Goal: Task Accomplishment & Management: Use online tool/utility

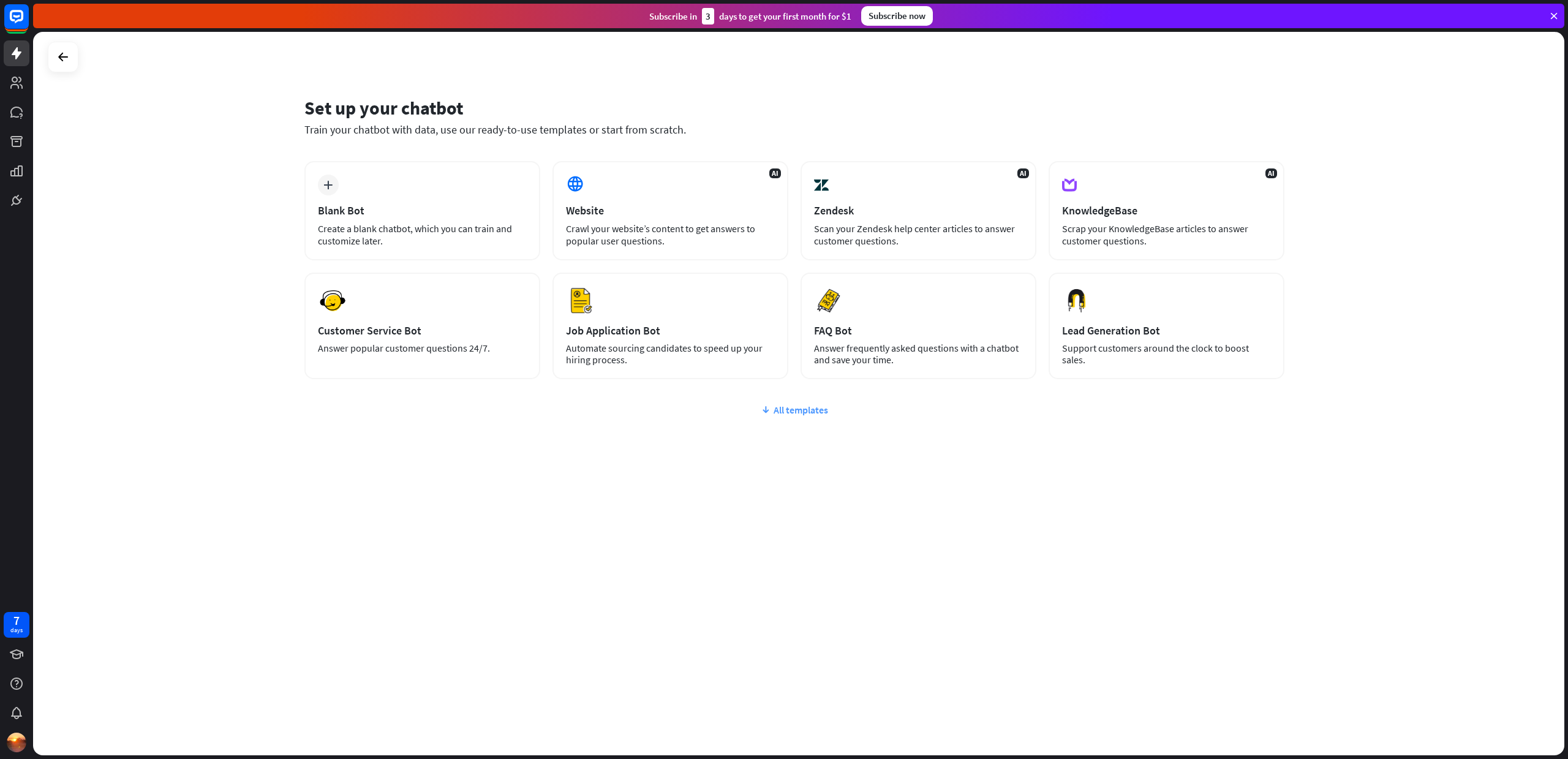
click at [800, 410] on div "All templates" at bounding box center [794, 410] width 980 height 12
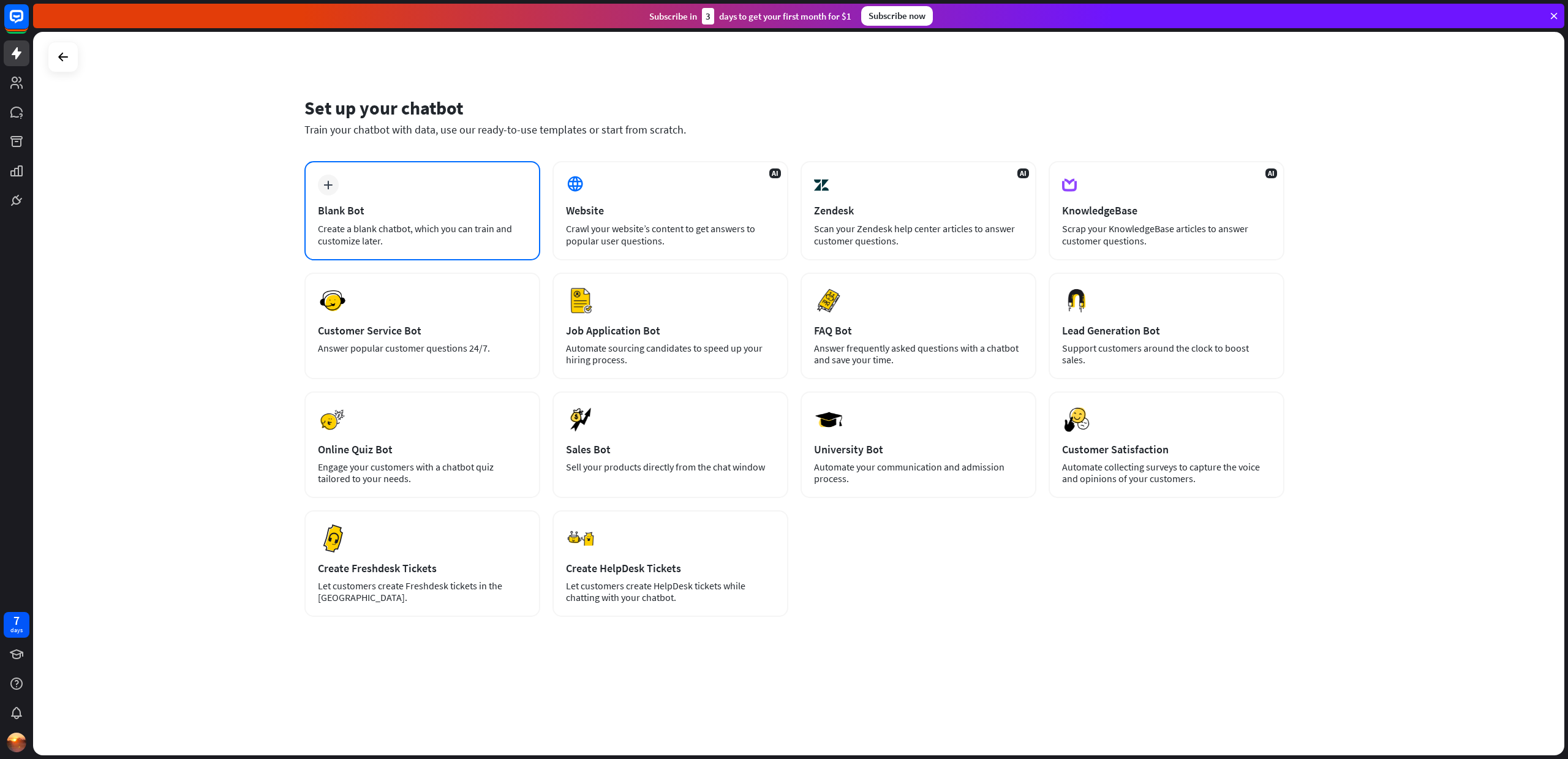
click at [409, 226] on div "Create a blank chatbot, which you can train and customize later." at bounding box center [422, 234] width 208 height 25
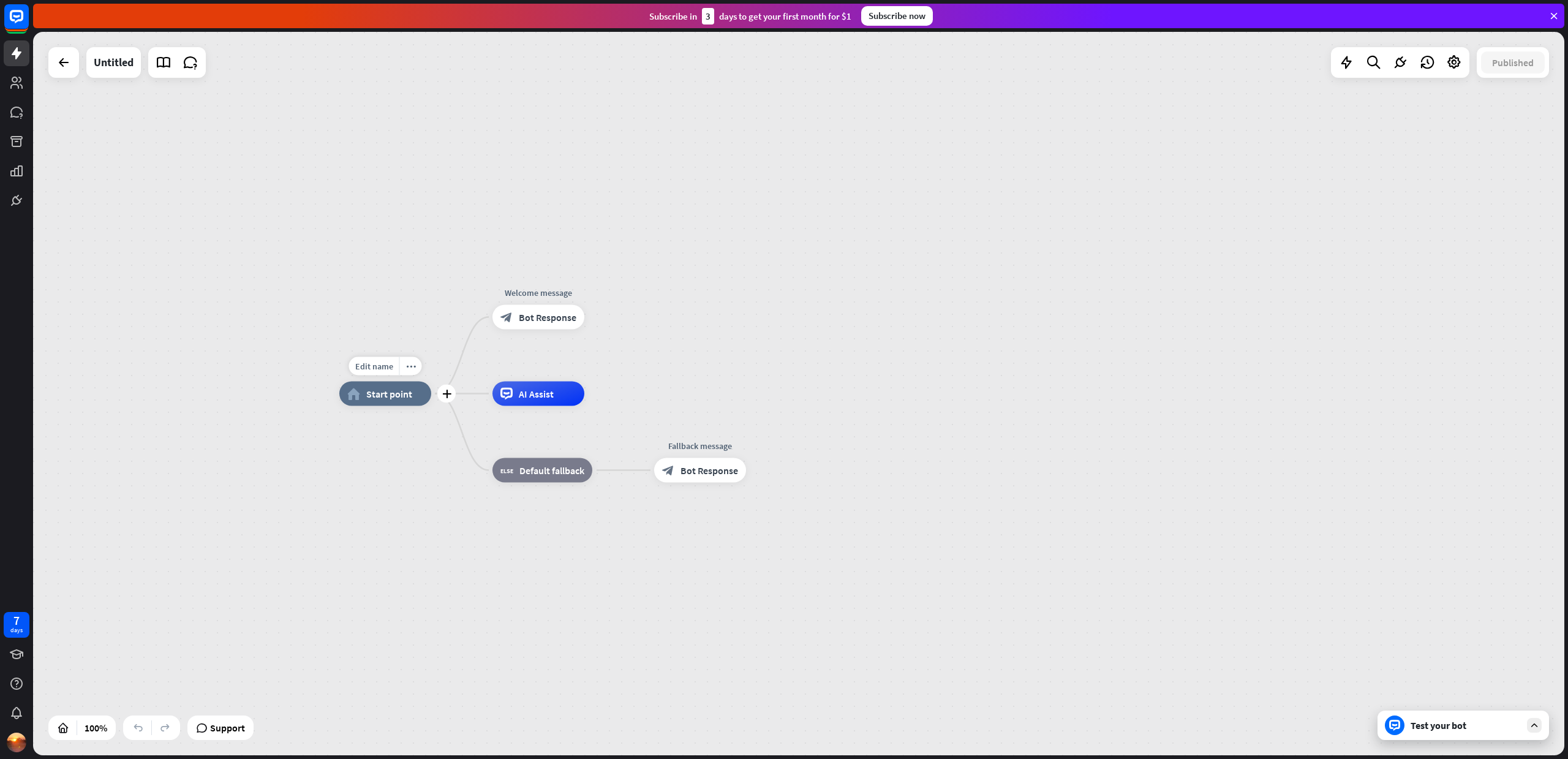
click at [389, 395] on span "Start point" at bounding box center [388, 394] width 46 height 12
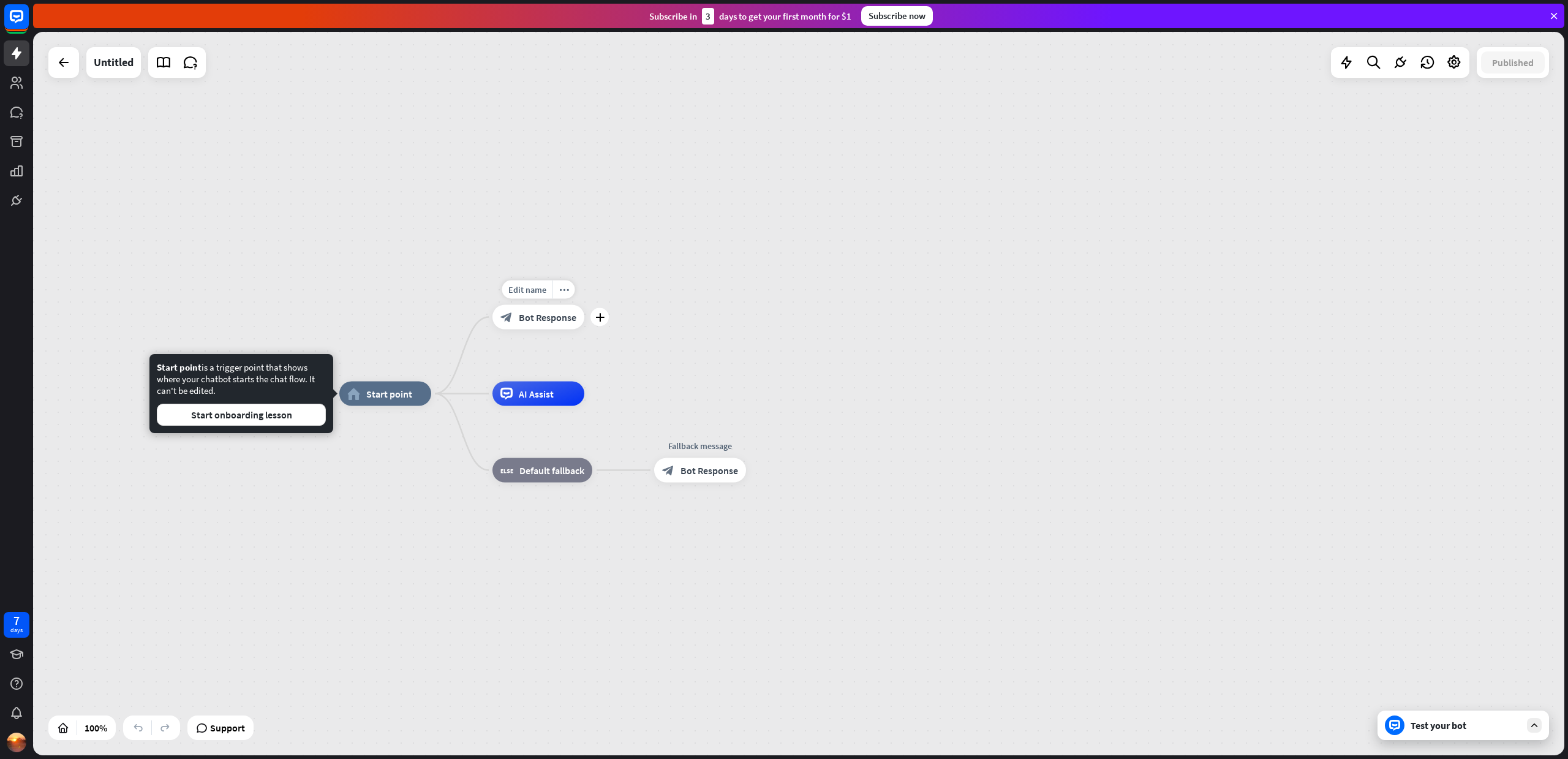
click at [543, 319] on span "Bot Response" at bounding box center [547, 317] width 58 height 12
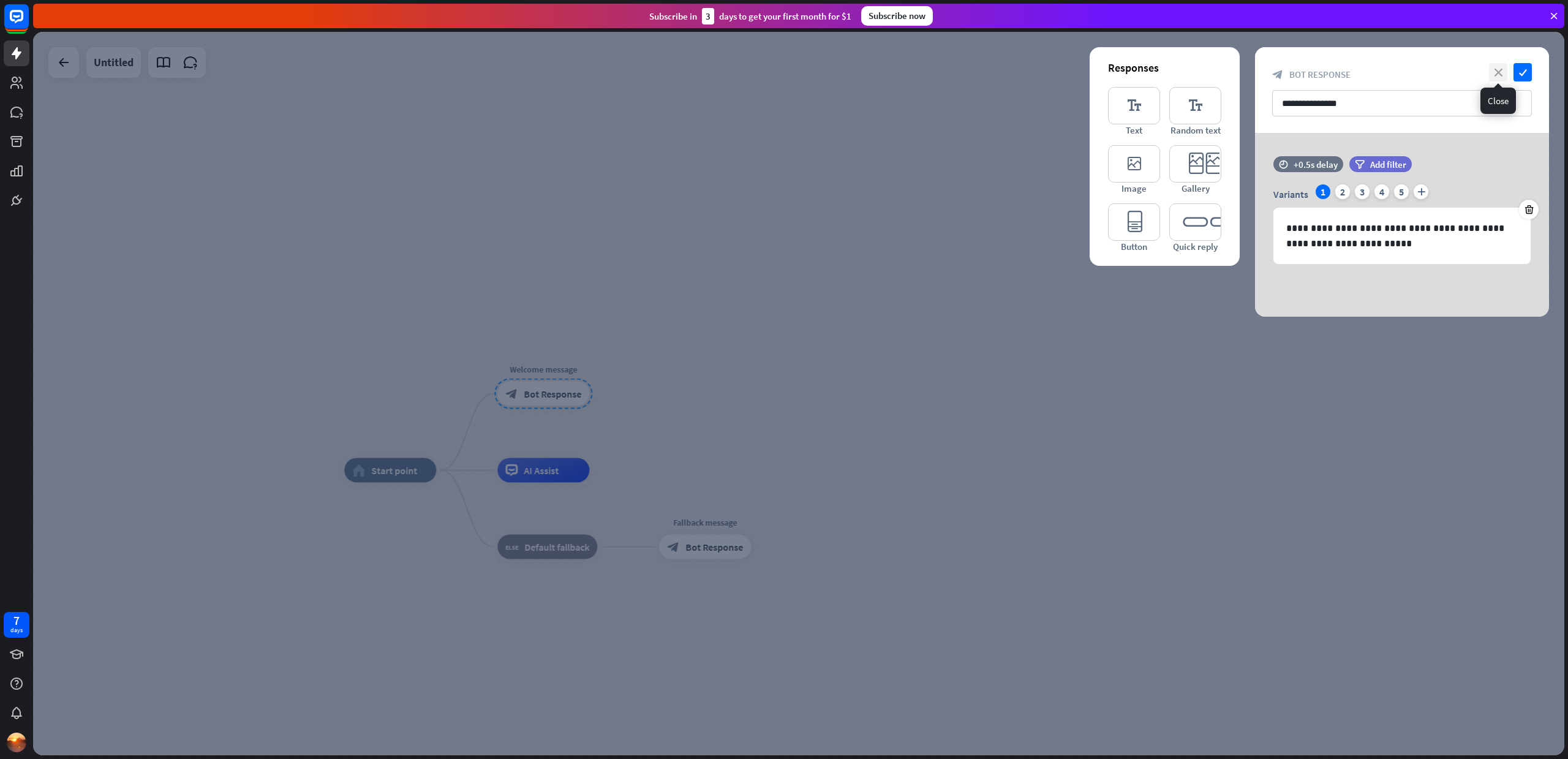
click at [1495, 73] on icon "close" at bounding box center [1498, 72] width 18 height 18
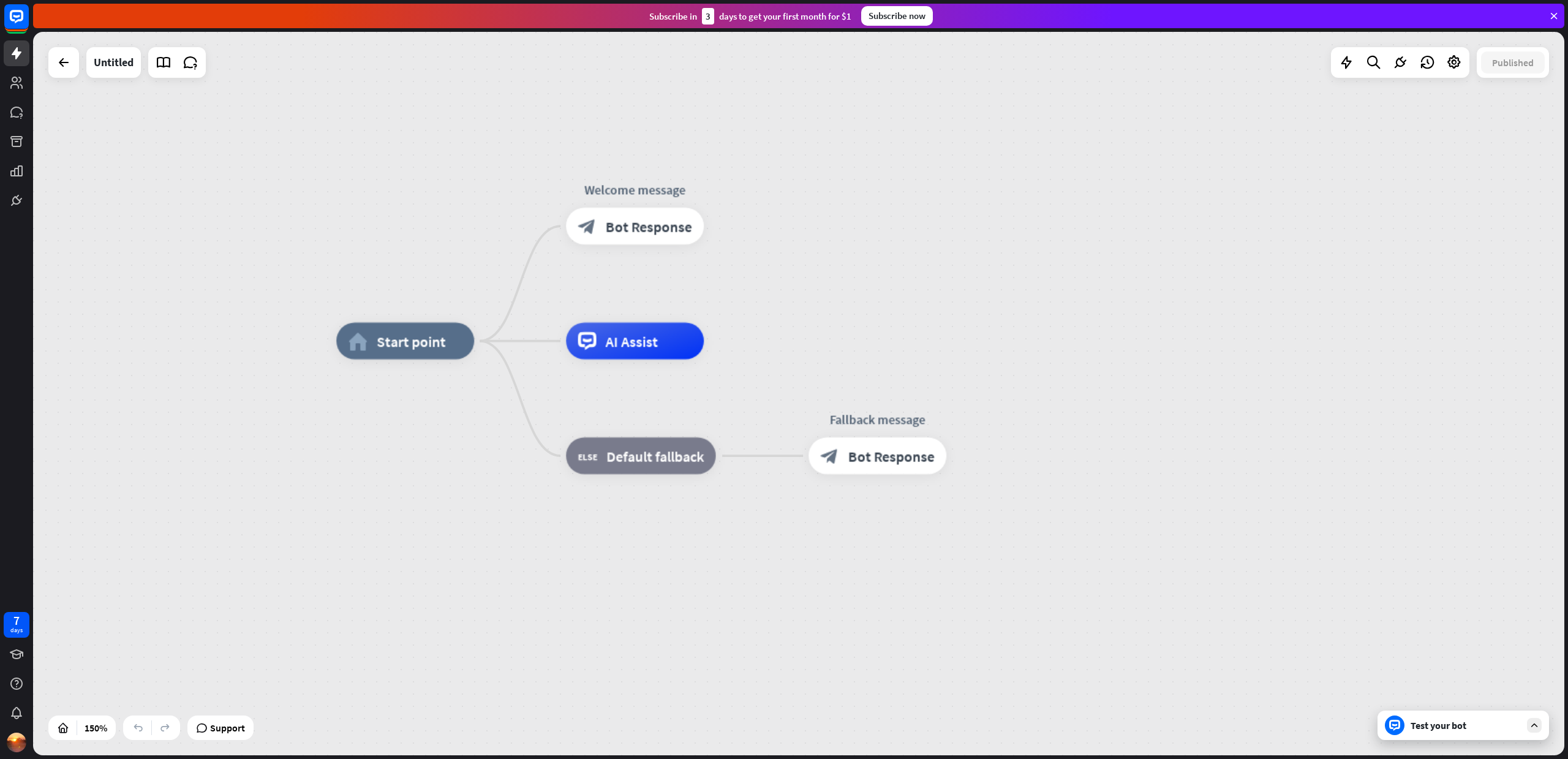
drag, startPoint x: 646, startPoint y: 400, endPoint x: 810, endPoint y: 216, distance: 246.5
click at [810, 216] on div "home_2 Start point Welcome message block_bot_response Bot Response AI Assist bl…" at bounding box center [799, 393] width 1531 height 723
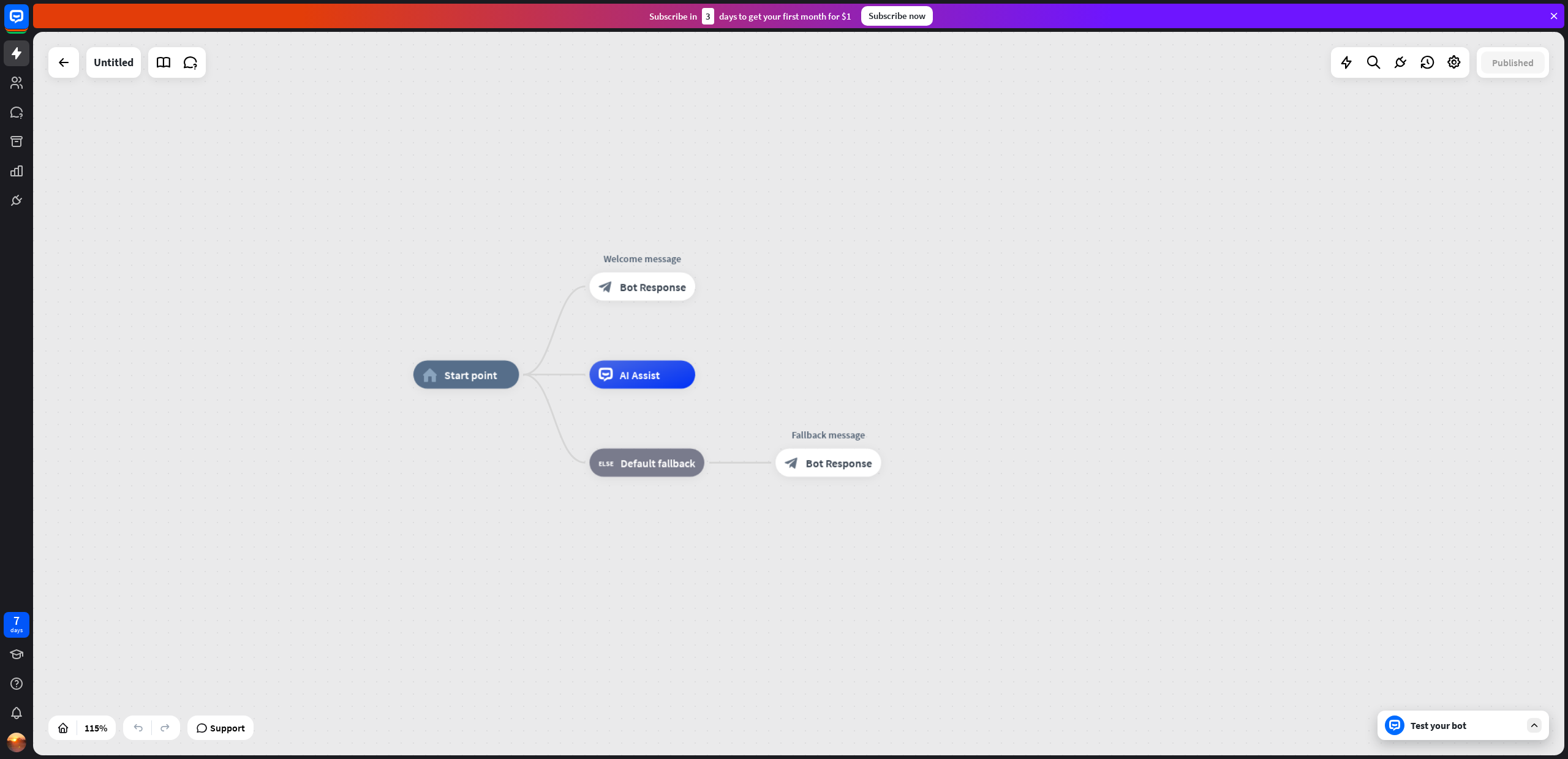
drag, startPoint x: 1030, startPoint y: 226, endPoint x: 960, endPoint y: 269, distance: 82.2
click at [960, 269] on div "home_2 Start point Welcome message block_bot_response Bot Response AI Assist bl…" at bounding box center [799, 393] width 1531 height 723
click at [643, 374] on span "AI Assist" at bounding box center [639, 371] width 40 height 14
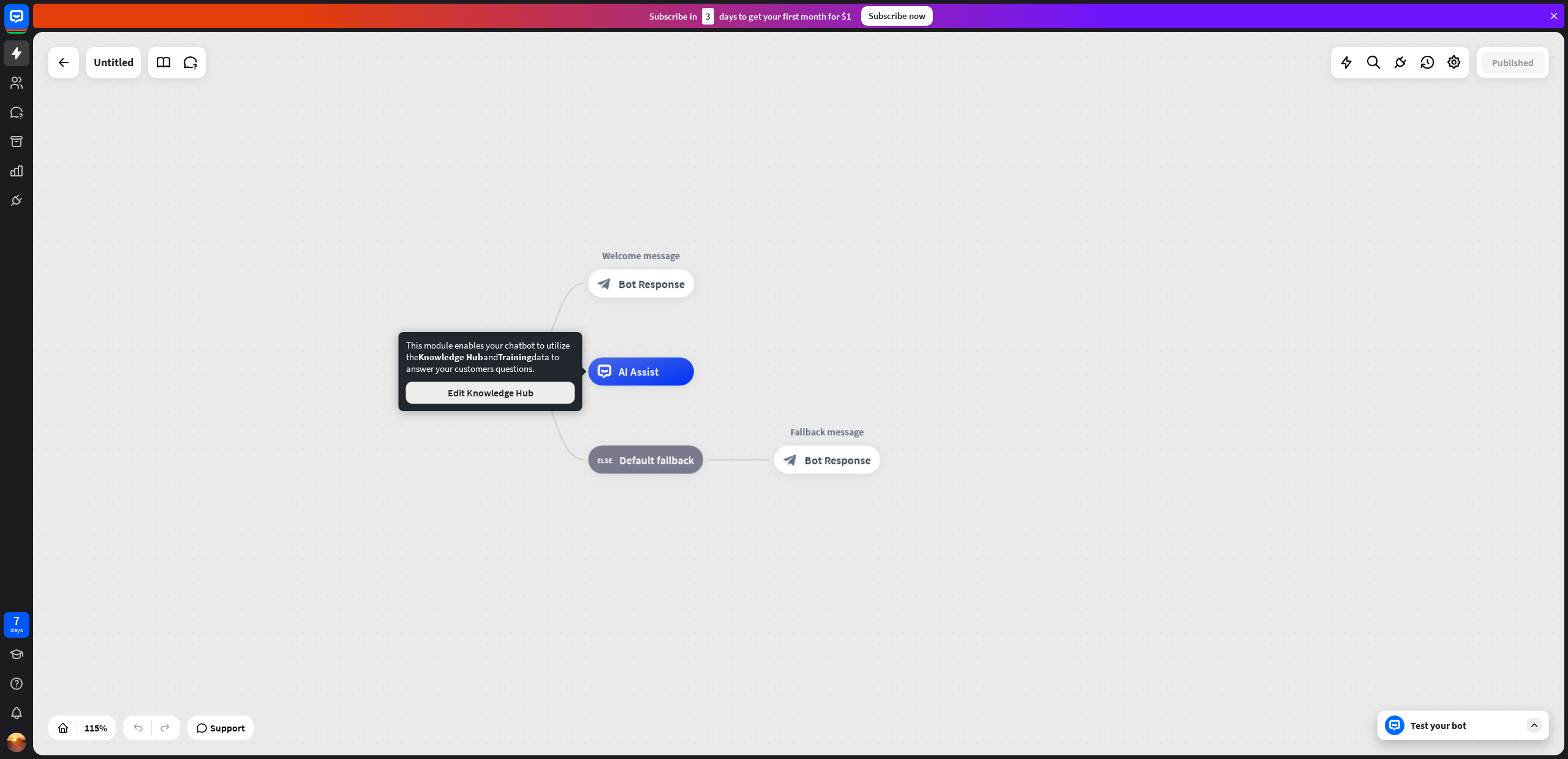
click at [490, 396] on button "Edit Knowledge Hub" at bounding box center [490, 392] width 169 height 22
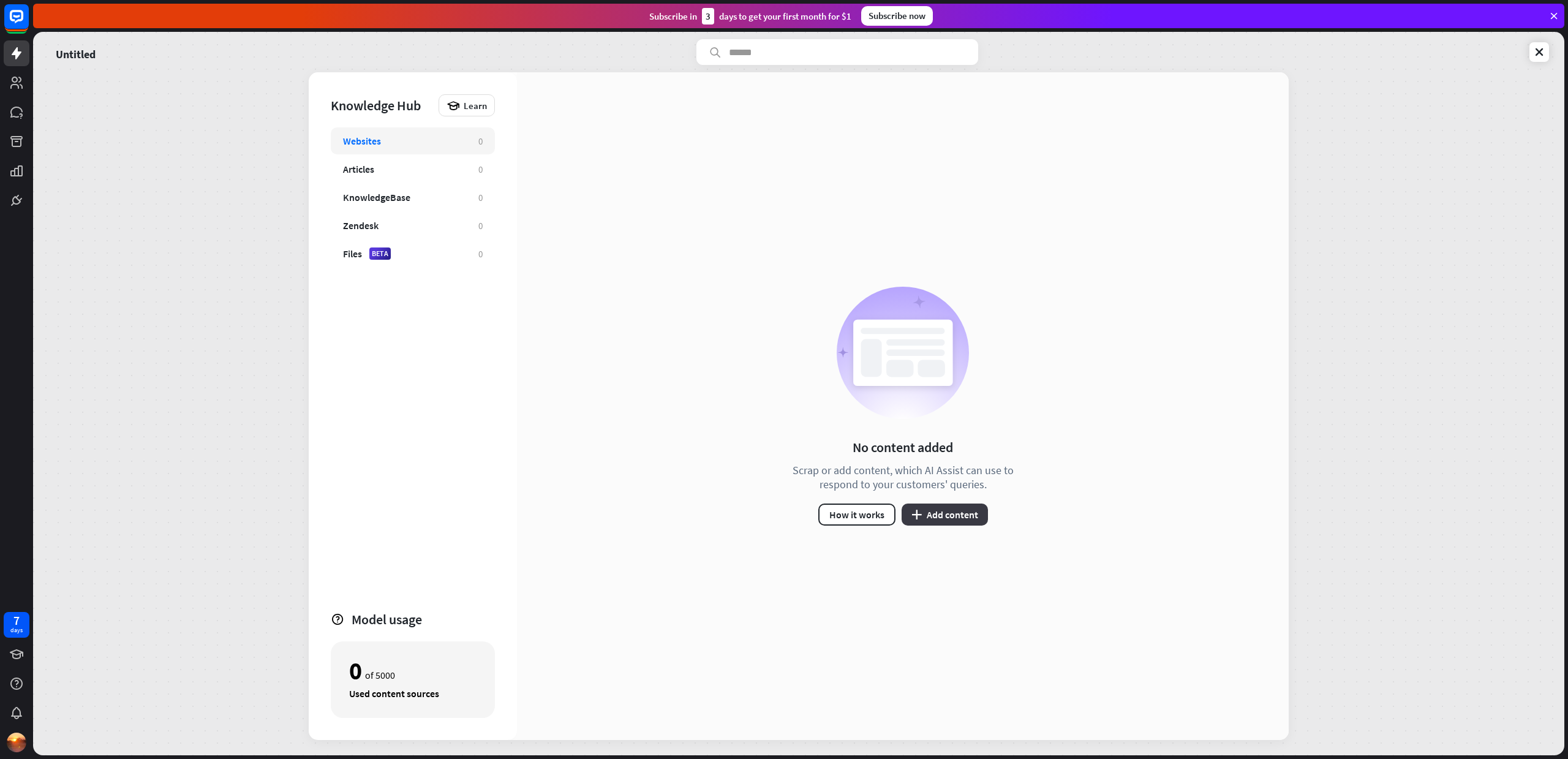
click at [957, 516] on button "plus Add content" at bounding box center [944, 514] width 86 height 22
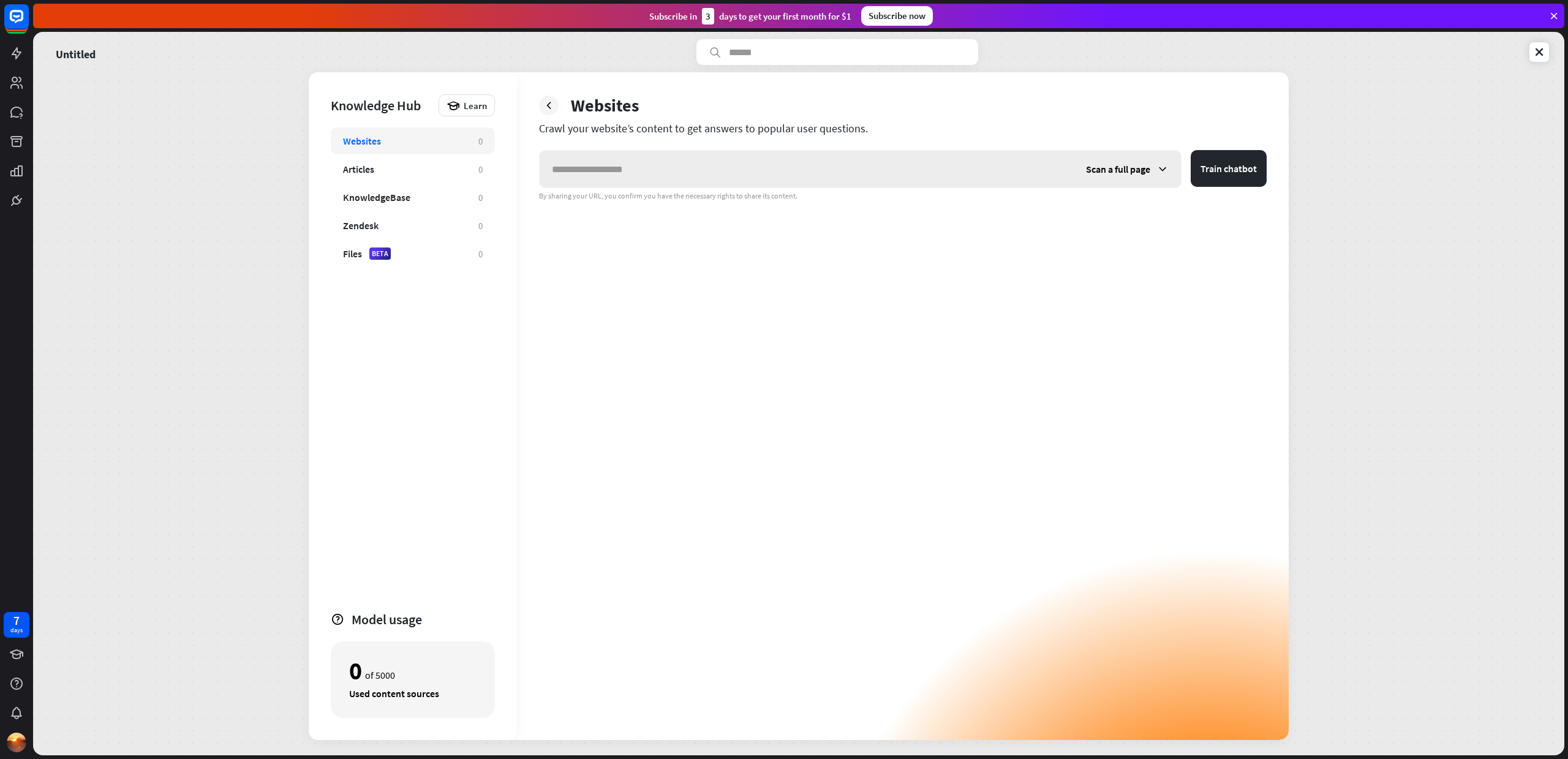
click at [1126, 170] on span "Scan a full page" at bounding box center [1118, 169] width 64 height 12
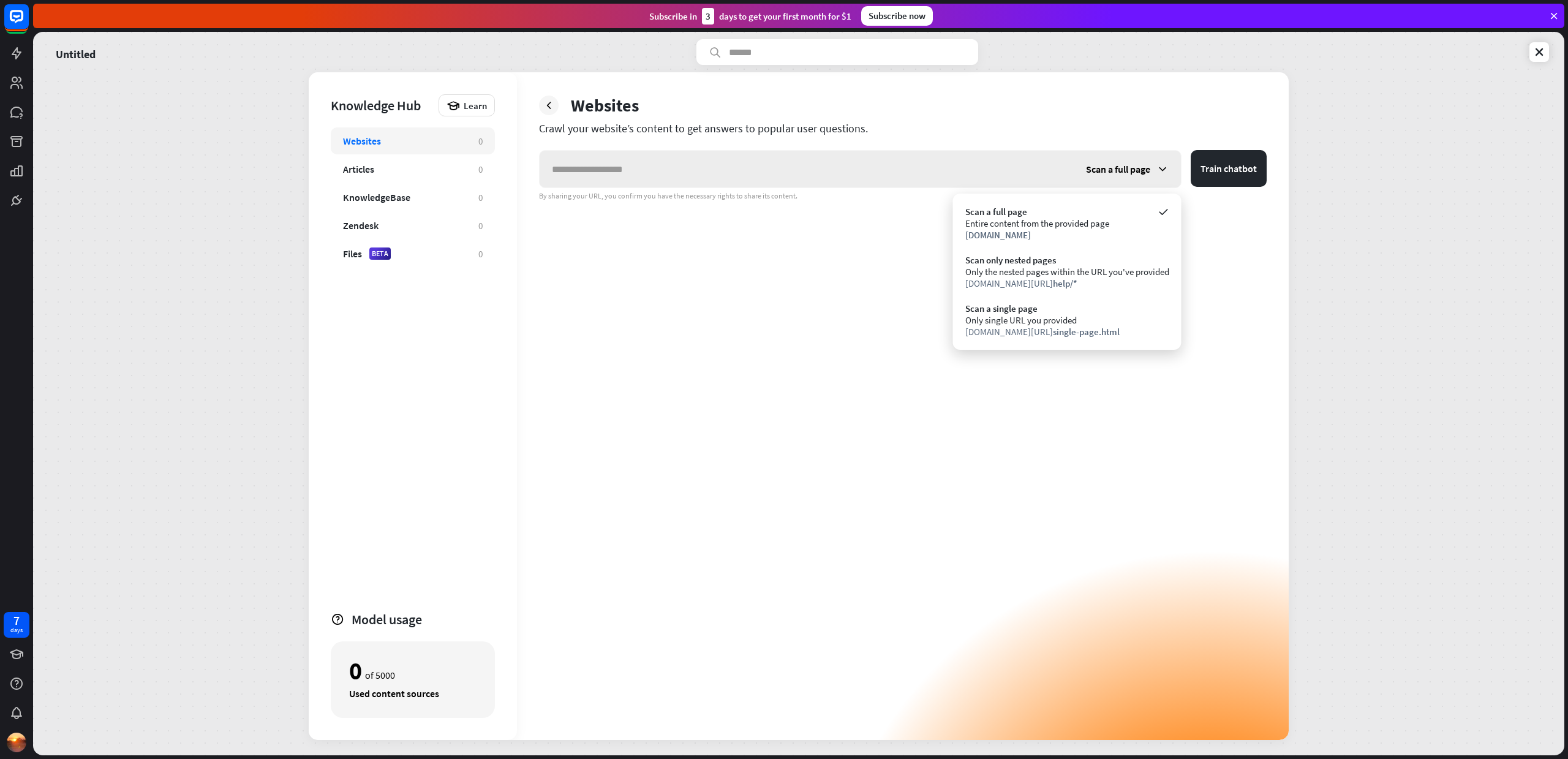
click at [1126, 170] on span "Scan a full page" at bounding box center [1118, 169] width 64 height 12
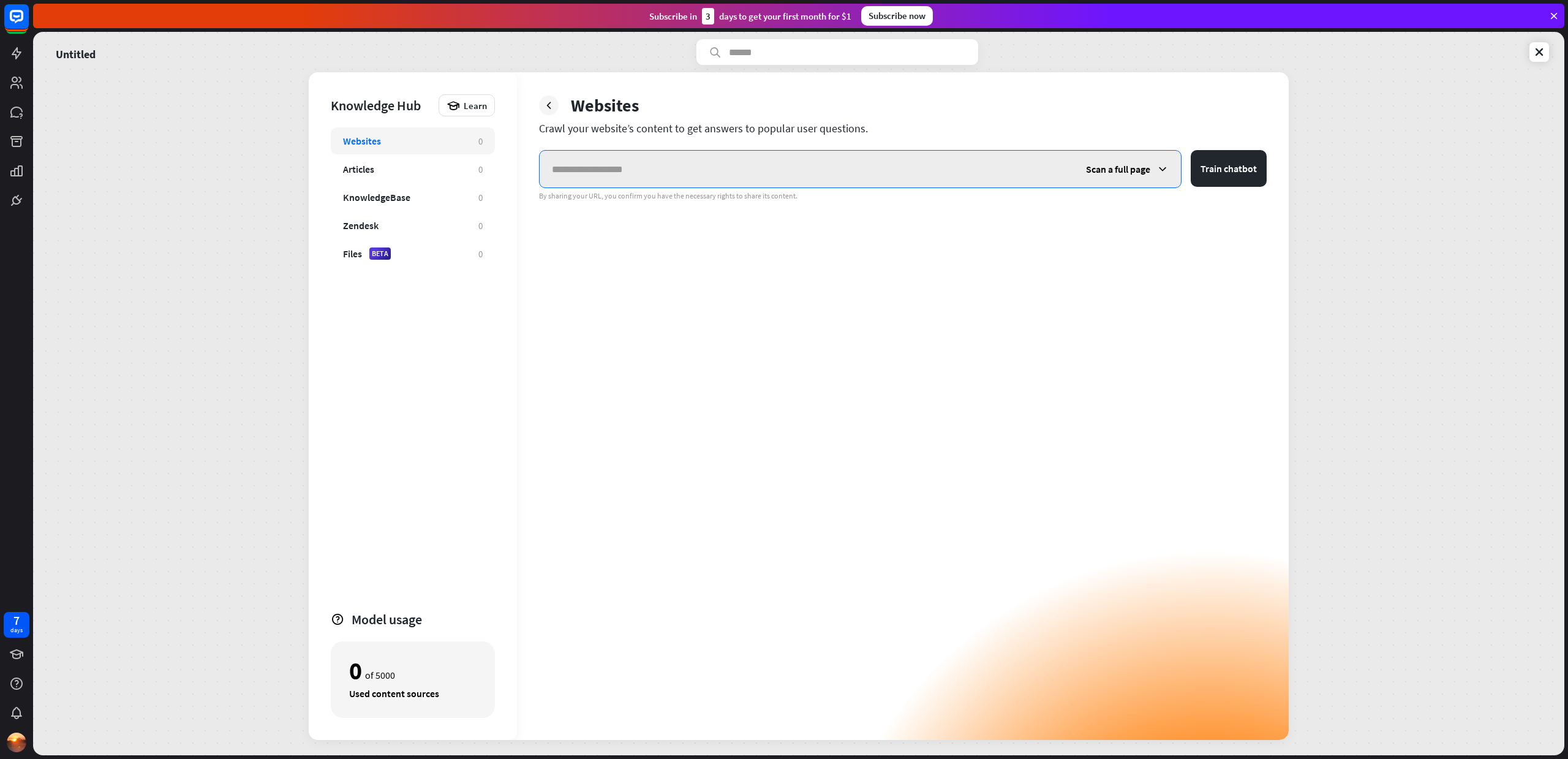
click at [607, 173] on input "text" at bounding box center [806, 169] width 534 height 37
click at [718, 182] on input "text" at bounding box center [806, 169] width 534 height 37
paste input "**********"
type input "**********"
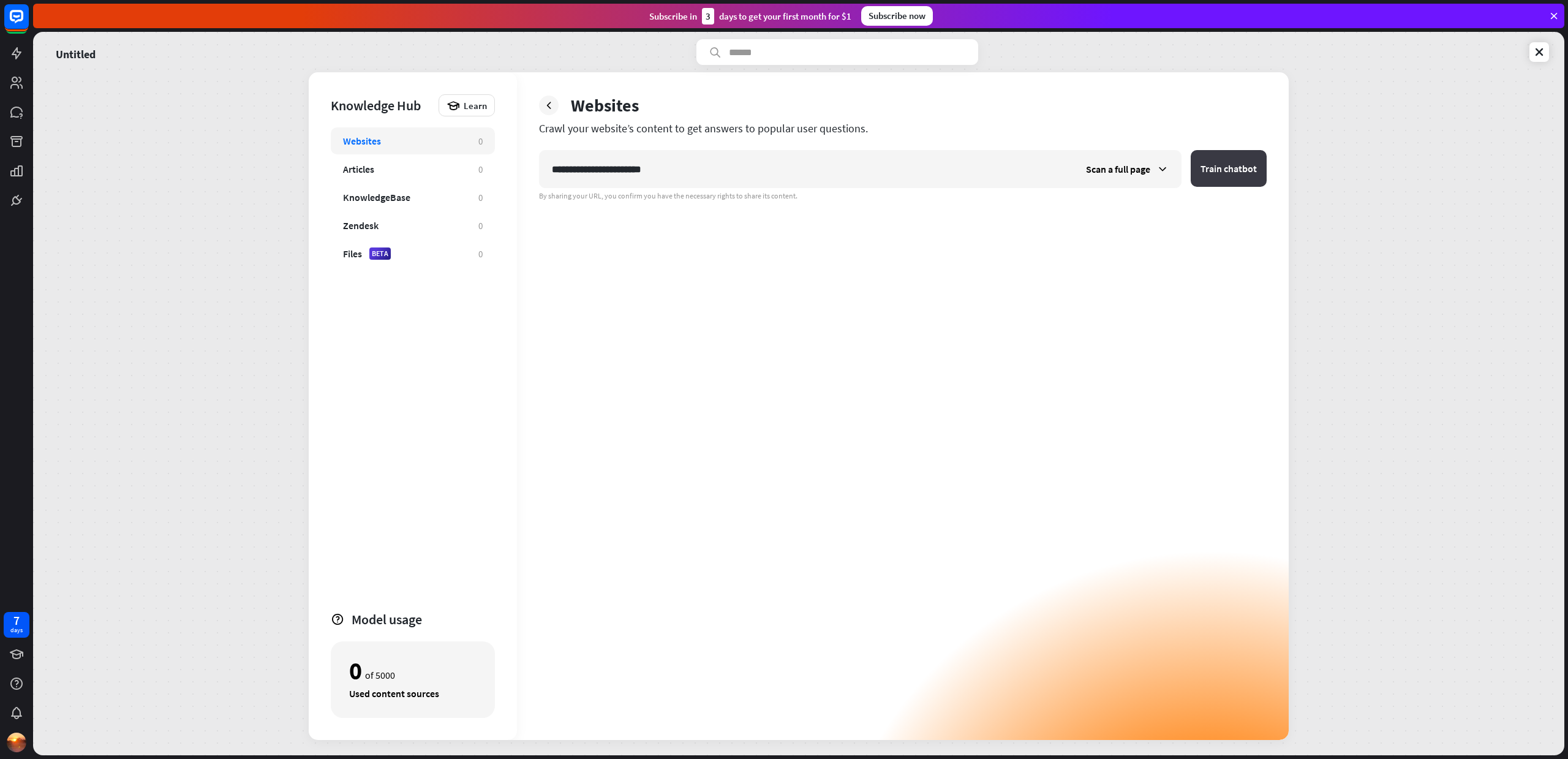
click at [1215, 169] on button "Train chatbot" at bounding box center [1228, 168] width 76 height 37
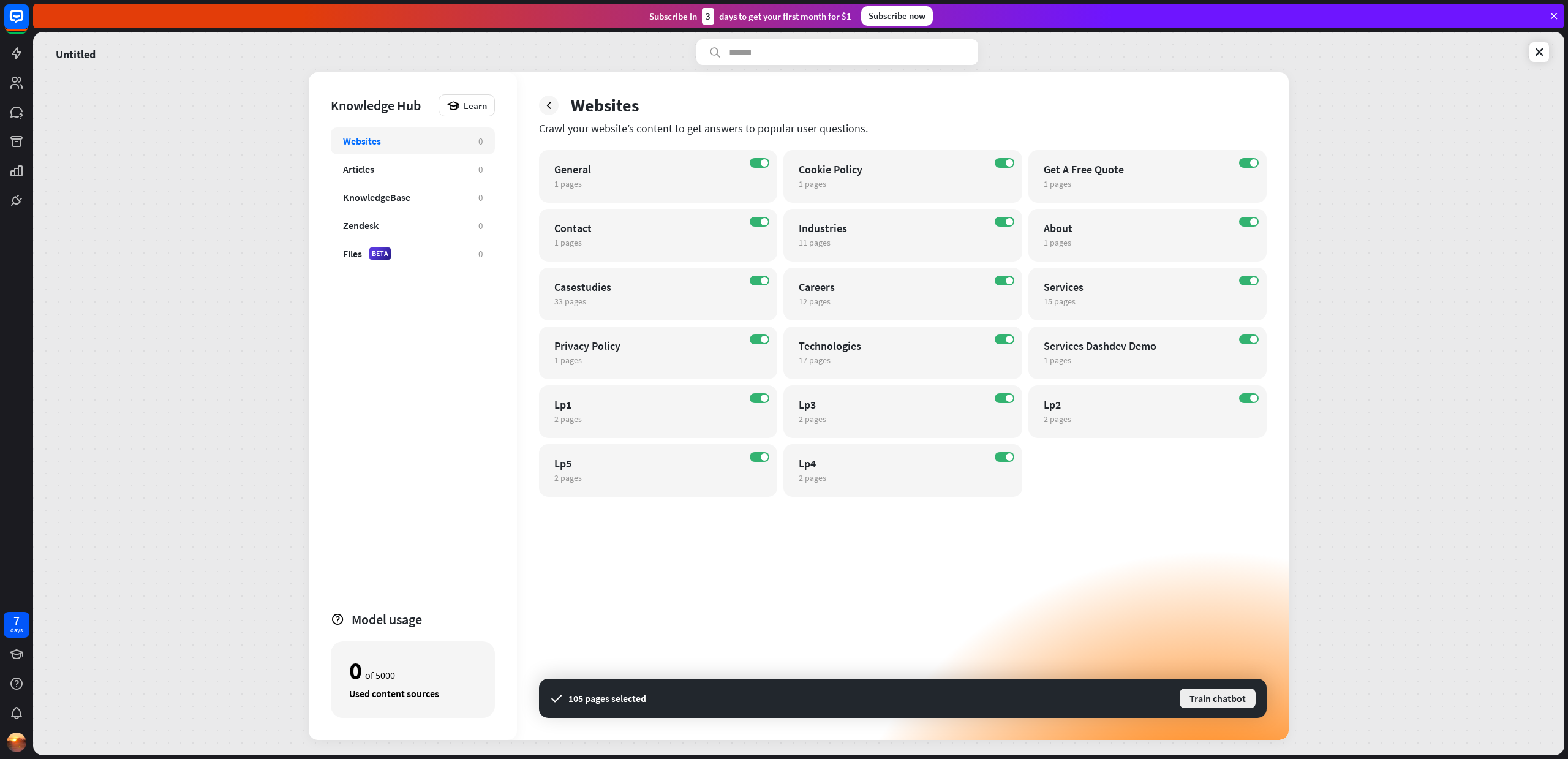
click at [1230, 700] on button "Train chatbot" at bounding box center [1217, 698] width 79 height 22
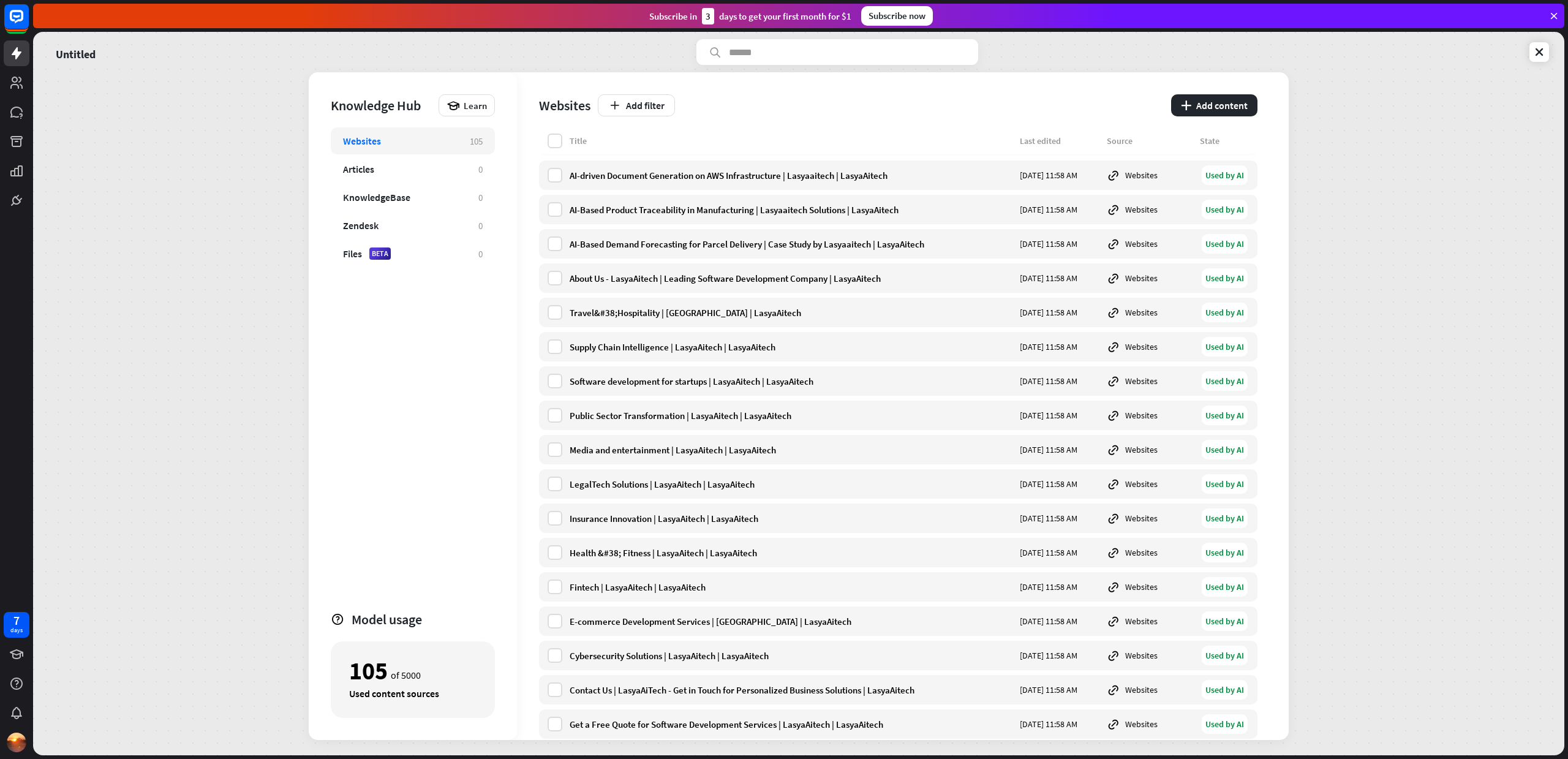
scroll to position [3042, 0]
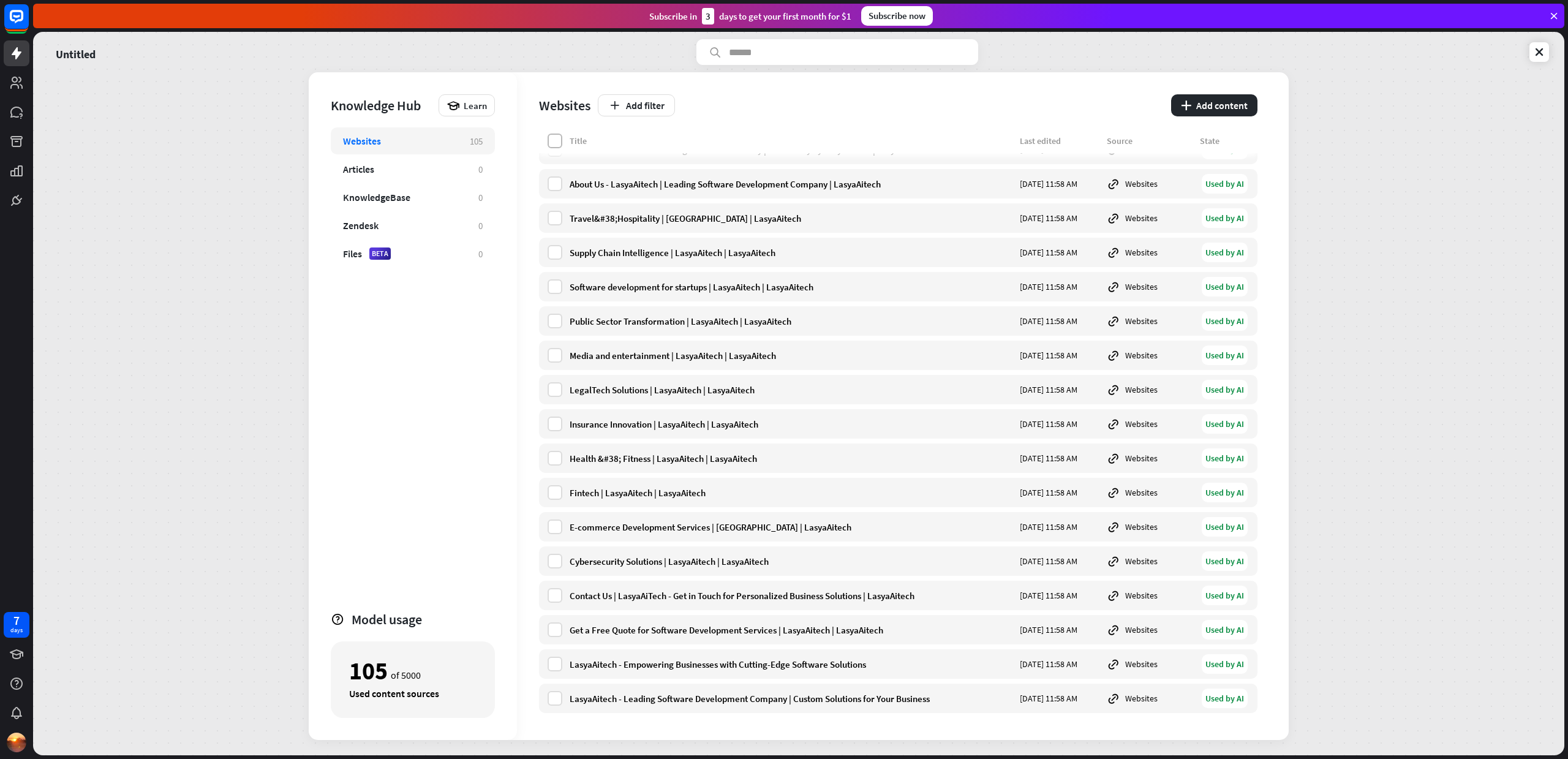
click at [551, 138] on label at bounding box center [555, 141] width 15 height 15
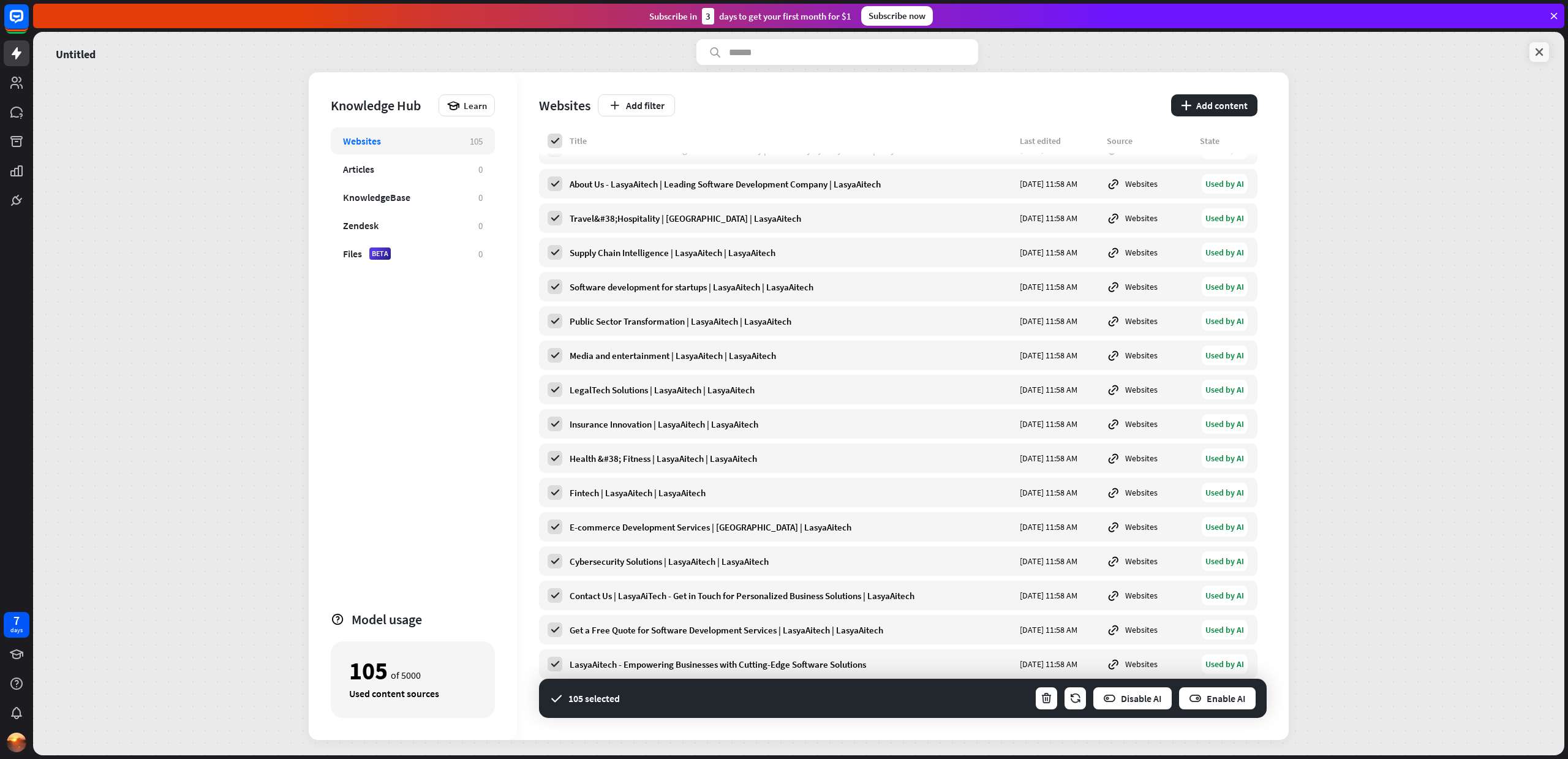
click at [1539, 52] on icon at bounding box center [1539, 52] width 12 height 12
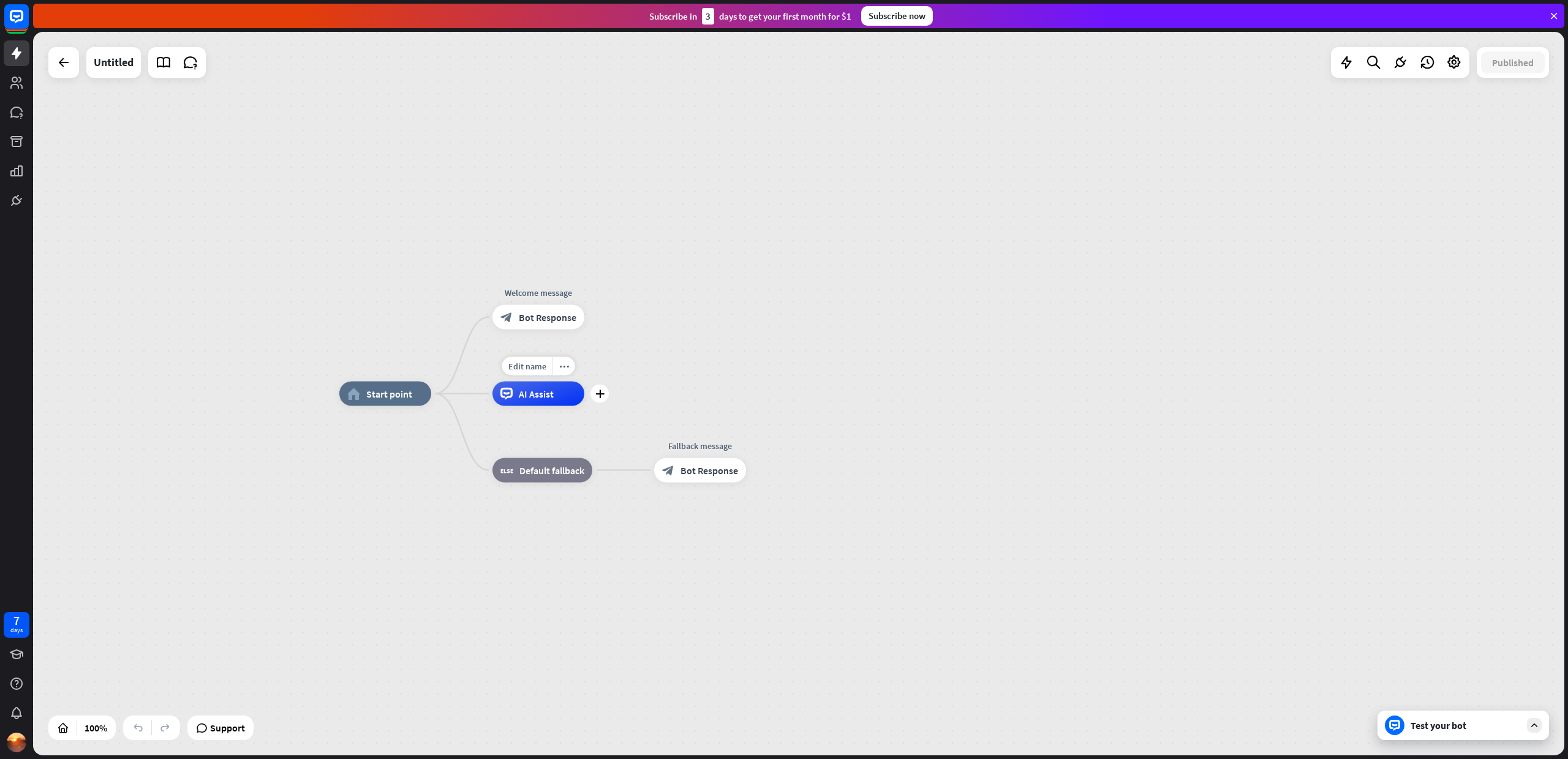
click at [536, 392] on span "AI Assist" at bounding box center [536, 394] width 35 height 12
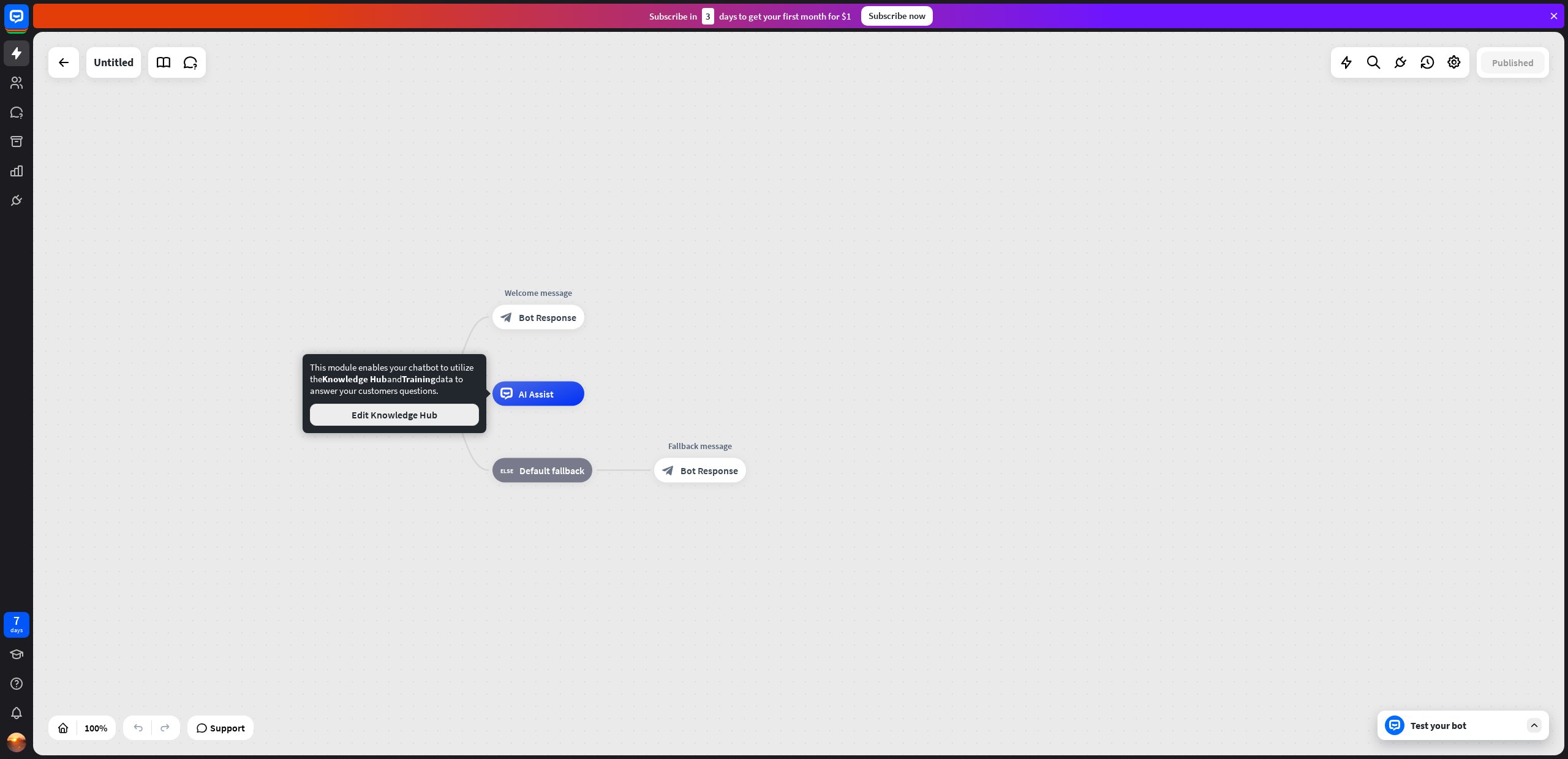
click at [369, 425] on button "Edit Knowledge Hub" at bounding box center [394, 414] width 169 height 22
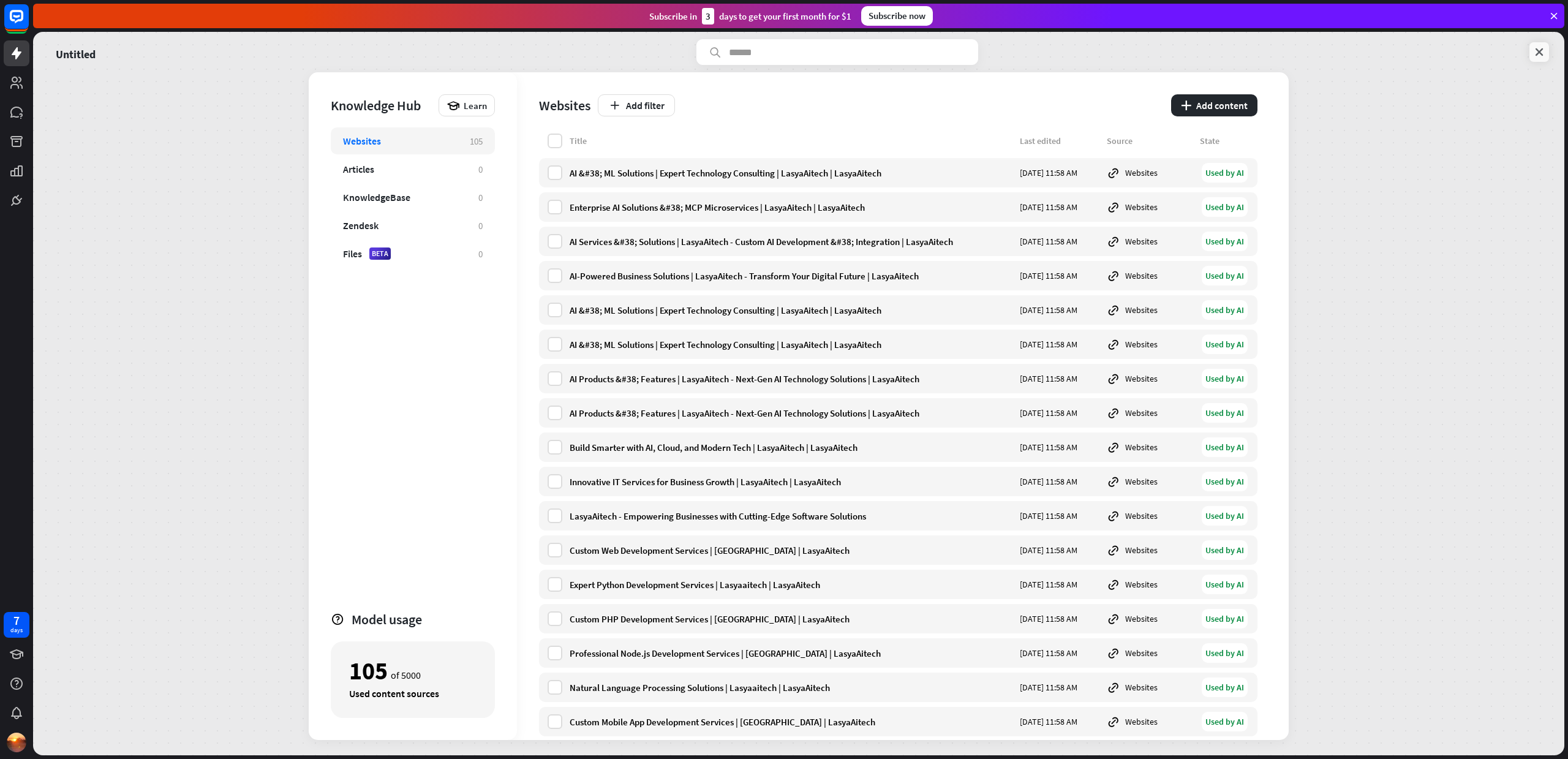
click at [1534, 50] on icon at bounding box center [1539, 52] width 12 height 12
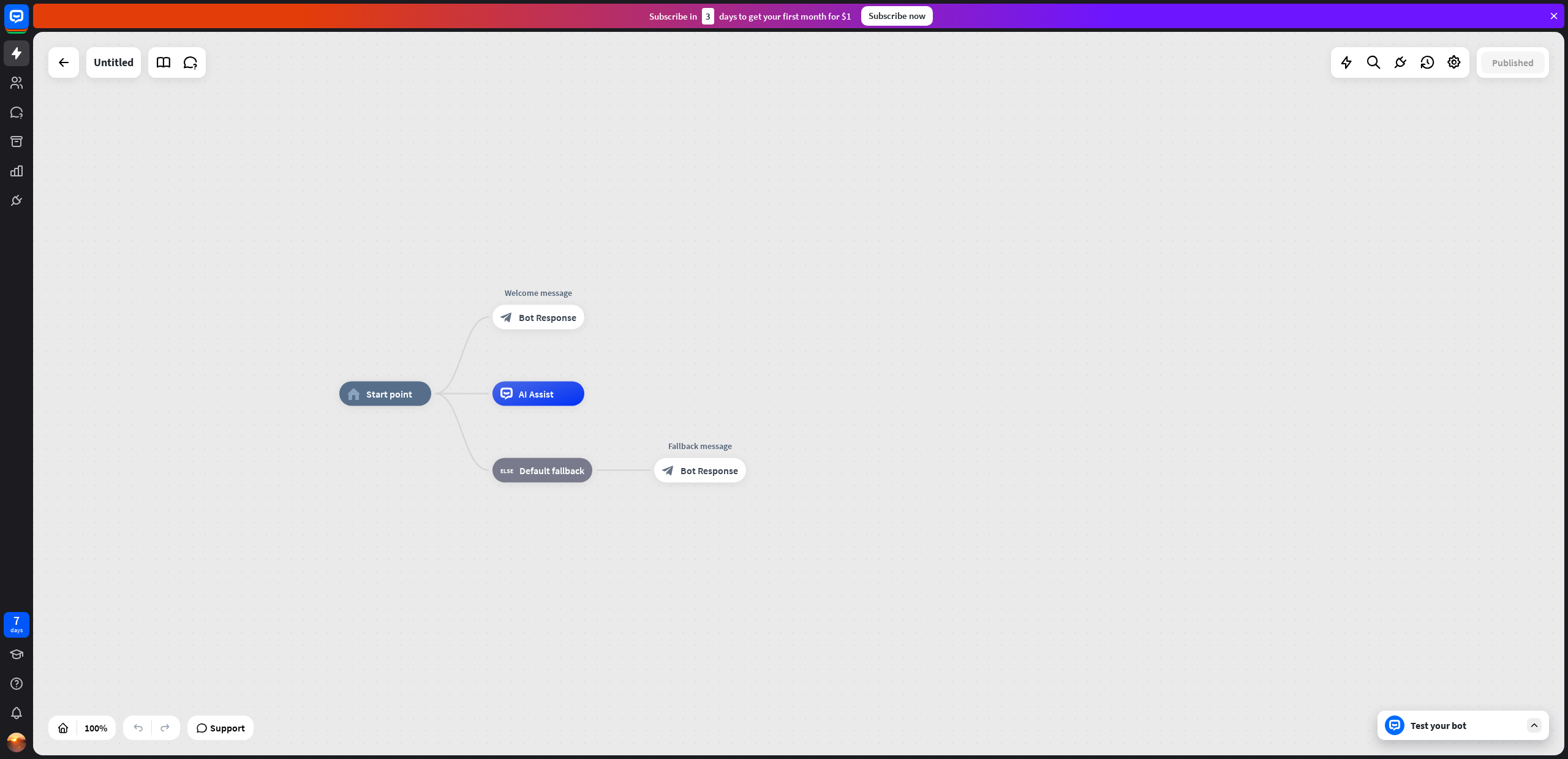
click at [220, 156] on div "home_2 Start point Welcome message block_bot_response Bot Response AI Assist bl…" at bounding box center [799, 393] width 1531 height 723
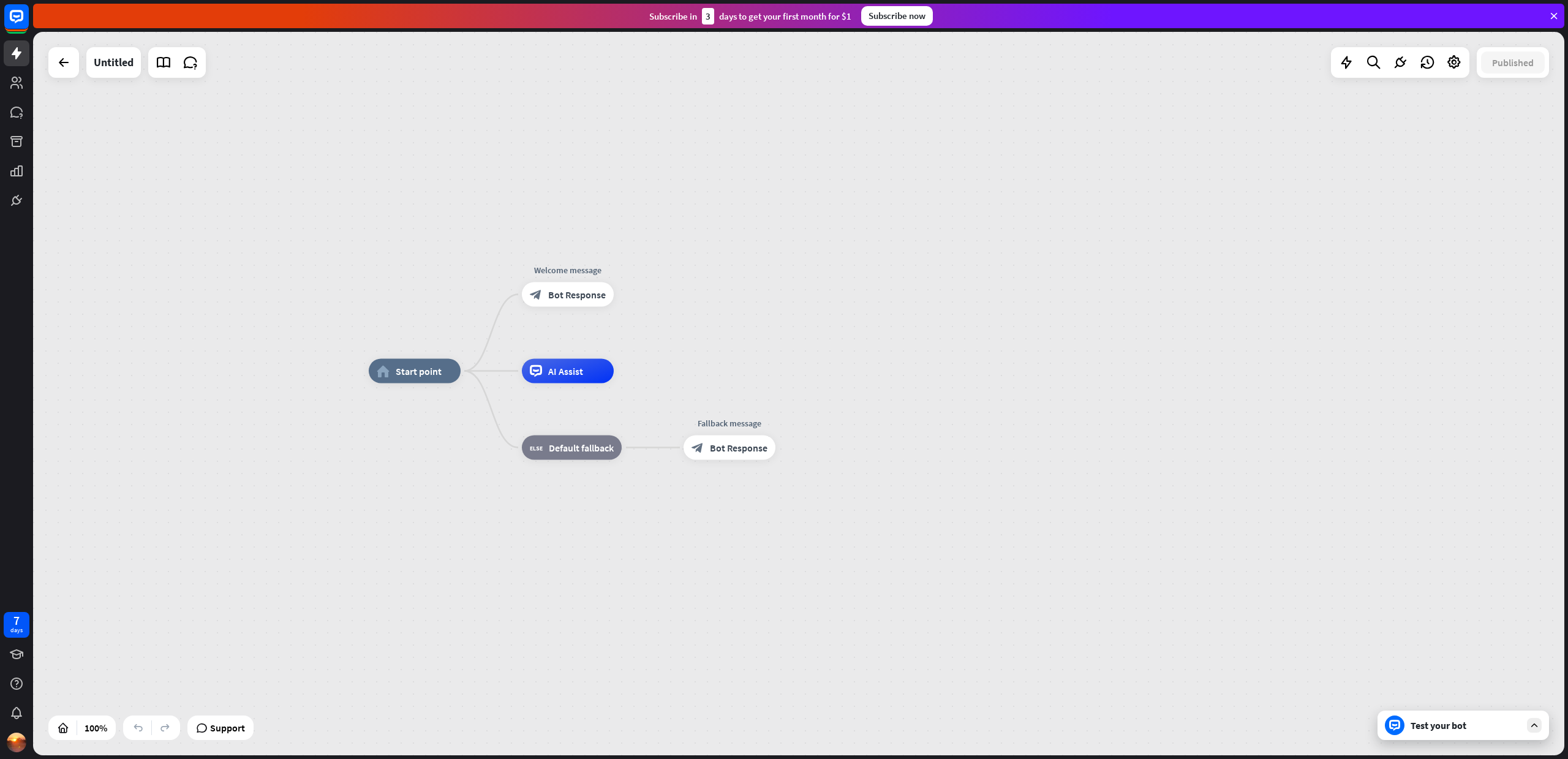
drag, startPoint x: 770, startPoint y: 138, endPoint x: 799, endPoint y: 116, distance: 36.4
click at [799, 116] on div "home_2 Start point Welcome message block_bot_response Bot Response AI Assist bl…" at bounding box center [799, 393] width 1531 height 723
click at [1462, 724] on div "Test your bot" at bounding box center [1465, 725] width 110 height 12
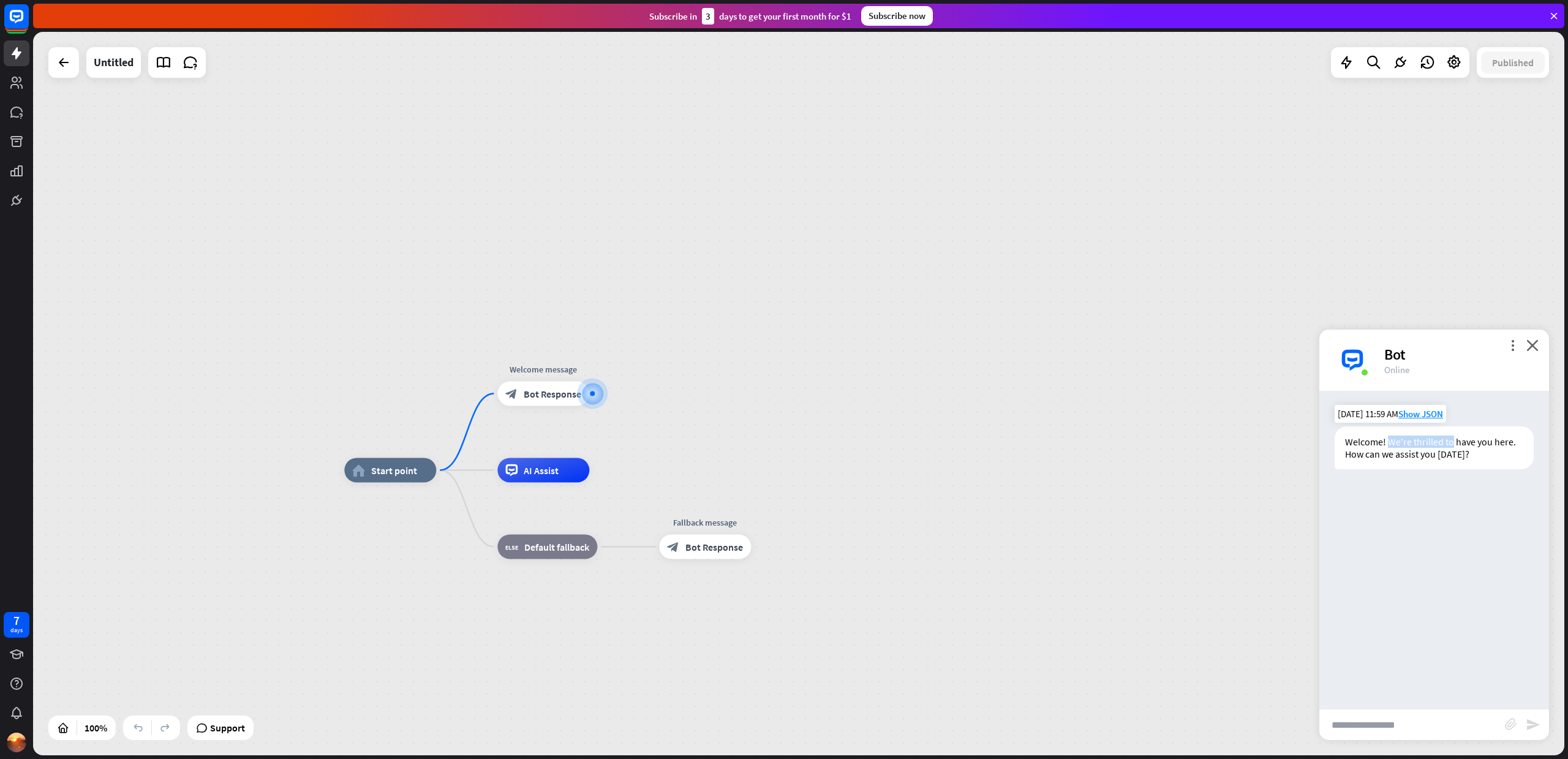
drag, startPoint x: 1388, startPoint y: 437, endPoint x: 1456, endPoint y: 448, distance: 68.9
click at [1453, 446] on div "Welcome! We're thrilled to have you here. How can we assist you [DATE]?" at bounding box center [1433, 447] width 199 height 43
drag, startPoint x: 1456, startPoint y: 448, endPoint x: 1479, endPoint y: 453, distance: 23.5
click at [1479, 453] on div "Welcome! We're thrilled to have you here. How can we assist you [DATE]?" at bounding box center [1433, 447] width 199 height 43
click at [1480, 459] on div "Welcome! We're thrilled to have you here. How can we assist you [DATE]?" at bounding box center [1433, 447] width 199 height 43
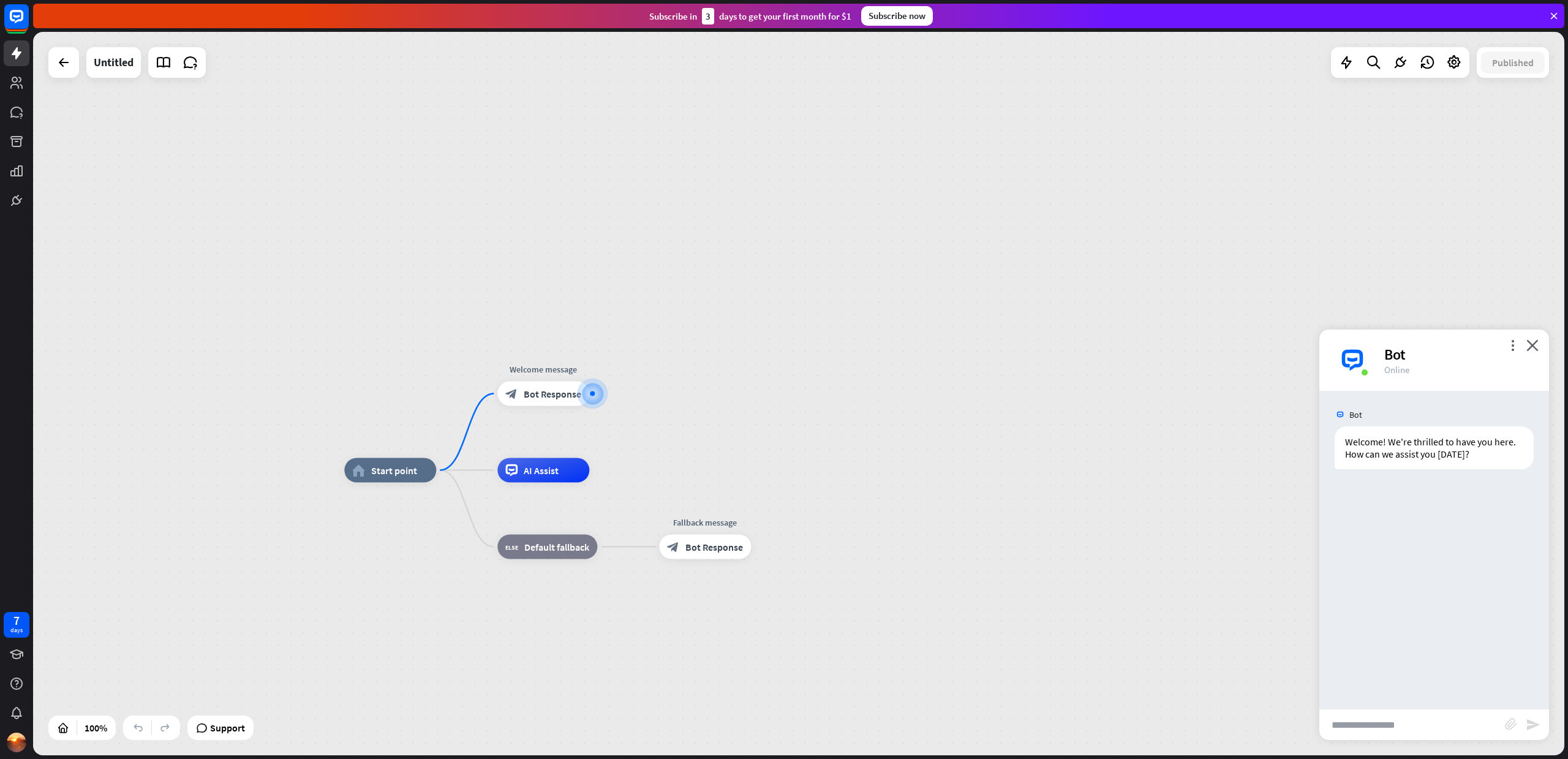
click at [1395, 723] on input "text" at bounding box center [1411, 724] width 185 height 31
type input "**********"
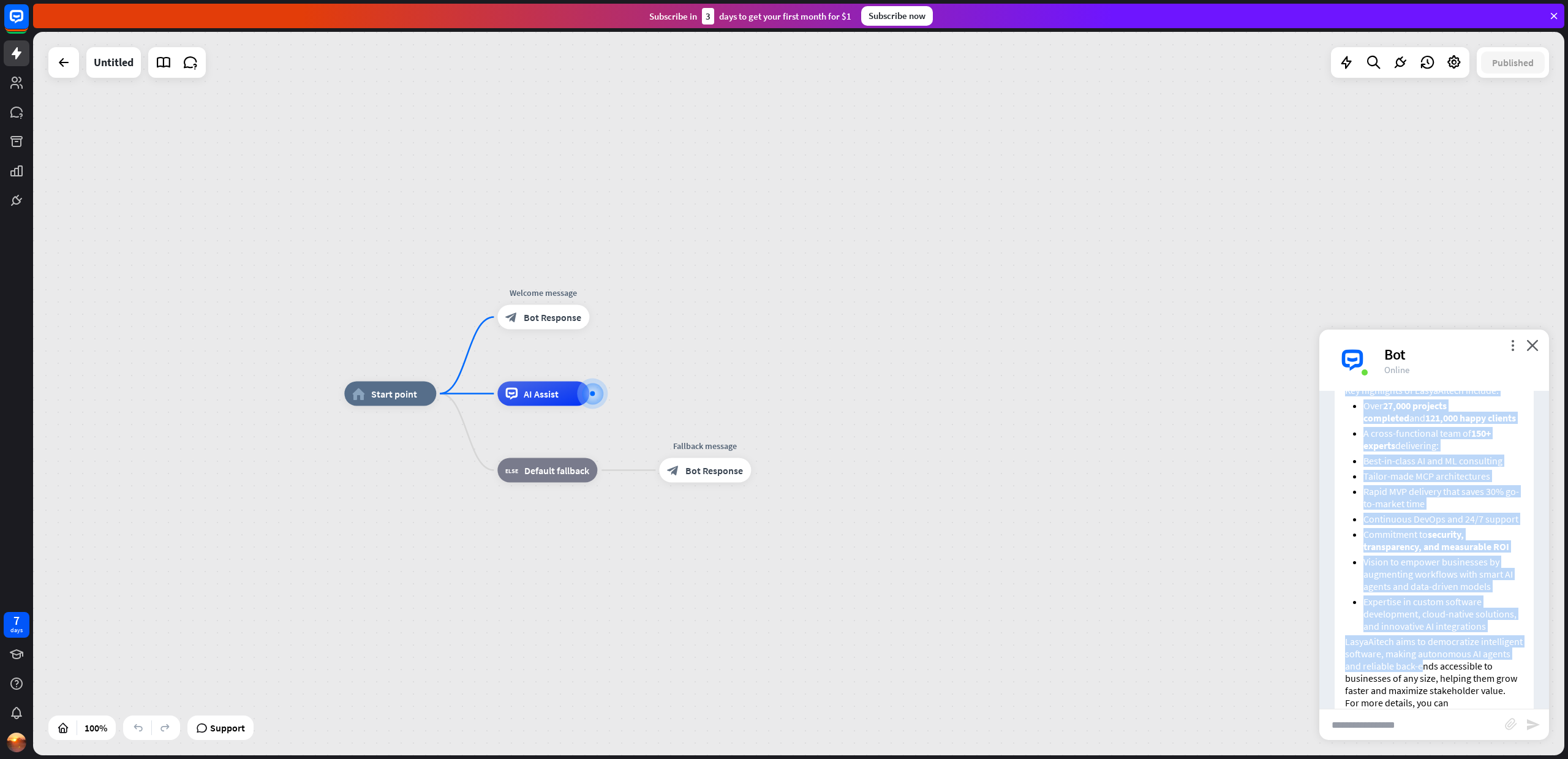
scroll to position [370, 0]
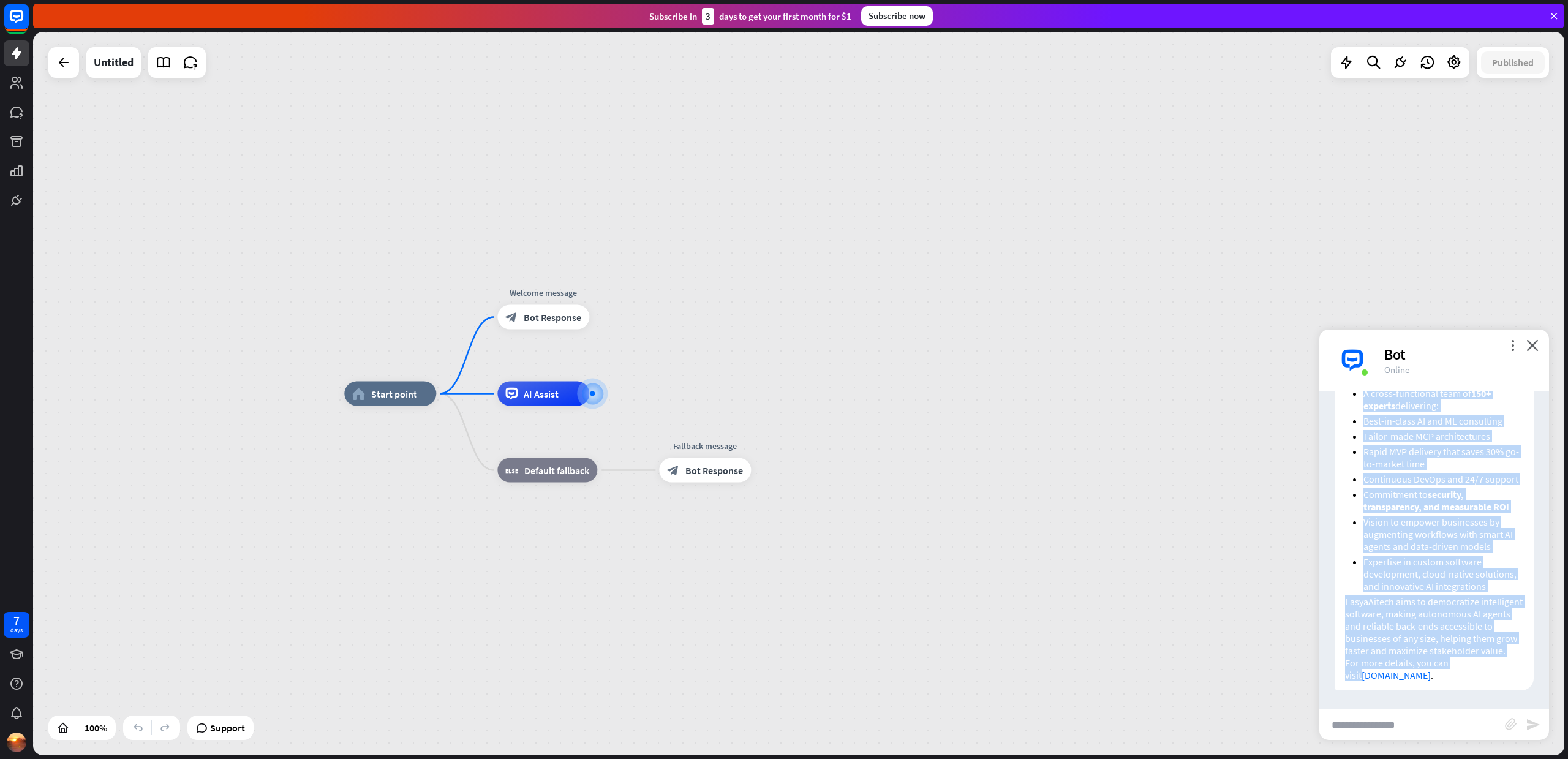
drag, startPoint x: 1390, startPoint y: 483, endPoint x: 1465, endPoint y: 658, distance: 190.4
click at [1465, 658] on div "LasyaAitech is a premier software company founded in [DATE], specializing in hi…" at bounding box center [1433, 458] width 199 height 466
click at [1452, 596] on p "LasyaAitech aims to democratize intelligent software, making autonomous AI agen…" at bounding box center [1434, 626] width 178 height 62
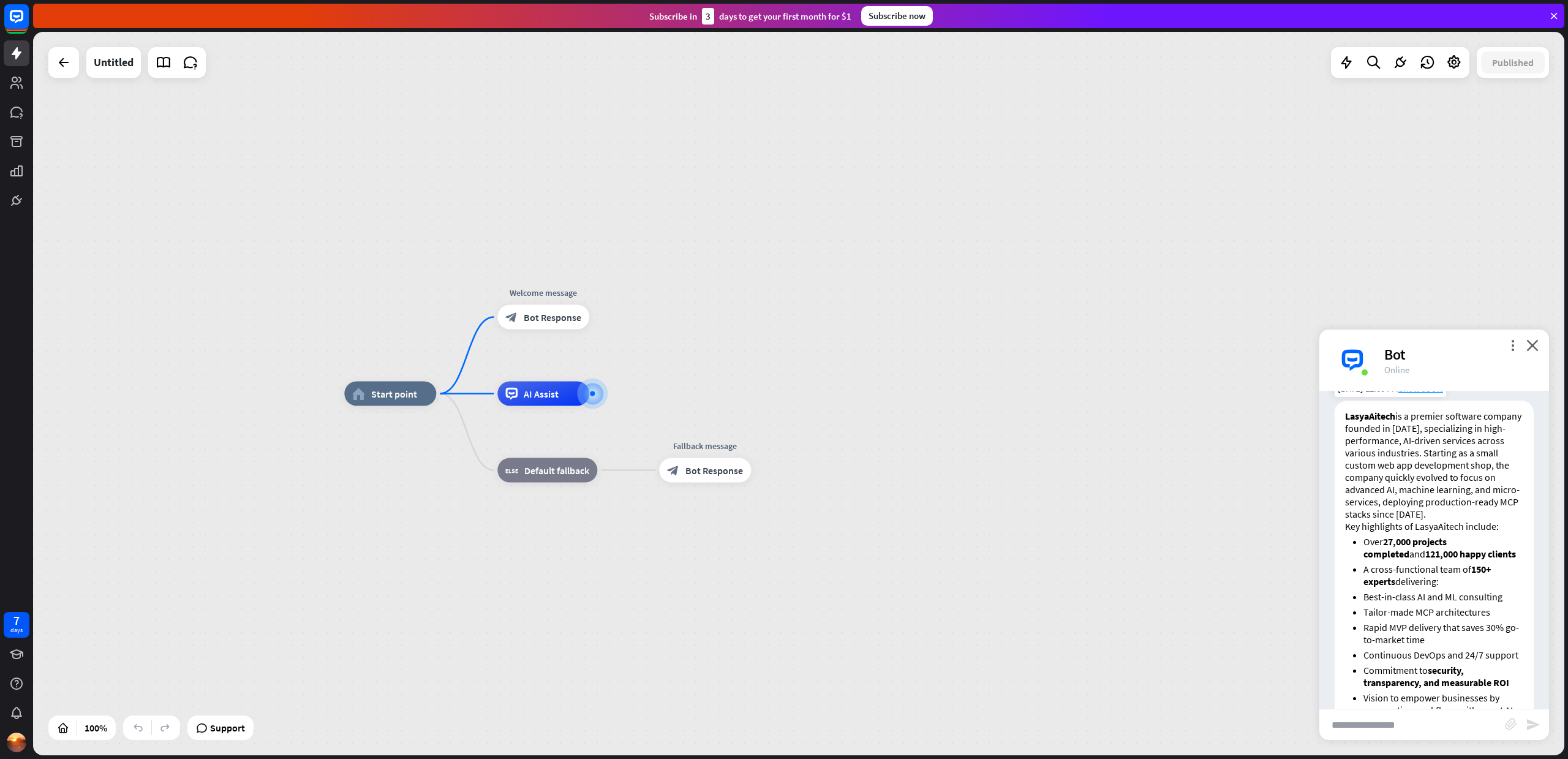
scroll to position [44, 0]
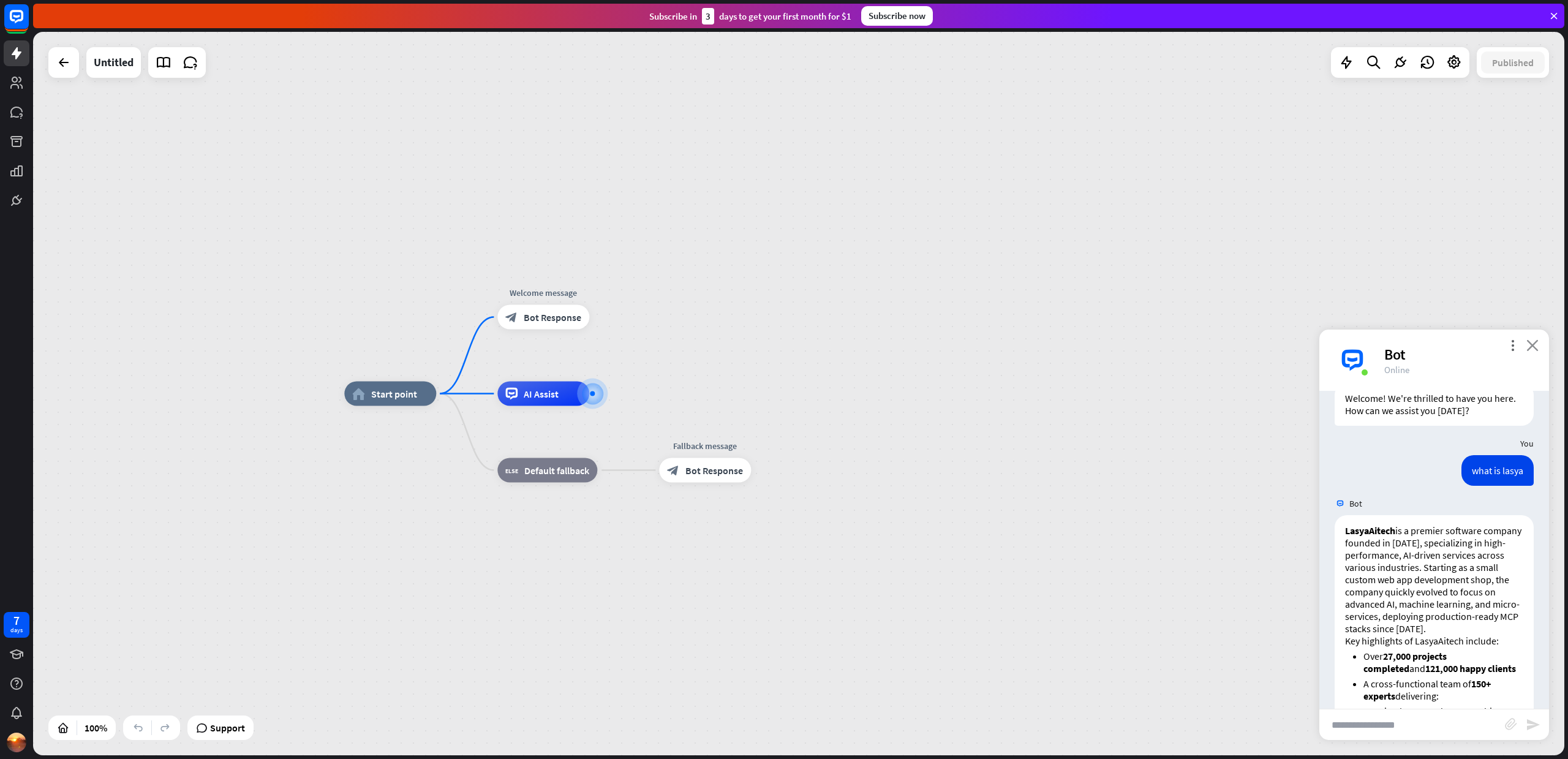
click at [1536, 346] on icon "close" at bounding box center [1532, 345] width 12 height 12
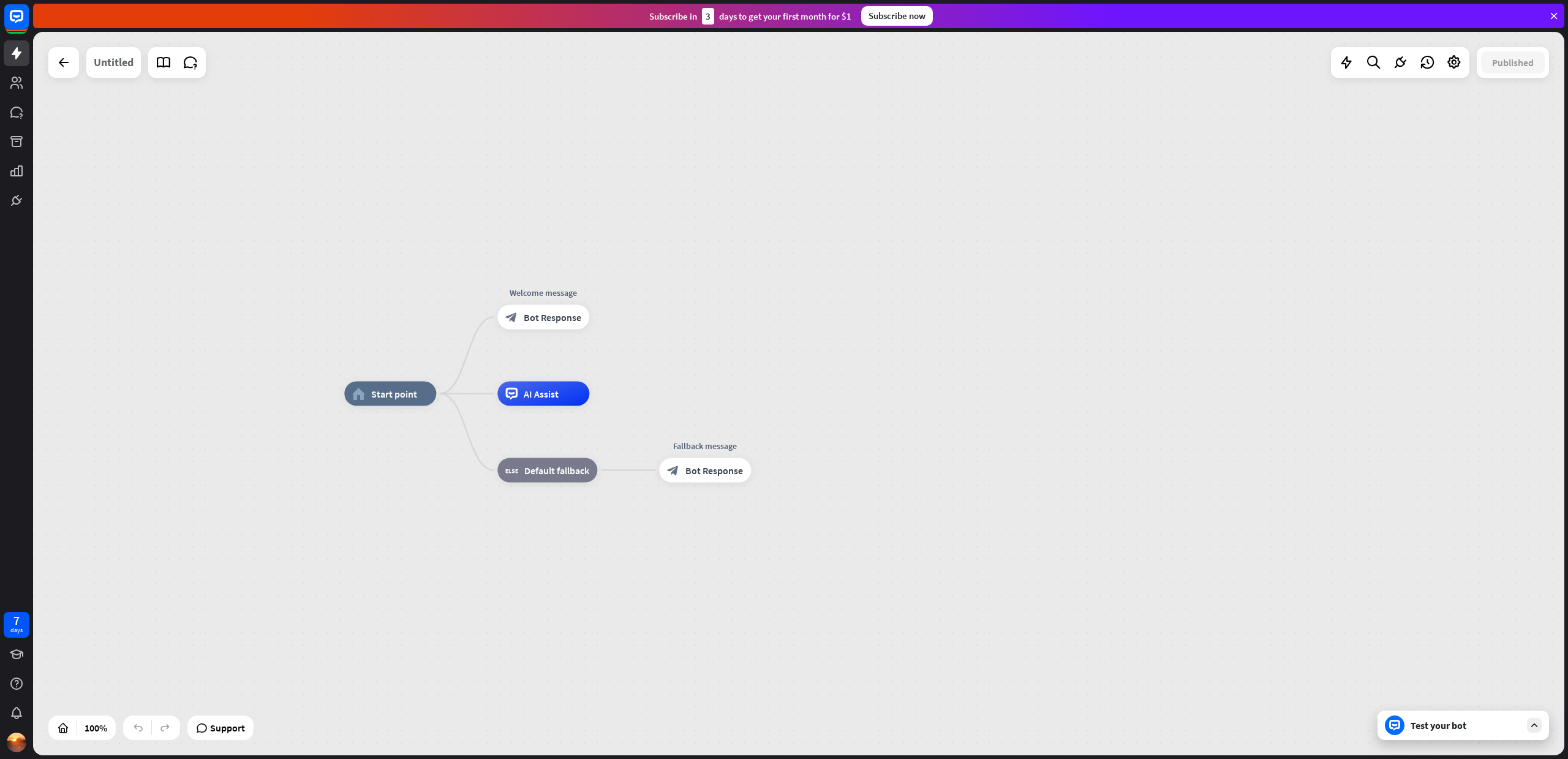
click at [112, 61] on div "Untitled" at bounding box center [113, 62] width 40 height 31
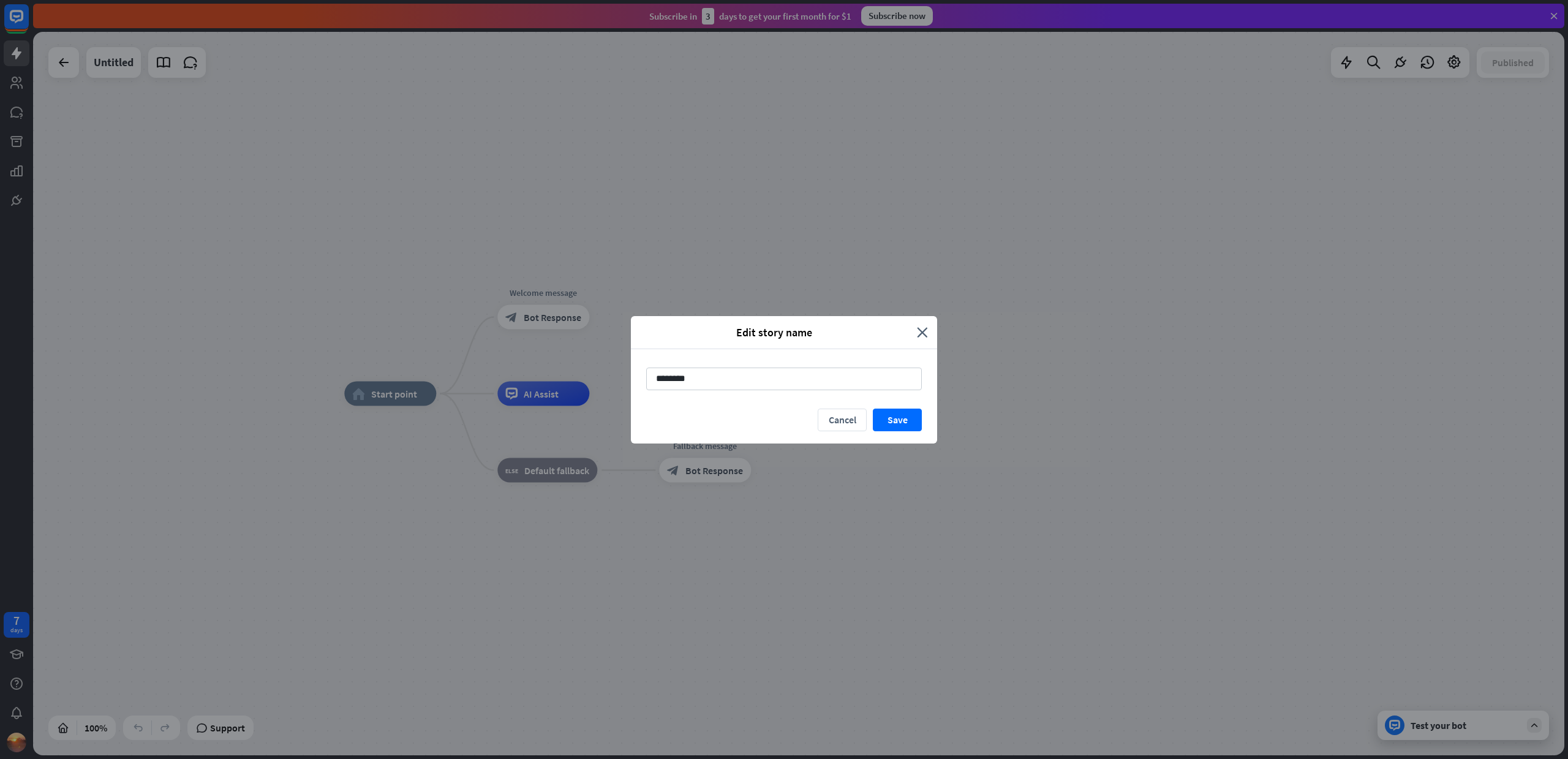
drag, startPoint x: 719, startPoint y: 381, endPoint x: 583, endPoint y: 371, distance: 136.4
click at [583, 371] on div "Edit story name close ******** Cancel Save" at bounding box center [784, 380] width 1568 height 759
type input "*****"
click at [897, 418] on button "Save" at bounding box center [897, 420] width 49 height 22
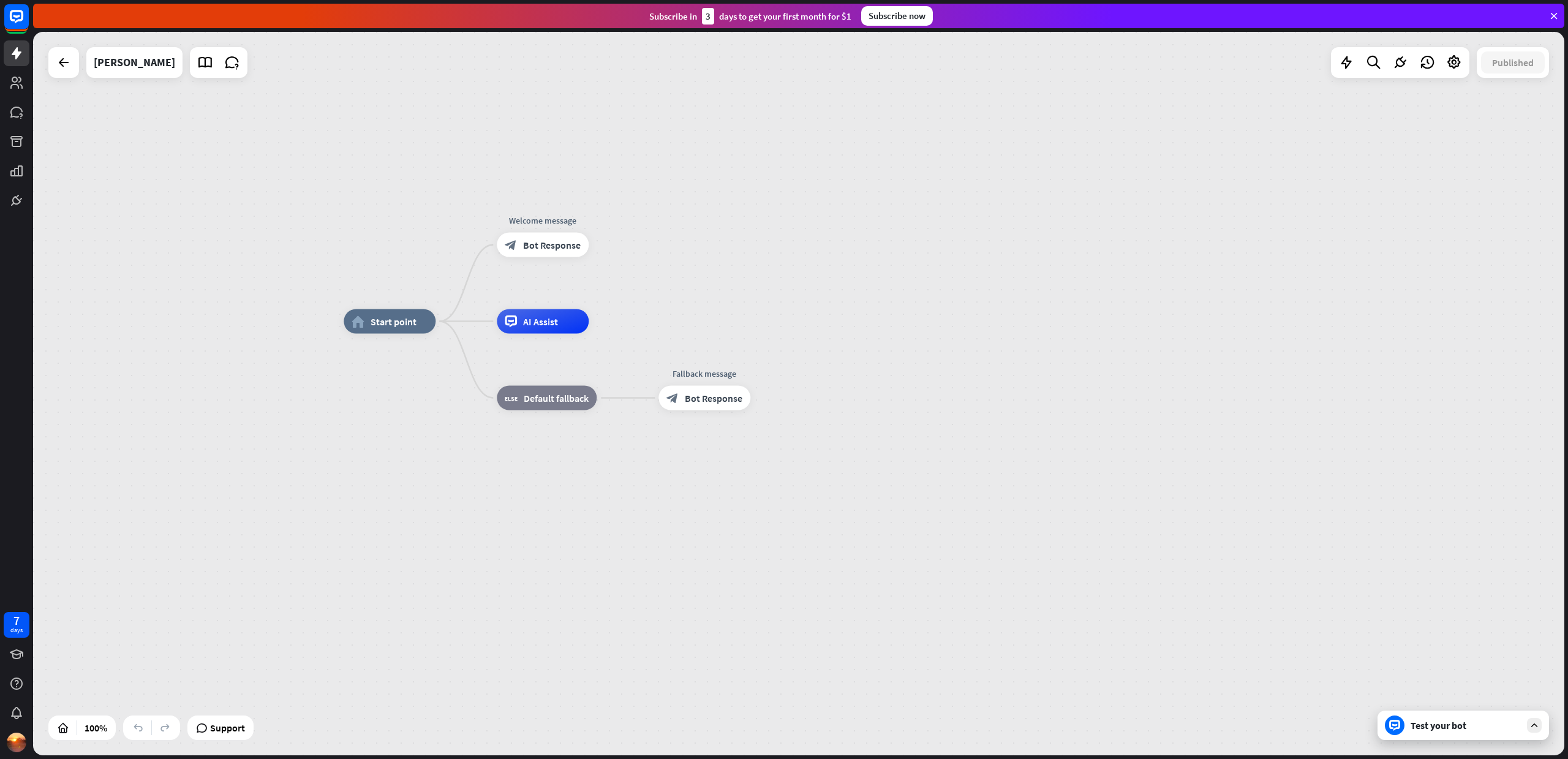
drag, startPoint x: 805, startPoint y: 539, endPoint x: 804, endPoint y: 467, distance: 72.0
click at [804, 467] on div "home_2 Start point Welcome message block_bot_response Bot Response AI Assist bl…" at bounding box center [1109, 683] width 1531 height 723
click at [1456, 62] on icon at bounding box center [1453, 62] width 16 height 16
click at [1444, 190] on span "Bot settings" at bounding box center [1427, 188] width 51 height 12
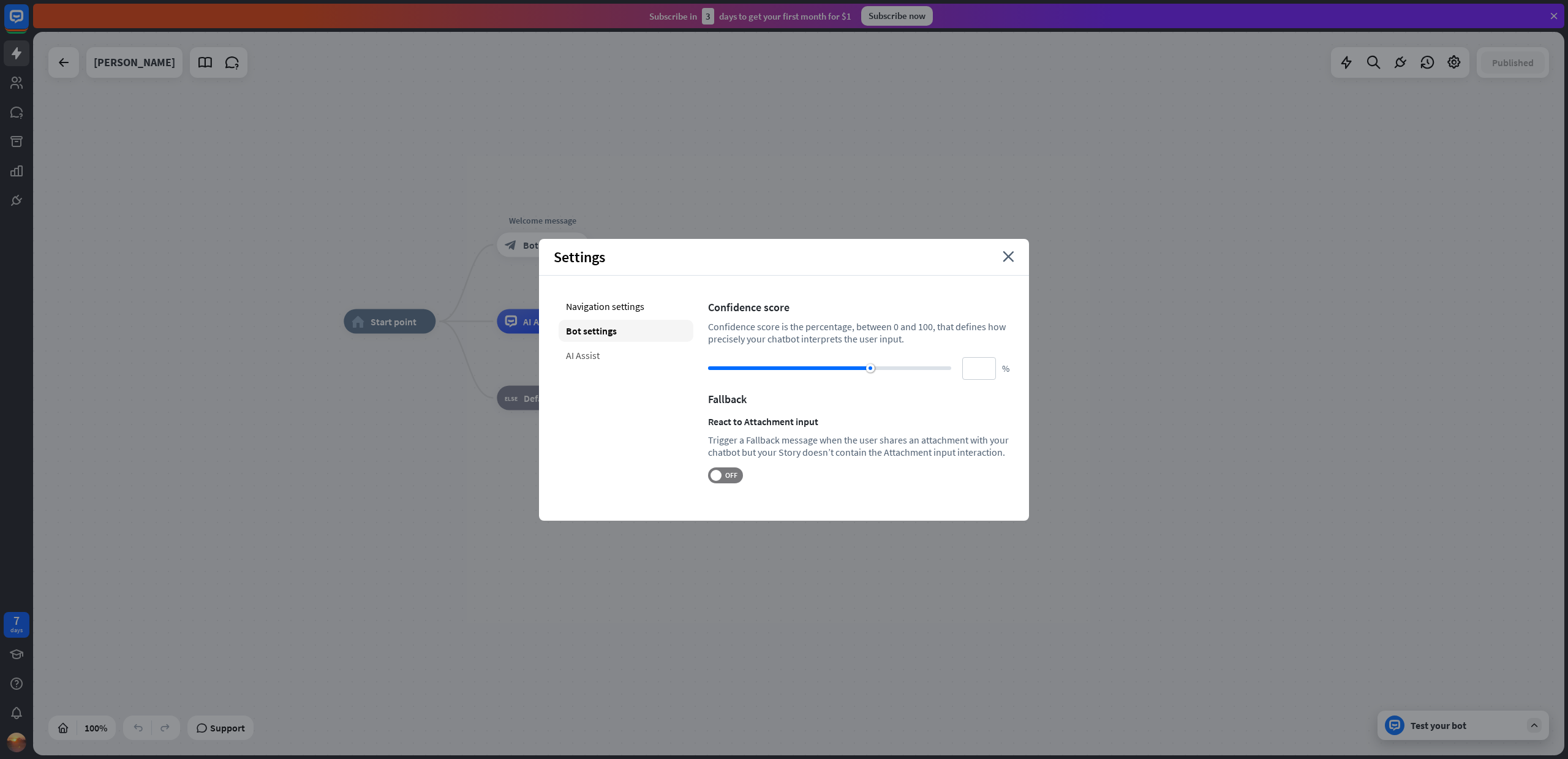
click at [617, 346] on div "AI Assist" at bounding box center [626, 355] width 135 height 22
type input "**"
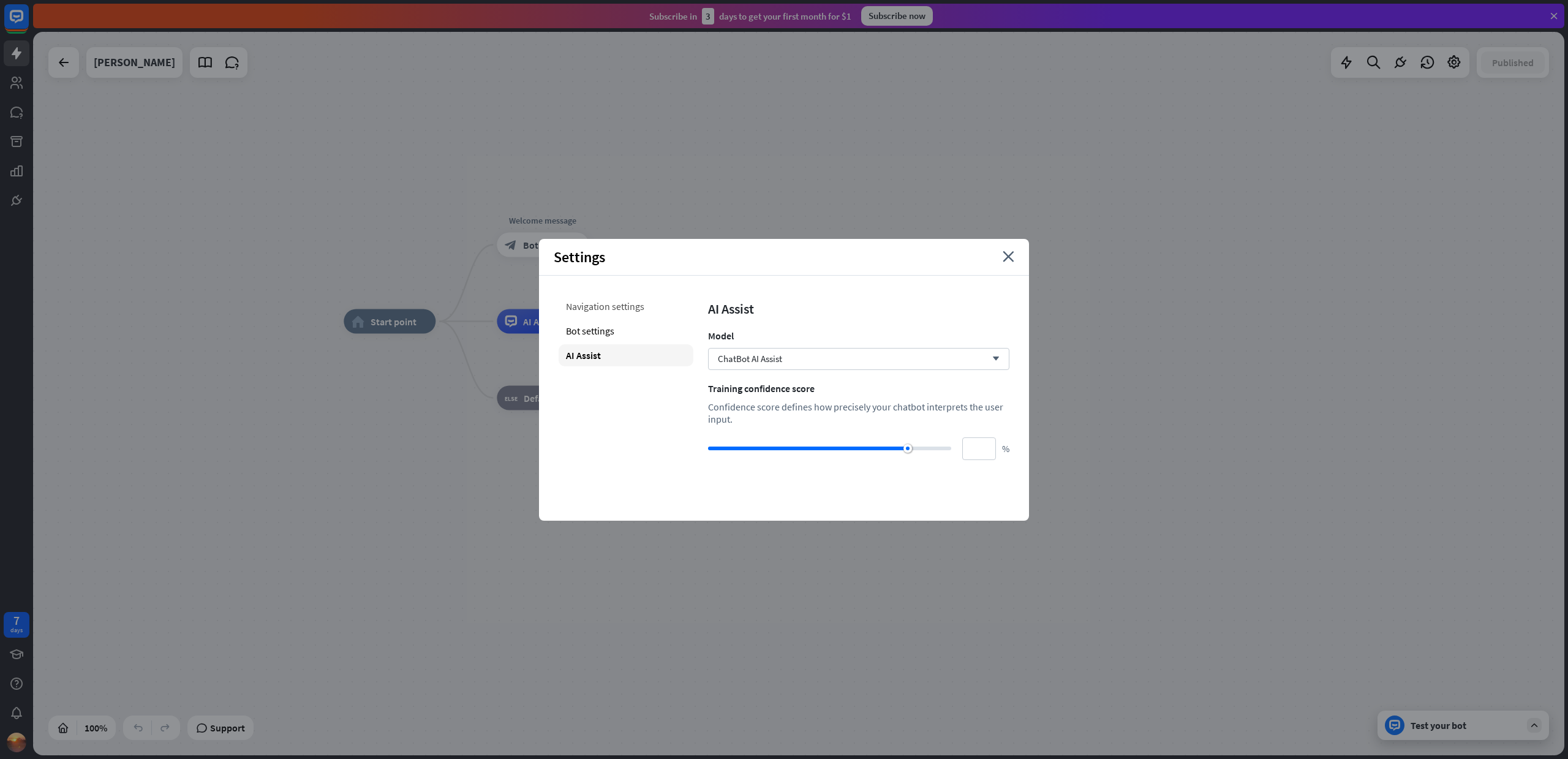
click at [617, 316] on div "Navigation settings" at bounding box center [626, 306] width 135 height 22
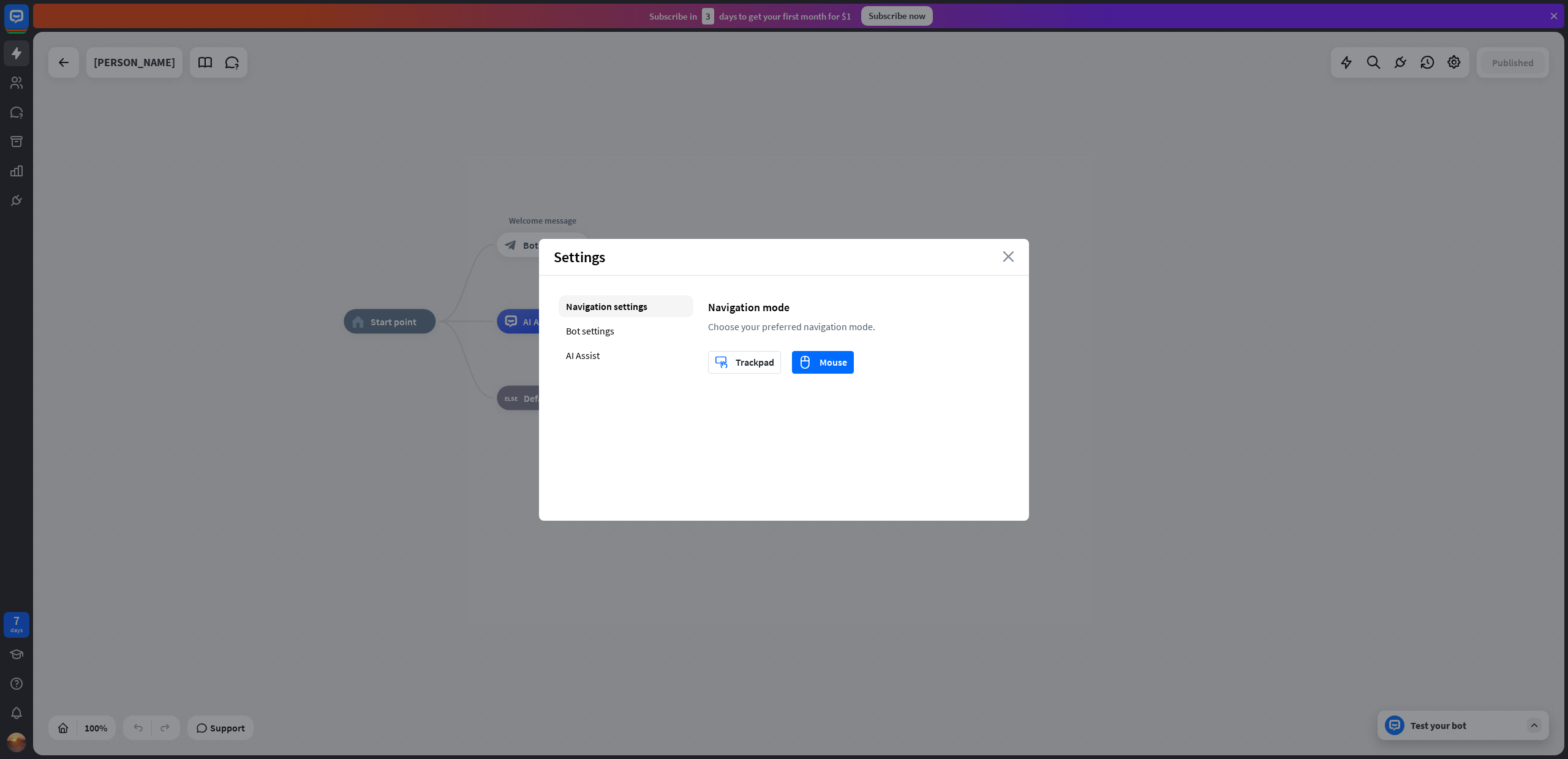
click at [1012, 258] on icon "close" at bounding box center [1009, 256] width 12 height 11
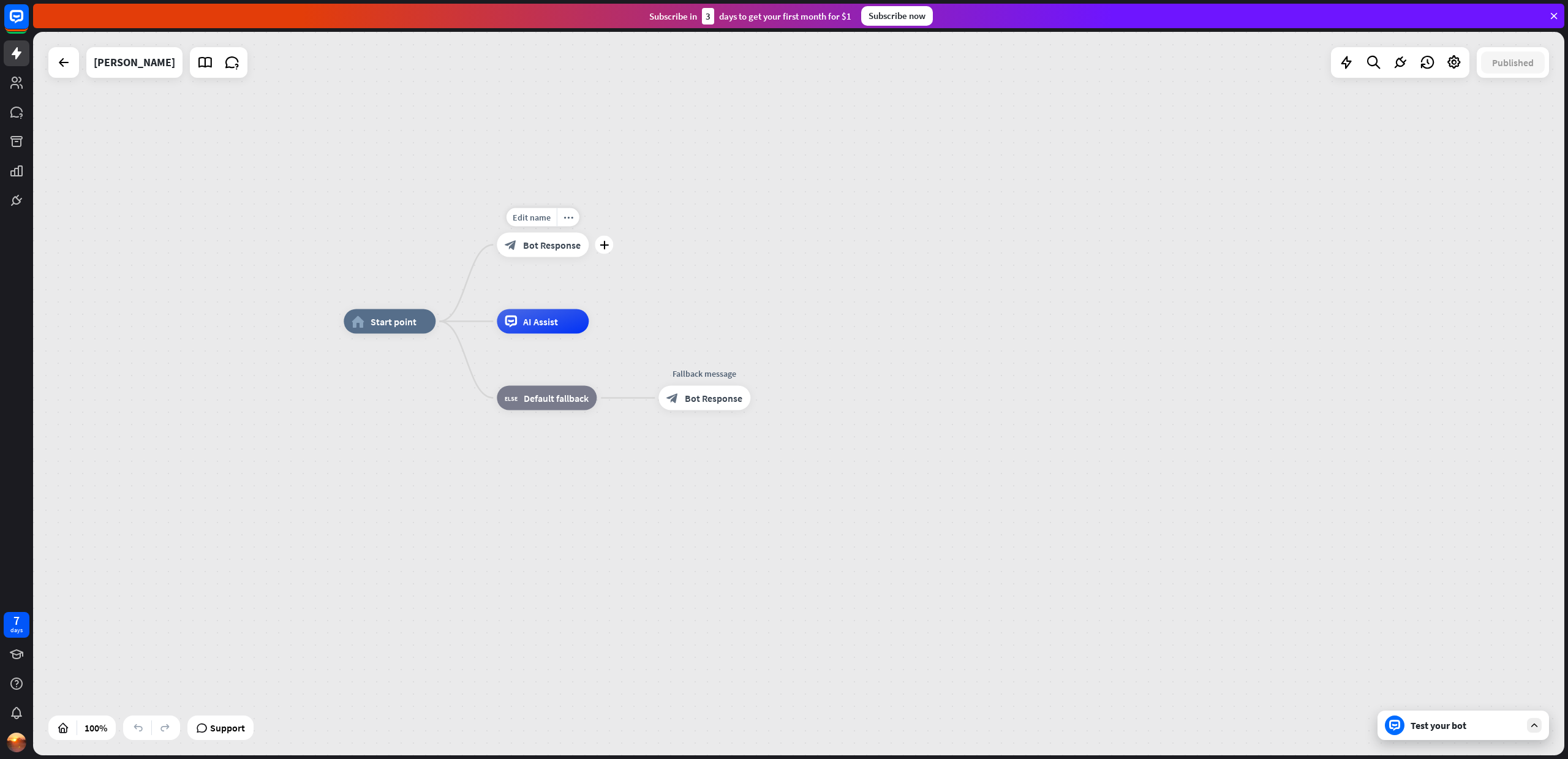
click at [556, 249] on span "Bot Response" at bounding box center [551, 244] width 58 height 12
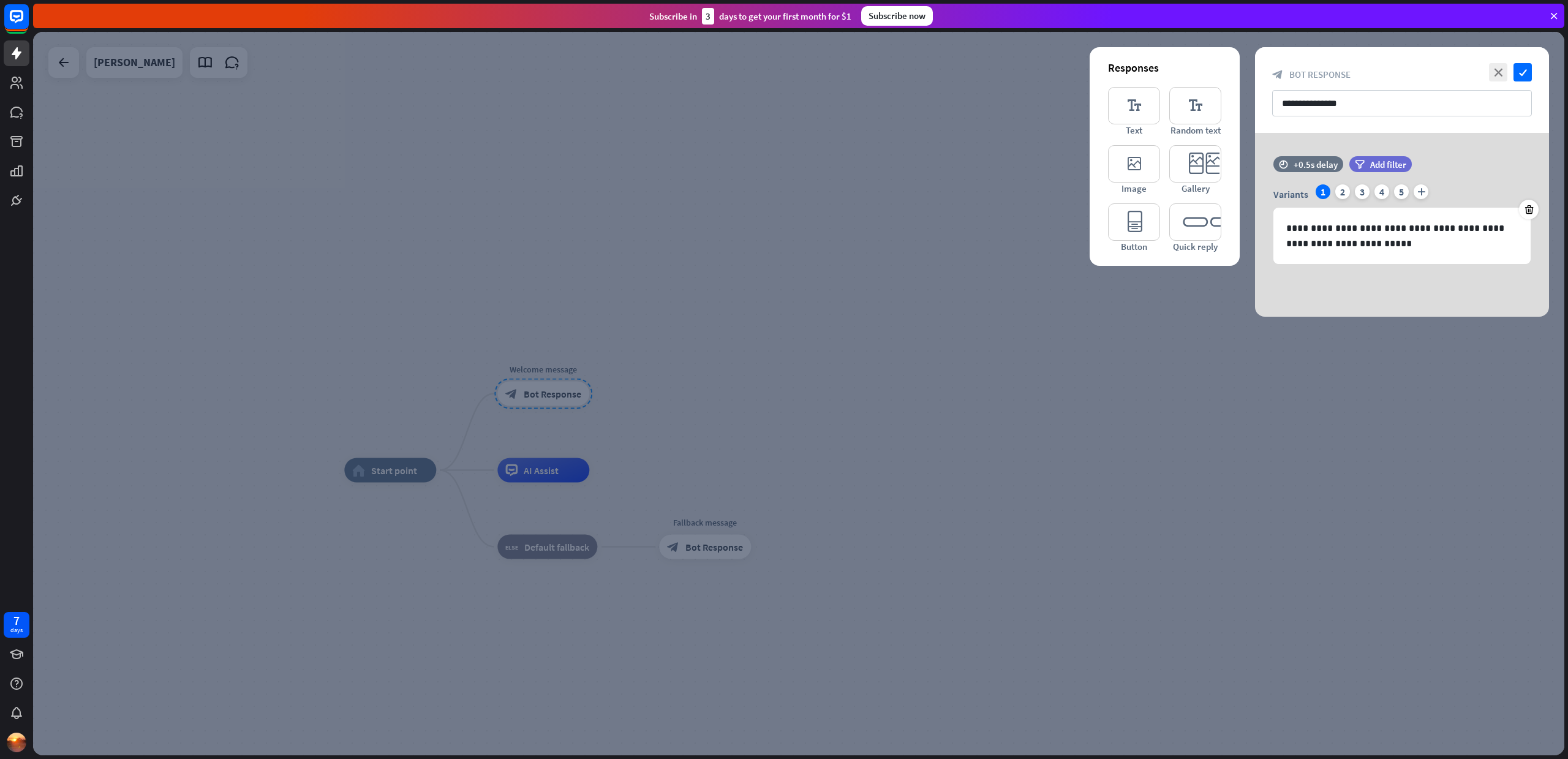
click at [1334, 366] on div at bounding box center [799, 393] width 1531 height 723
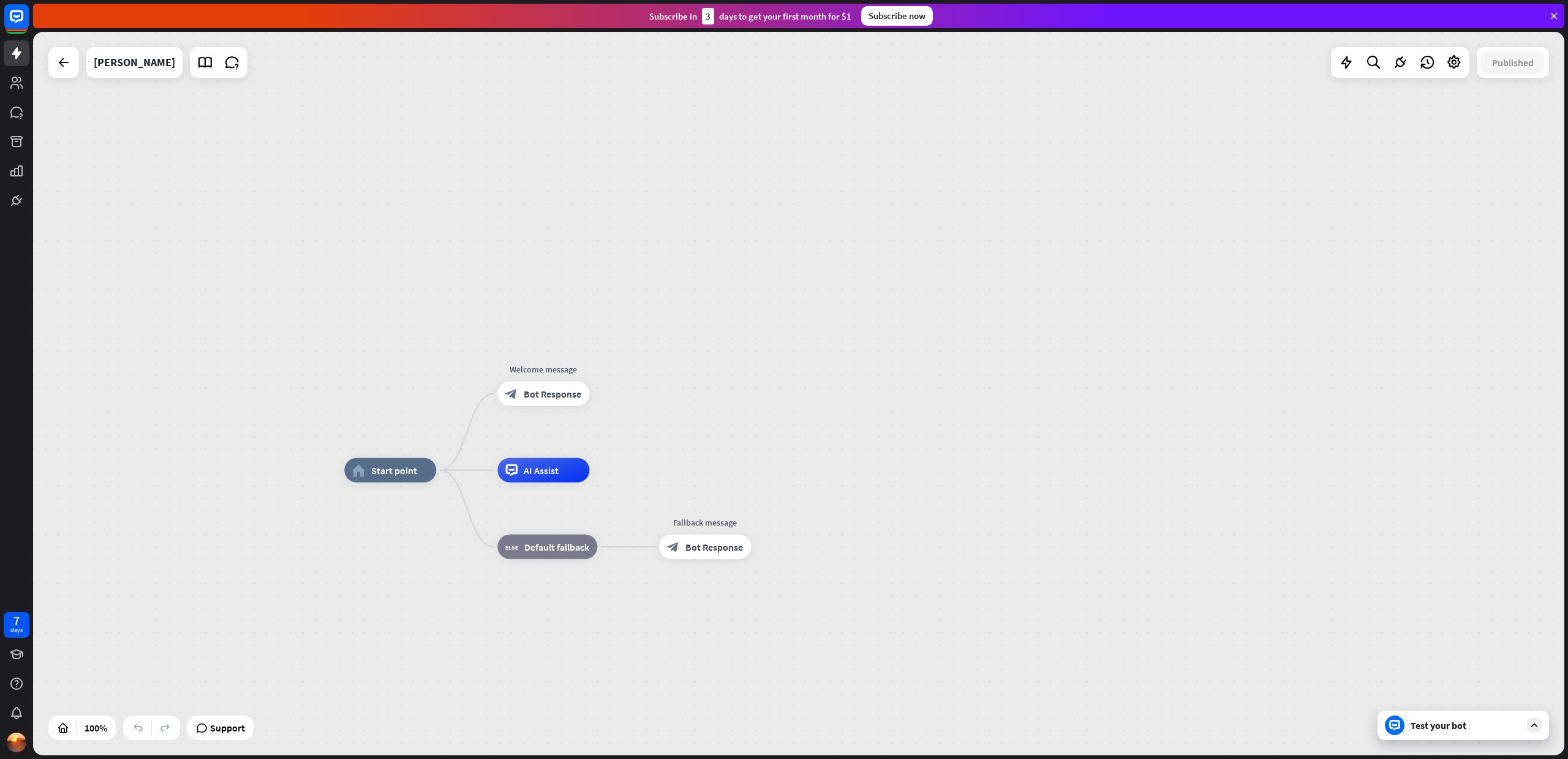
click at [1156, 333] on div "home_2 Start point Welcome message block_bot_response Bot Response AI Assist bl…" at bounding box center [799, 393] width 1531 height 723
click at [607, 471] on icon "plus" at bounding box center [604, 470] width 9 height 8
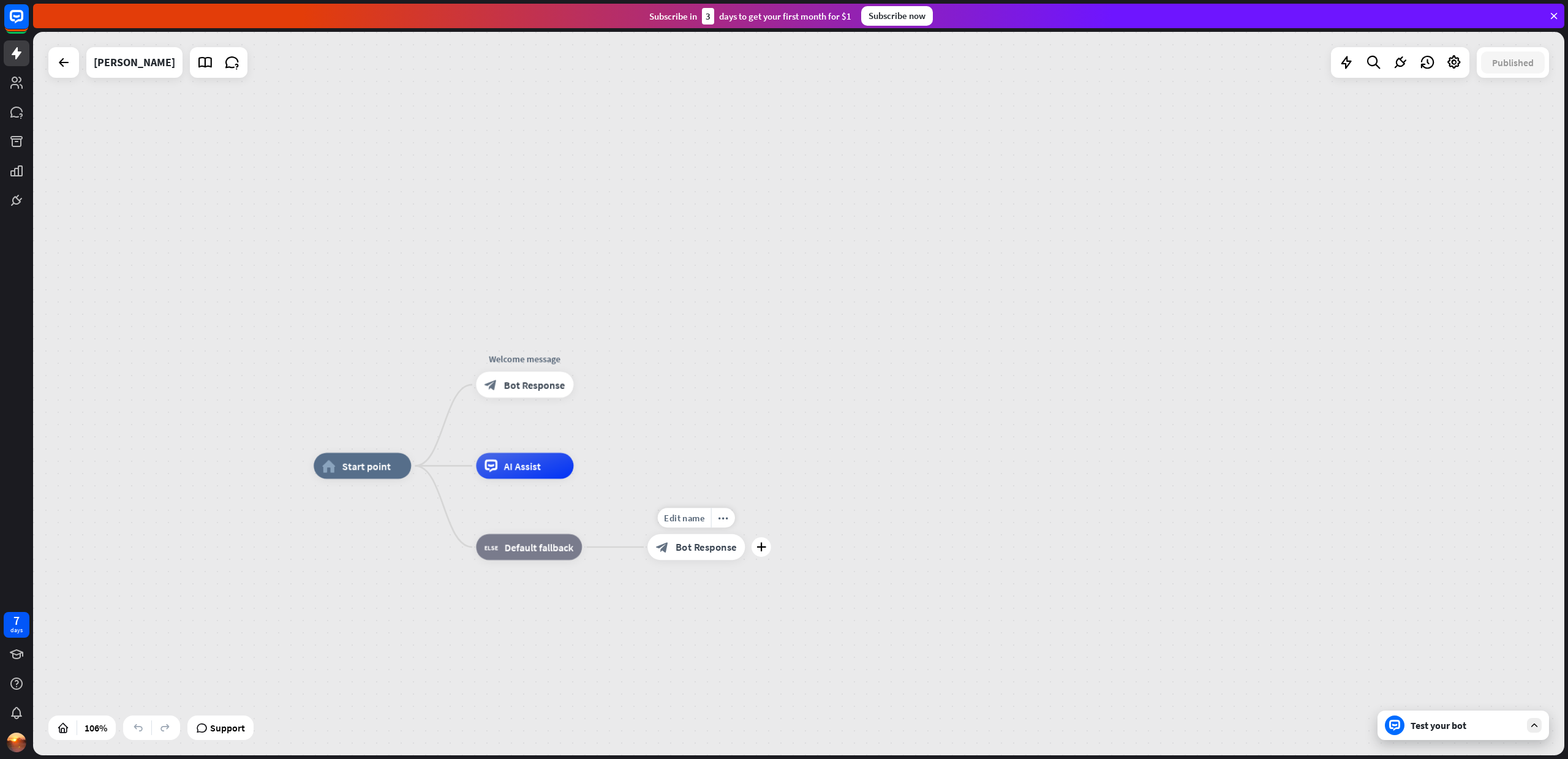
click at [697, 554] on div "block_bot_response Bot Response" at bounding box center [696, 547] width 97 height 26
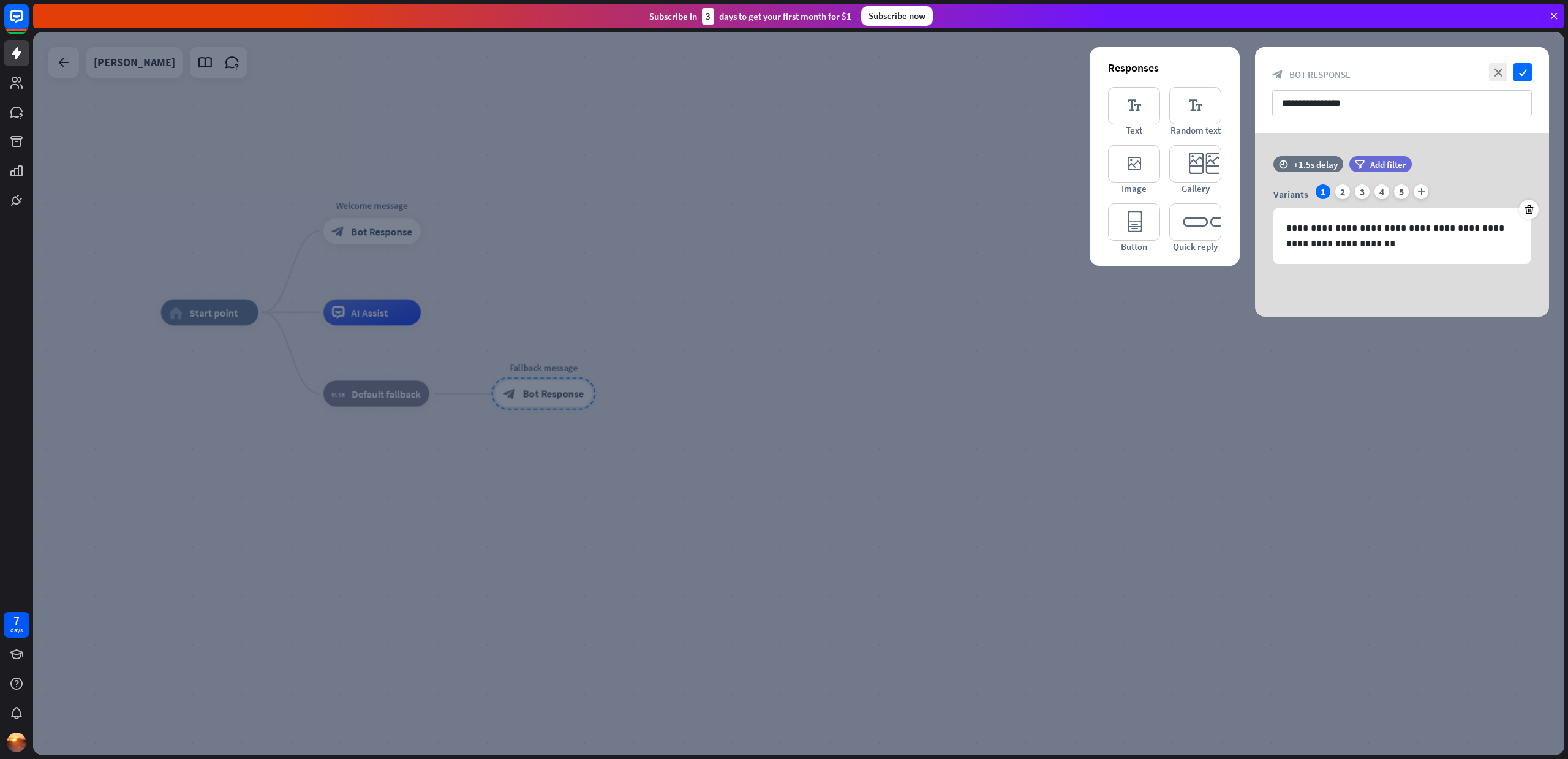
click at [1257, 524] on div at bounding box center [799, 393] width 1531 height 723
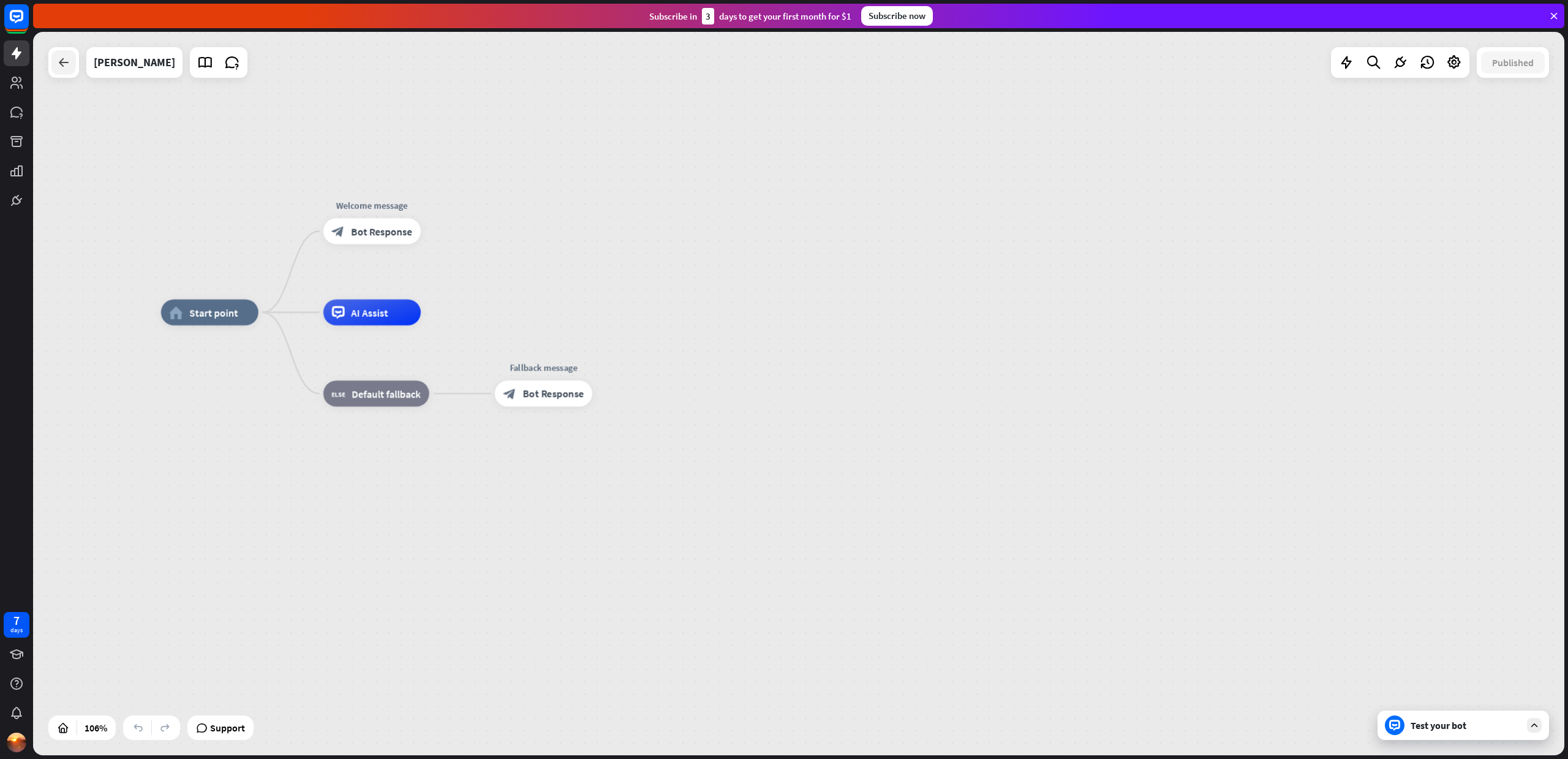
click at [61, 61] on icon at bounding box center [64, 62] width 15 height 15
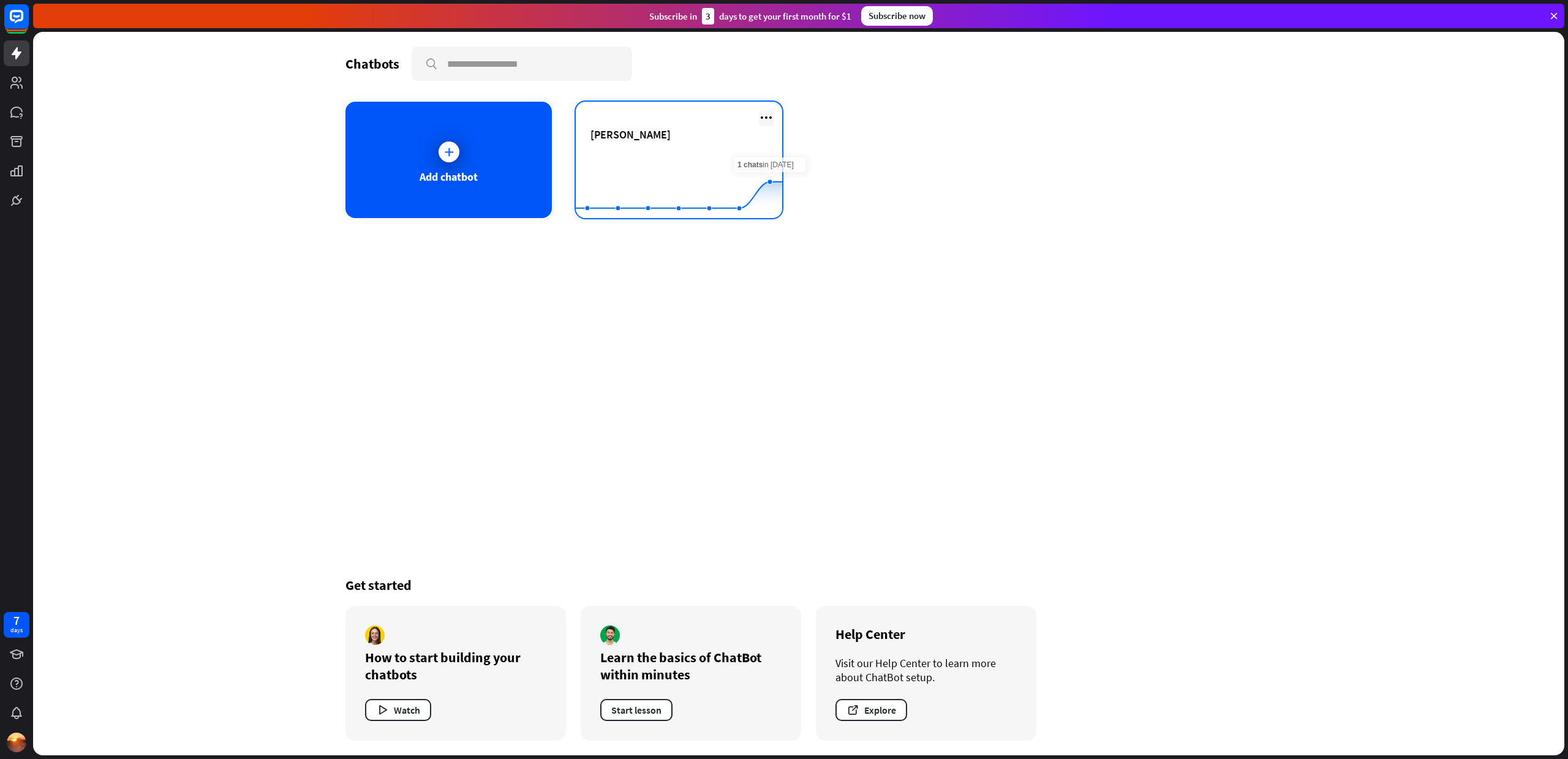
click at [767, 118] on icon at bounding box center [766, 118] width 15 height 15
click at [712, 410] on div "Chatbots search Add chatbot [PERSON_NAME] Created with Highcharts 10.1.0 0 1 2 …" at bounding box center [799, 393] width 980 height 723
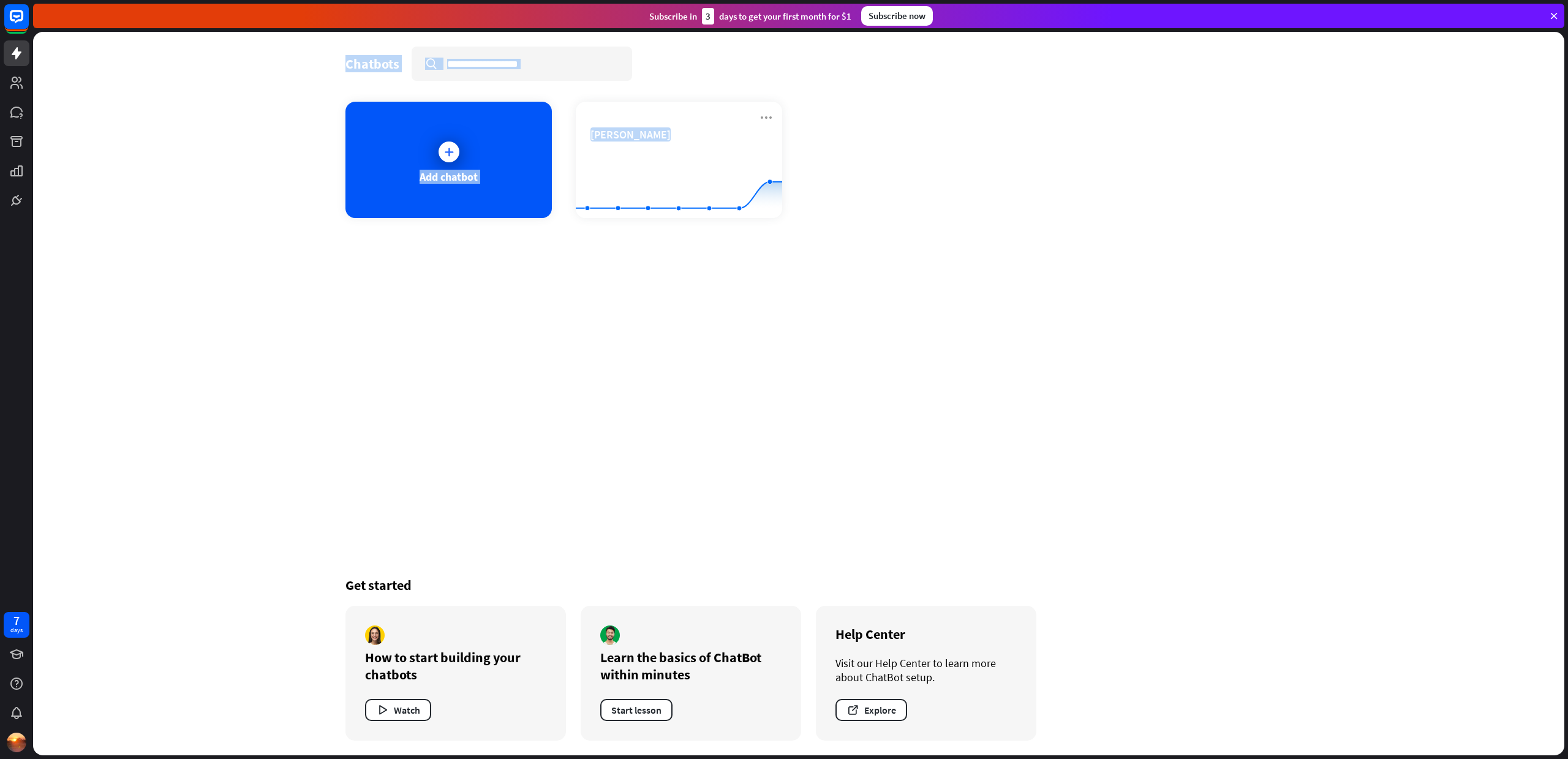
drag, startPoint x: 333, startPoint y: 62, endPoint x: 1074, endPoint y: 392, distance: 811.2
click at [1074, 386] on div "Chatbots search Add chatbot [PERSON_NAME] Created with Highcharts 10.1.0 0 1 2 …" at bounding box center [799, 393] width 980 height 723
click at [1071, 412] on div "Chatbots search Add chatbot [PERSON_NAME] Created with Highcharts 10.1.0 0 1 2 …" at bounding box center [799, 393] width 980 height 723
click at [446, 376] on div "Chatbots search Add chatbot [PERSON_NAME] Created with Highcharts 10.1.0 0 1 2 …" at bounding box center [799, 393] width 980 height 723
drag, startPoint x: 335, startPoint y: 57, endPoint x: 1044, endPoint y: 162, distance: 716.7
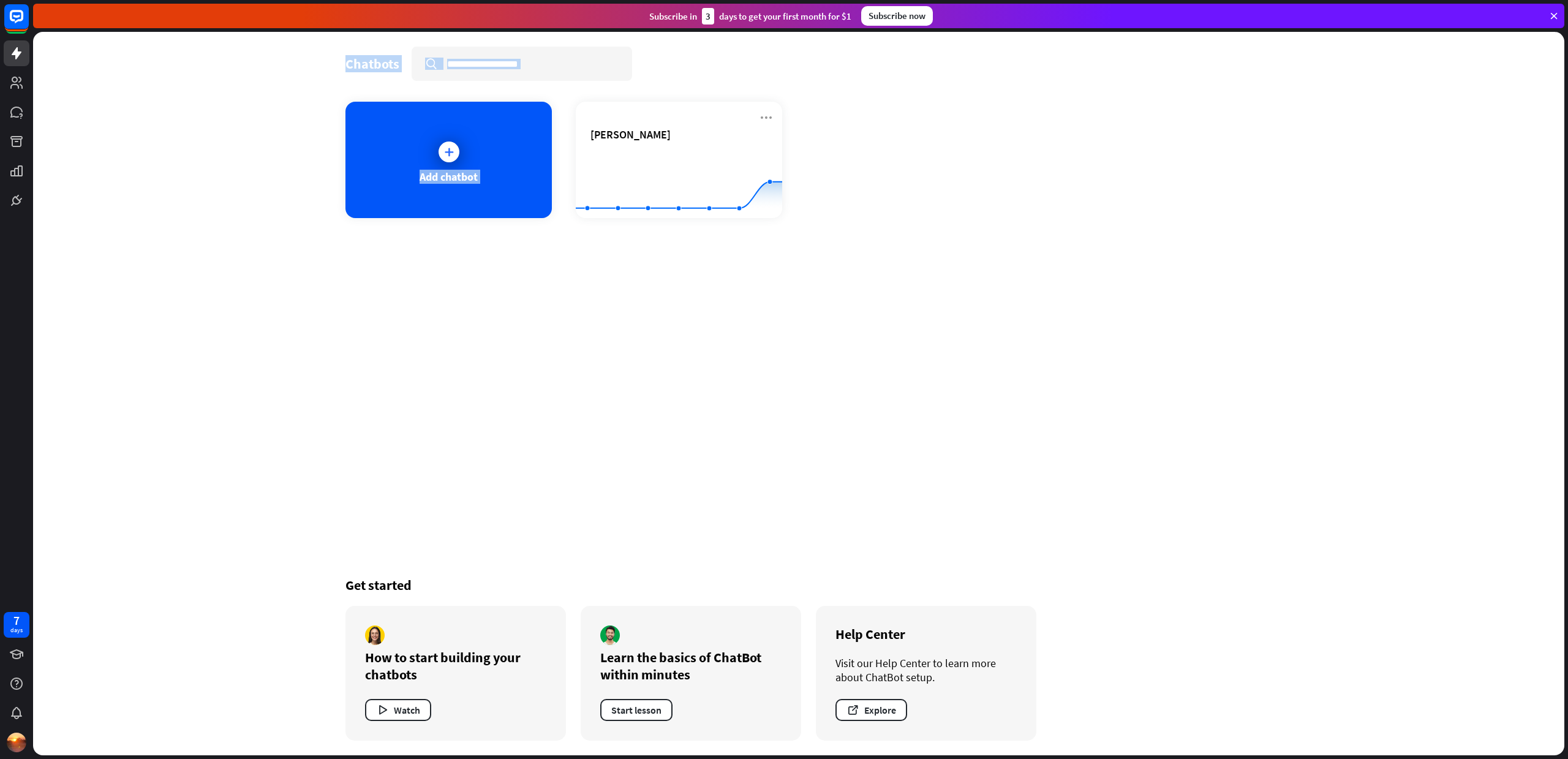
click at [1018, 124] on div "Chatbots search Add chatbot [PERSON_NAME] Created with Highcharts 10.1.0 0 1 2 …" at bounding box center [799, 393] width 980 height 723
click at [1088, 388] on div "Chatbots search Add chatbot [PERSON_NAME] Created with Highcharts 10.1.0 0 1 2 …" at bounding box center [799, 393] width 980 height 723
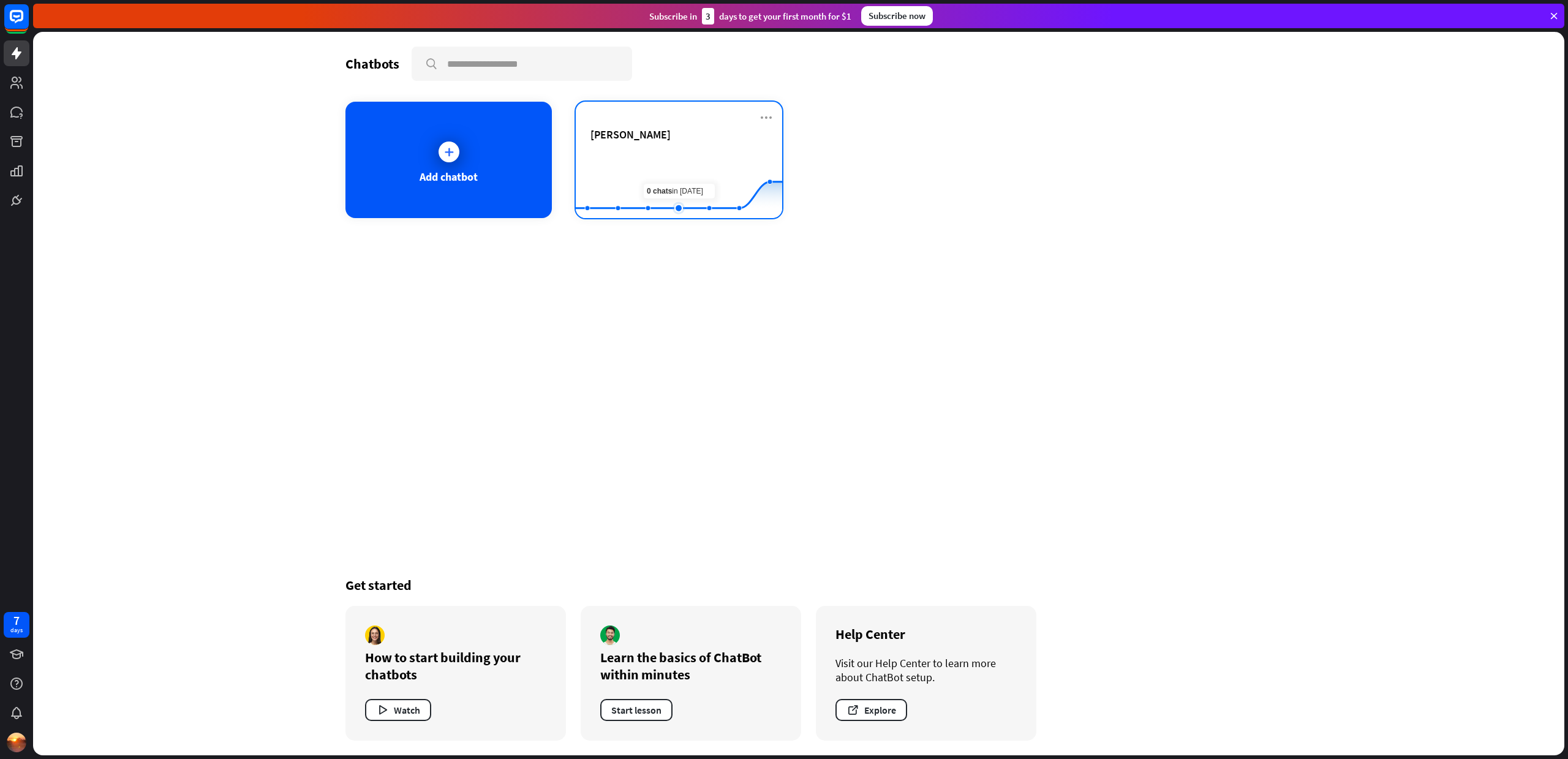
click at [685, 158] on rect at bounding box center [679, 188] width 206 height 76
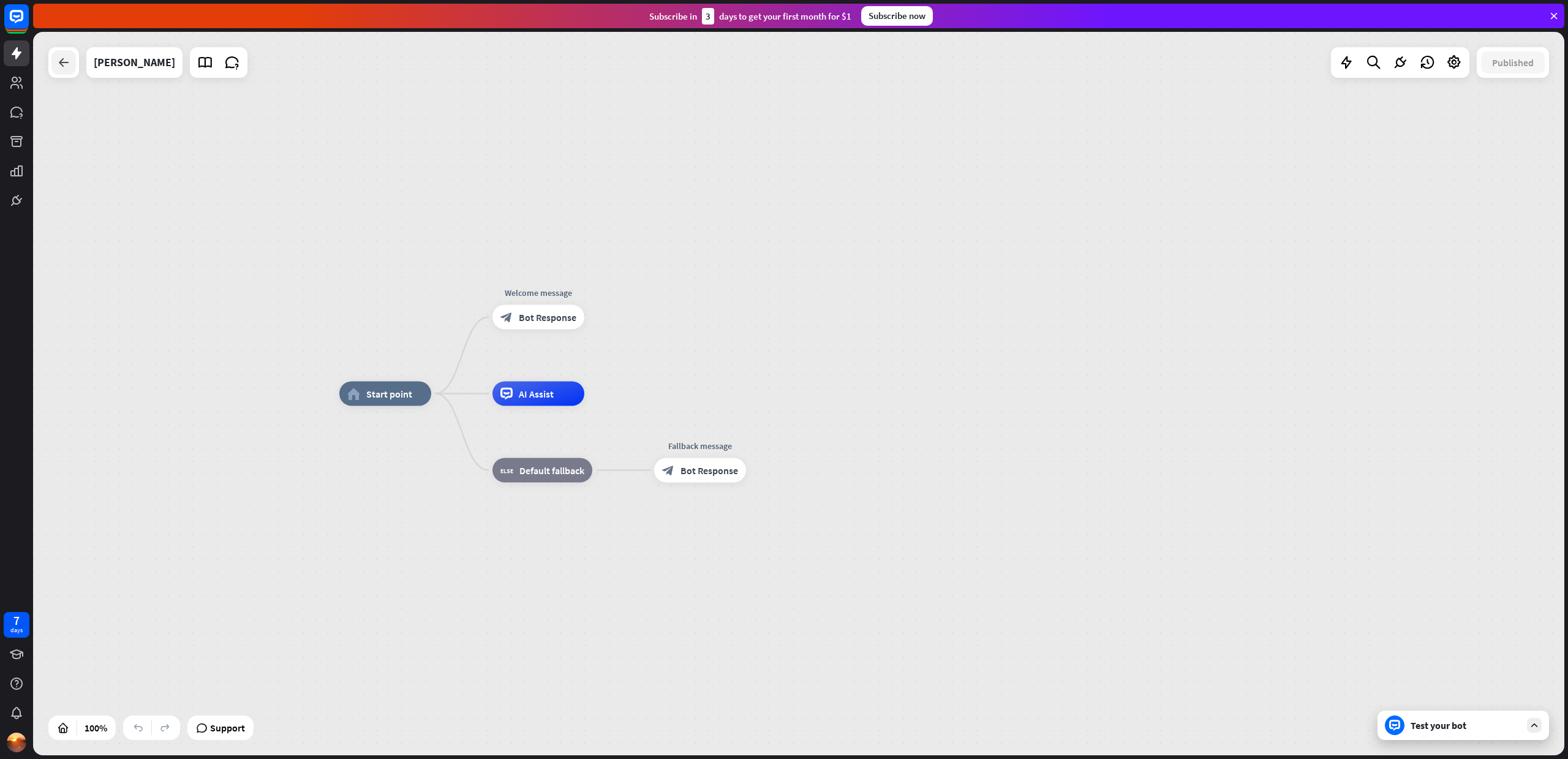
click at [64, 65] on icon at bounding box center [64, 62] width 15 height 15
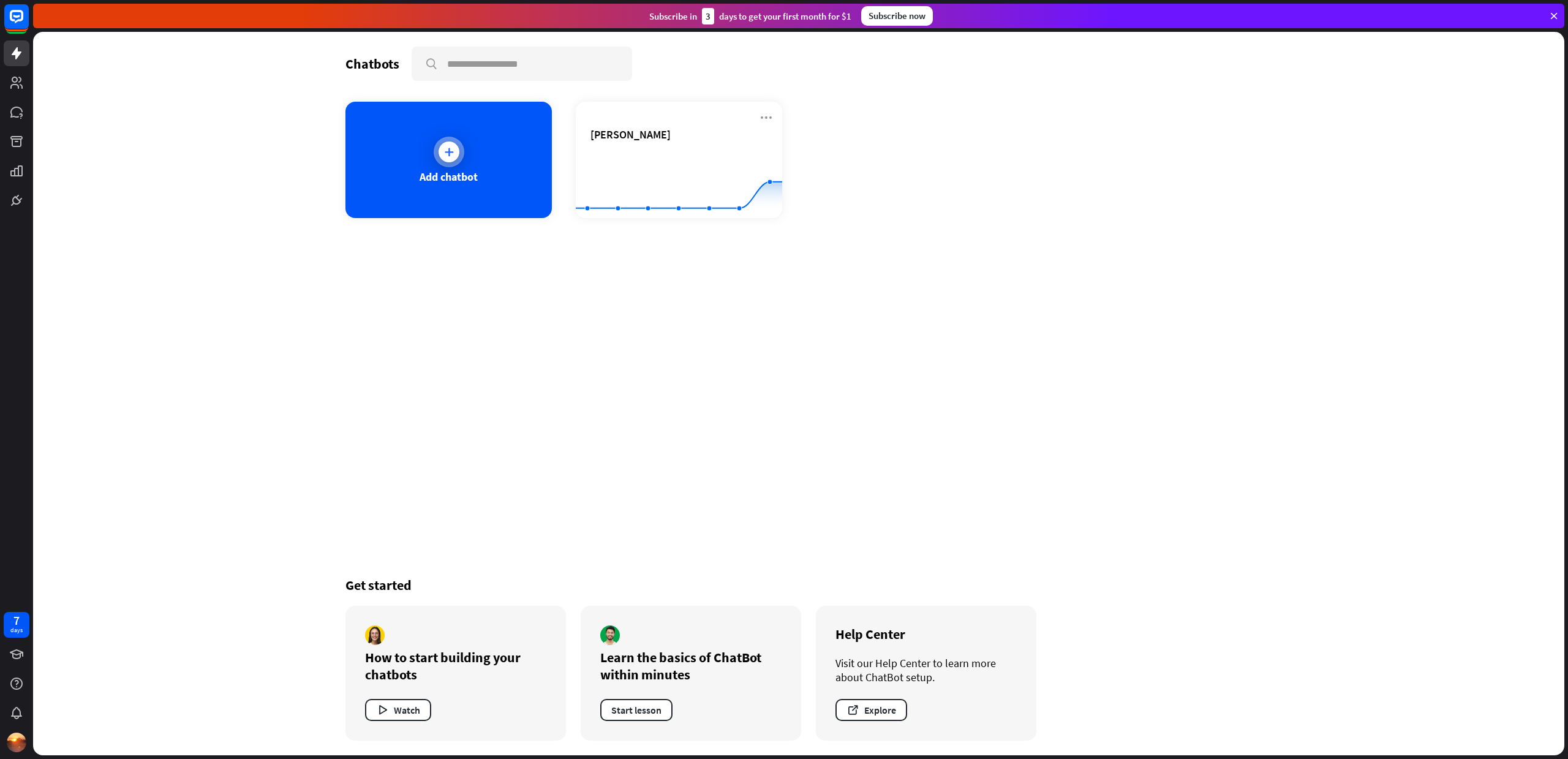
click at [486, 174] on div "Add chatbot" at bounding box center [448, 160] width 206 height 116
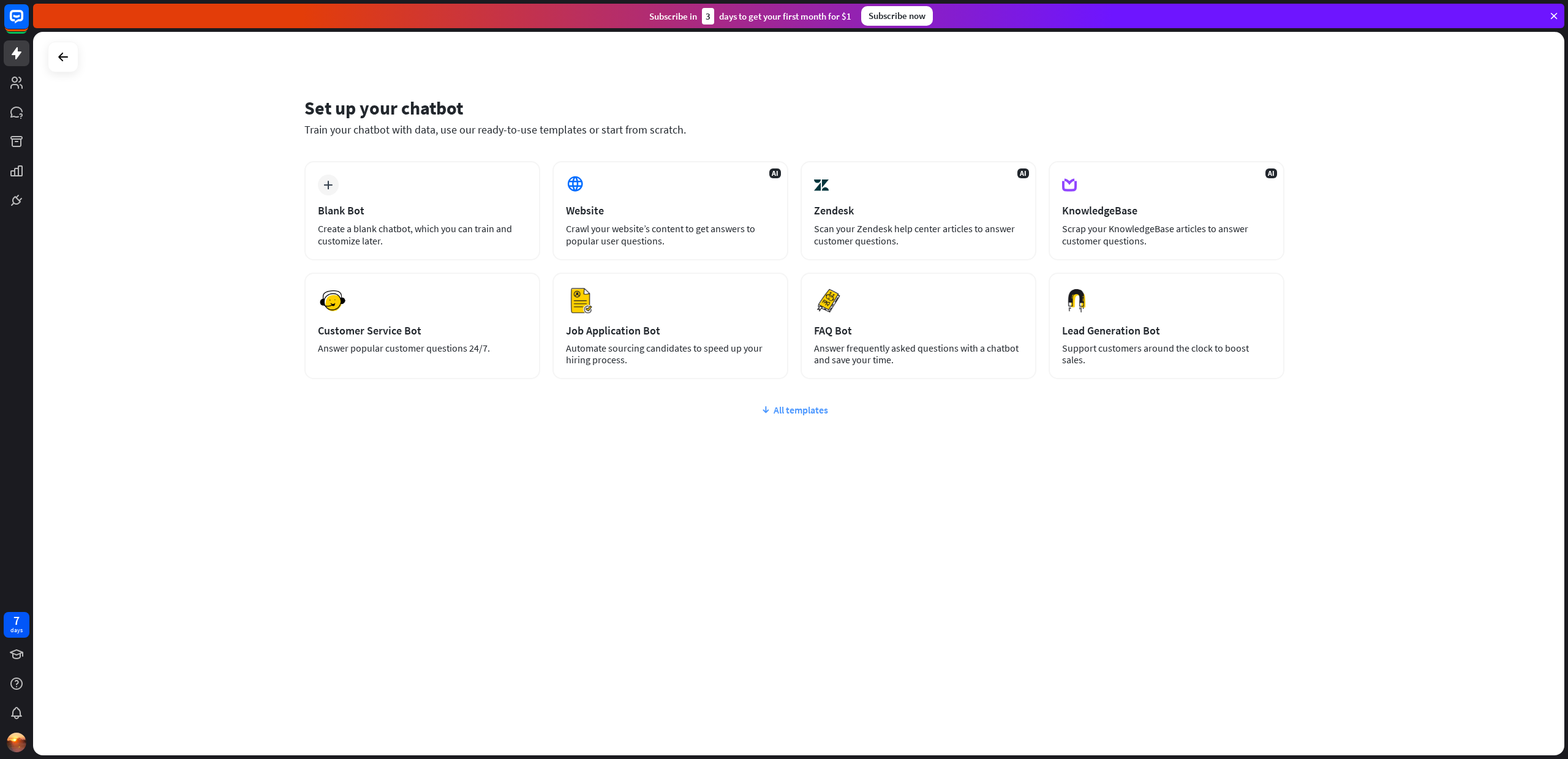
click at [798, 412] on div "All templates" at bounding box center [794, 410] width 980 height 12
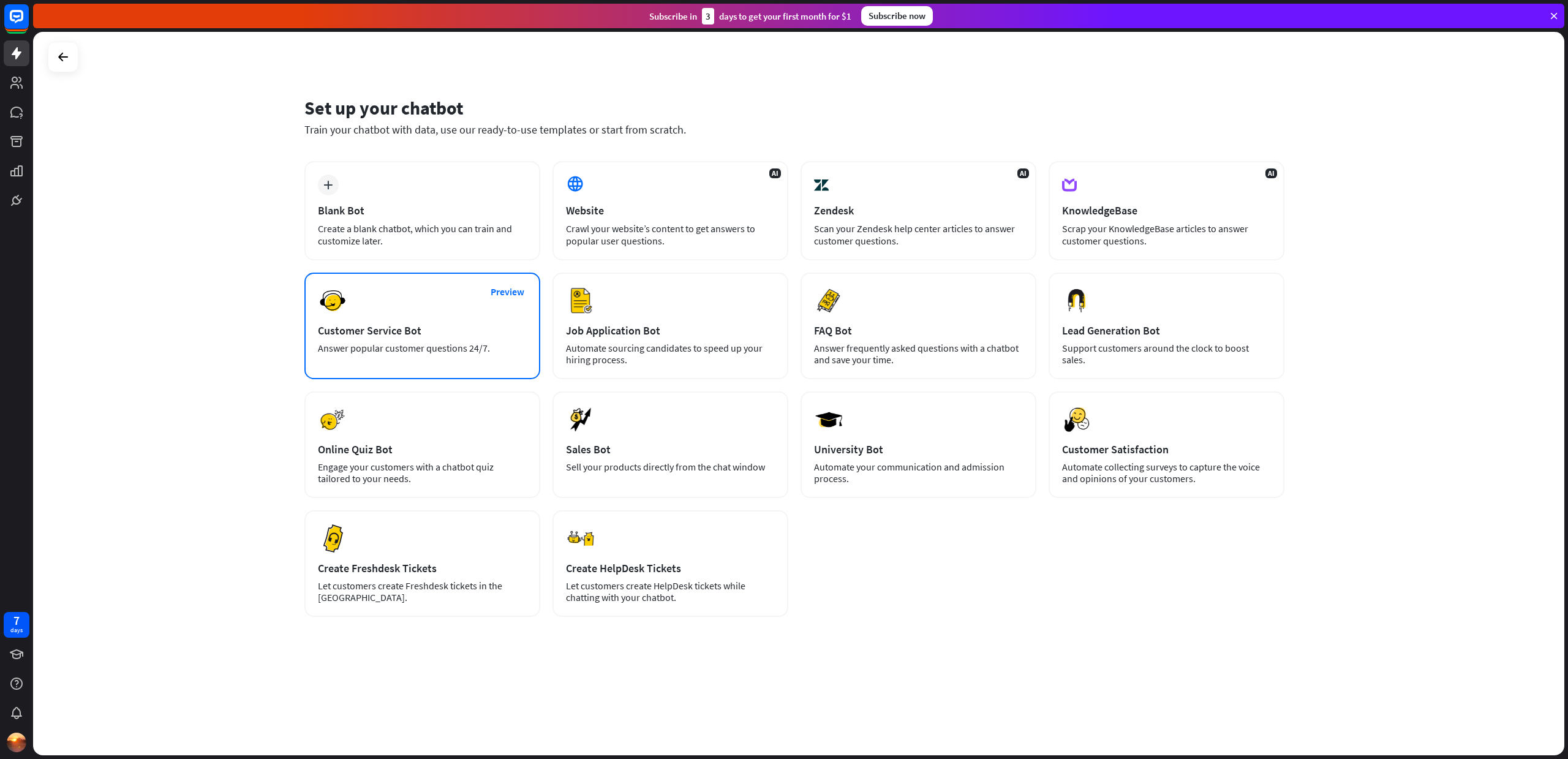
click at [431, 341] on div "Preview Customer Service Bot Answer popular customer questions 24/7." at bounding box center [422, 326] width 235 height 106
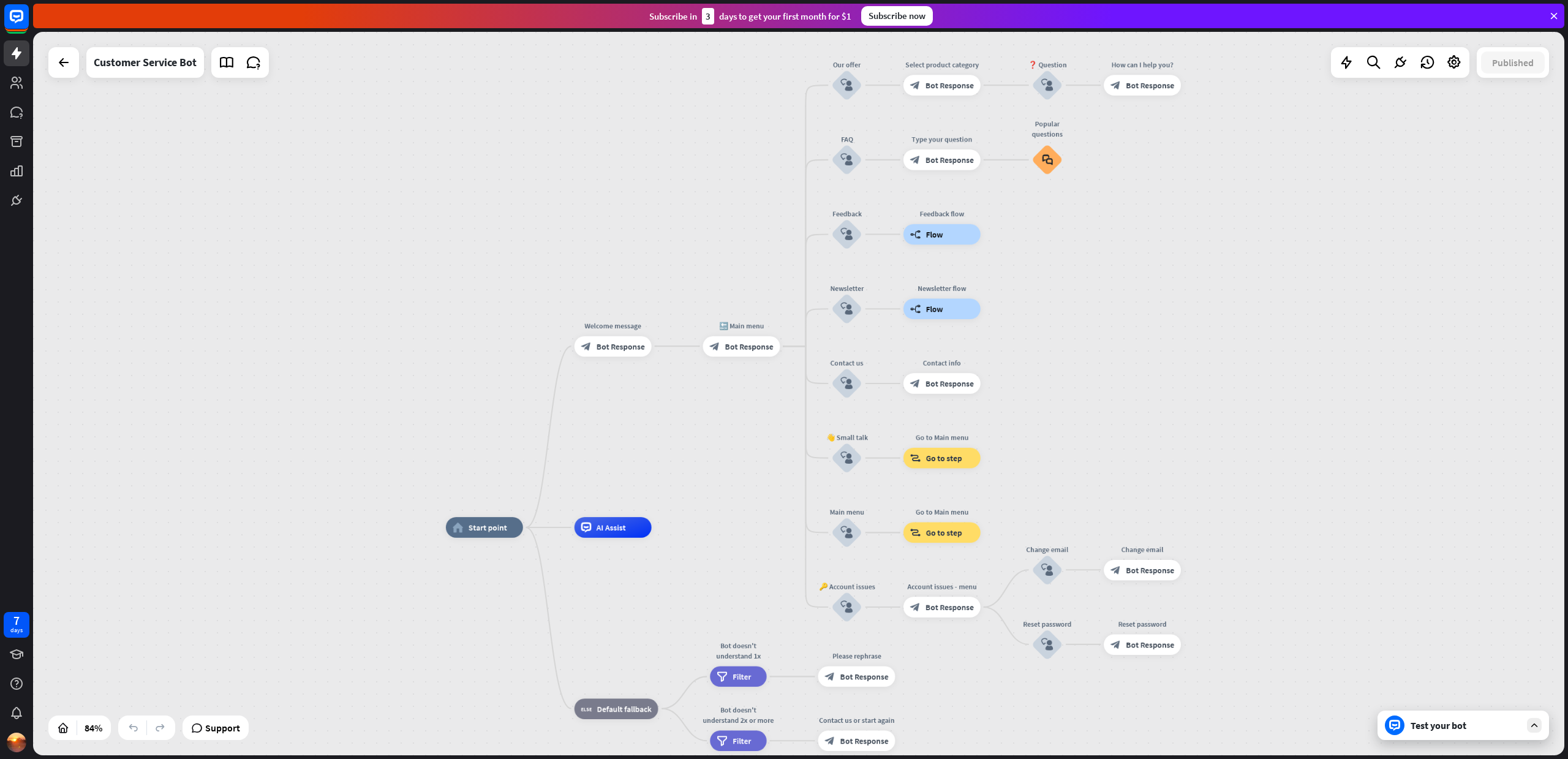
drag, startPoint x: 1130, startPoint y: 222, endPoint x: 1111, endPoint y: 362, distance: 141.3
click at [1111, 362] on div "home_2 Start point Welcome message block_bot_response Bot Response 🔙 Main menu …" at bounding box center [799, 393] width 1531 height 723
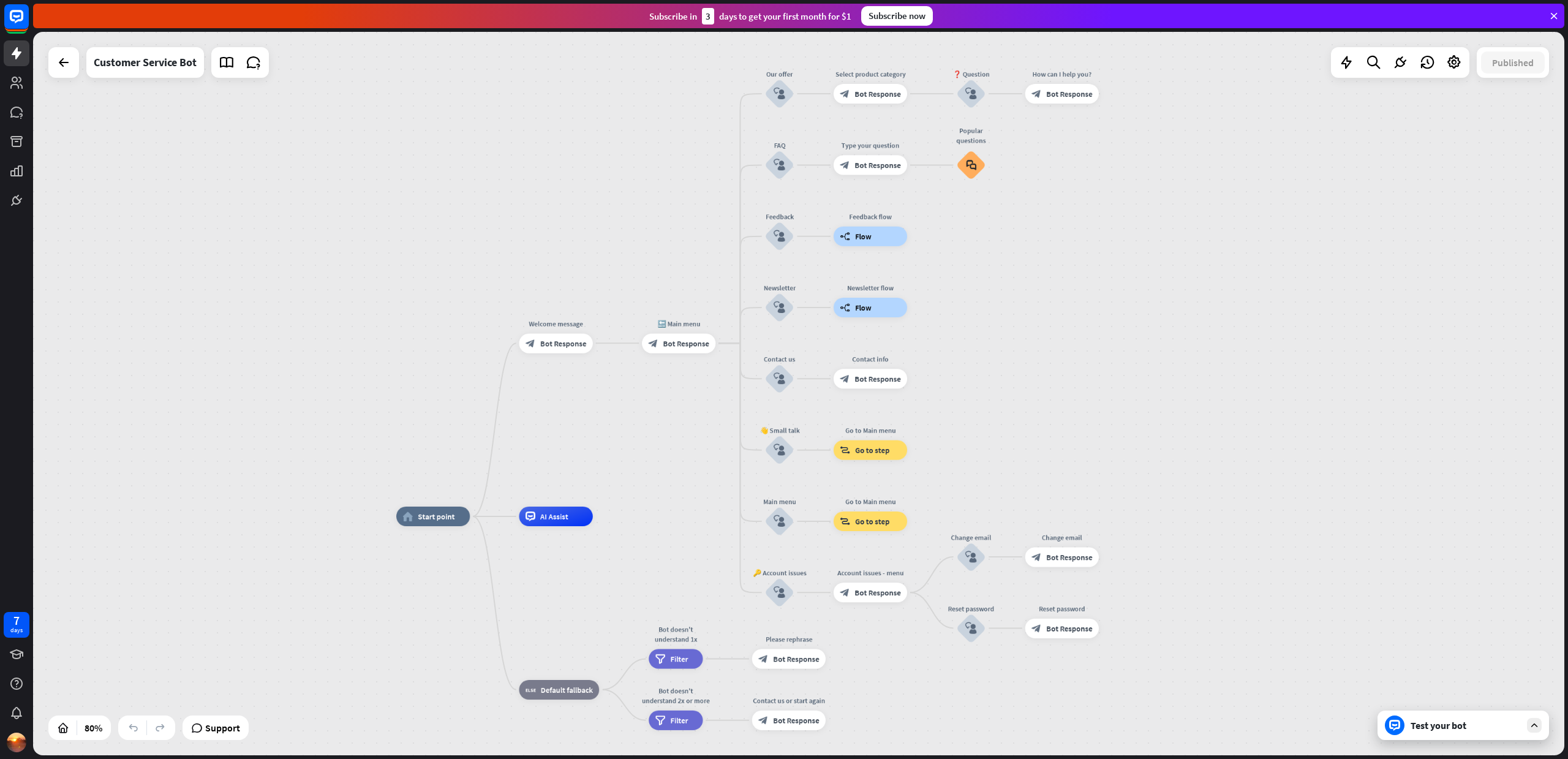
drag, startPoint x: 679, startPoint y: 226, endPoint x: 600, endPoint y: 222, distance: 79.1
click at [600, 222] on div "home_2 Start point Welcome message block_bot_response Bot Response 🔙 Main menu …" at bounding box center [799, 393] width 1531 height 723
click at [1455, 726] on div "Test your bot" at bounding box center [1465, 725] width 110 height 12
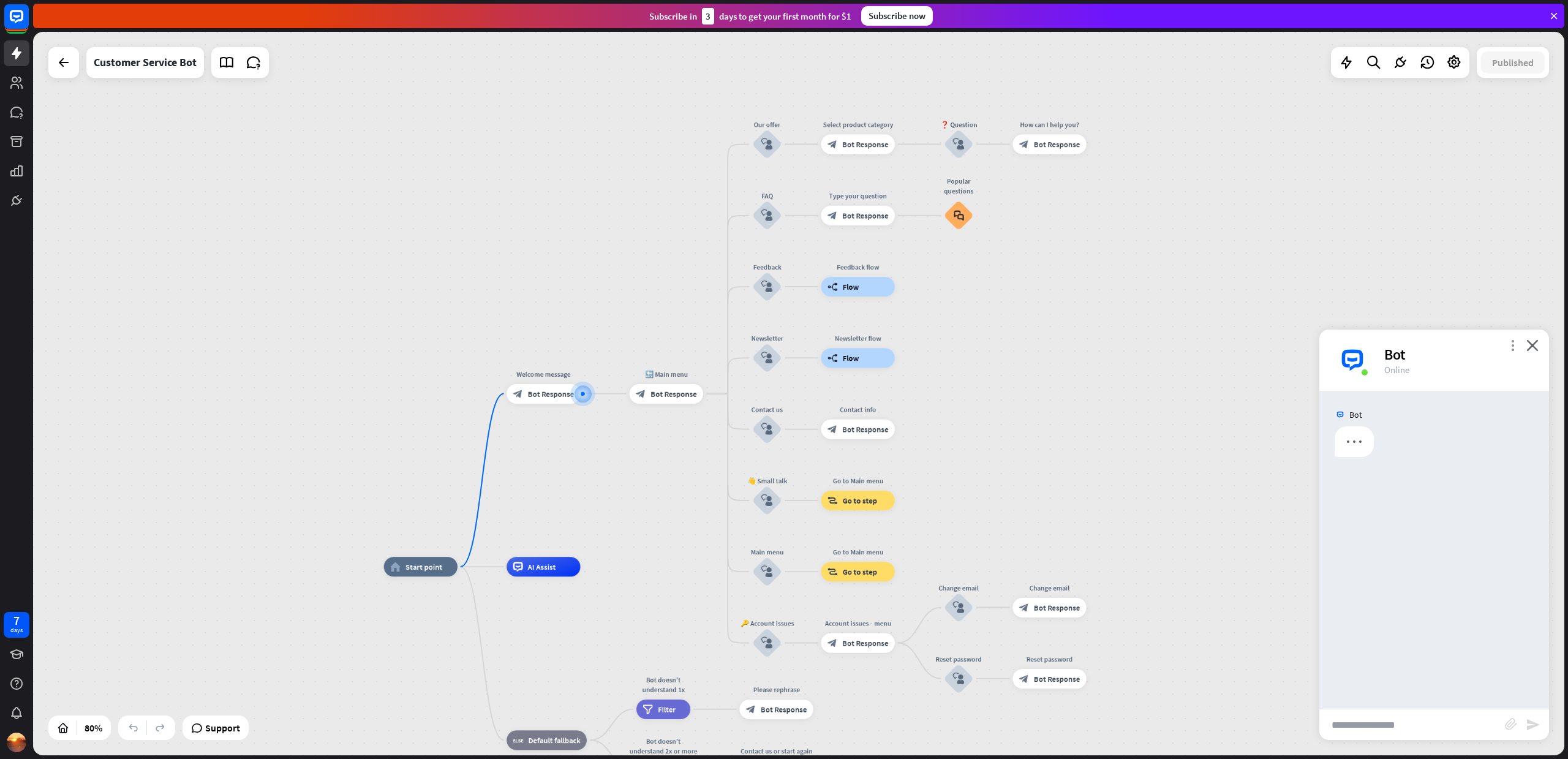
click at [1513, 346] on icon "more_vert" at bounding box center [1513, 345] width 12 height 12
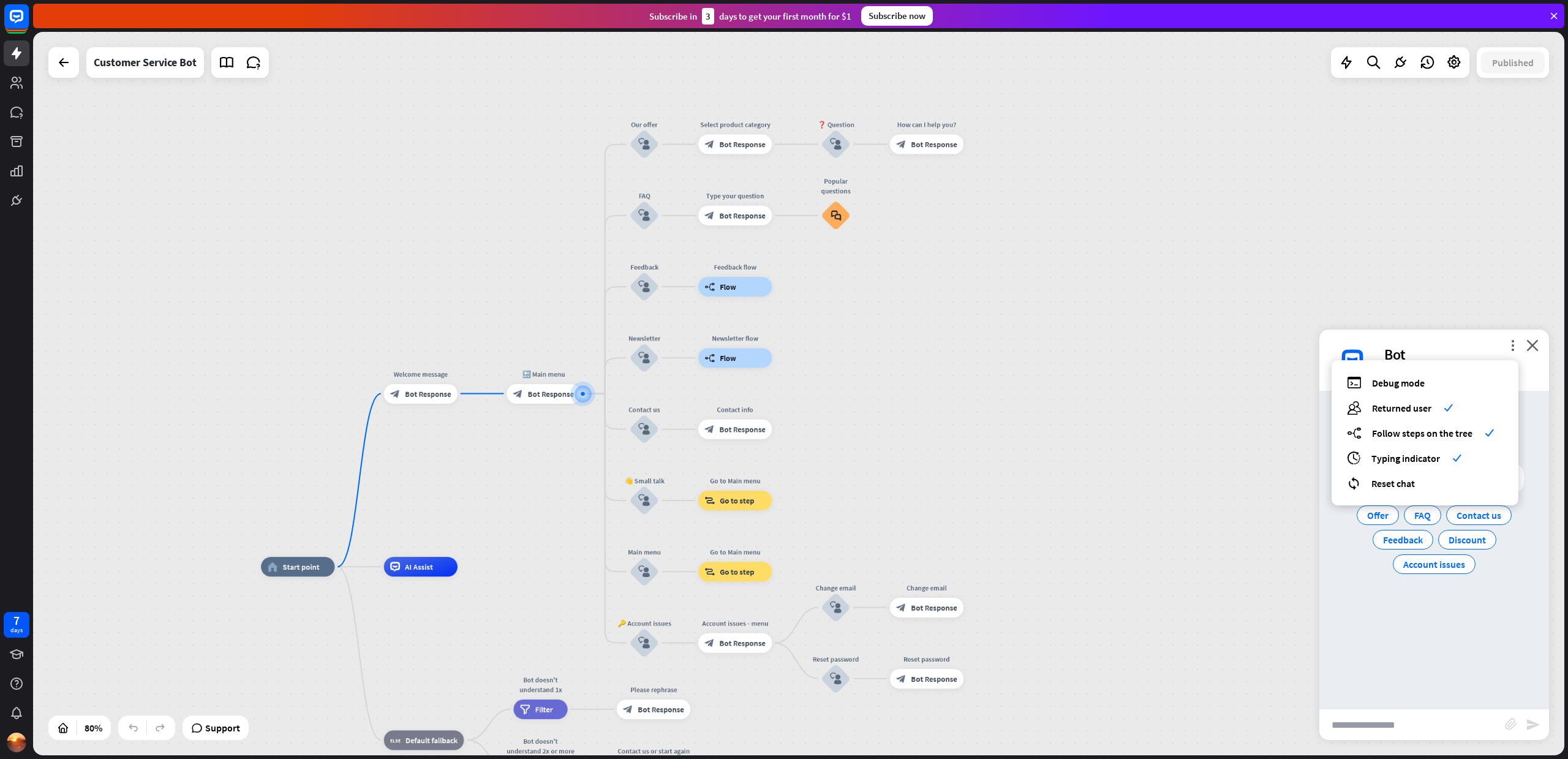
click at [1411, 640] on div "Bot Hi! I'm Support Bot 🤖 [DATE] 12:04 PM Show JSON I can help you with the fol…" at bounding box center [1434, 550] width 229 height 318
click at [1381, 516] on span "Offer" at bounding box center [1378, 515] width 22 height 12
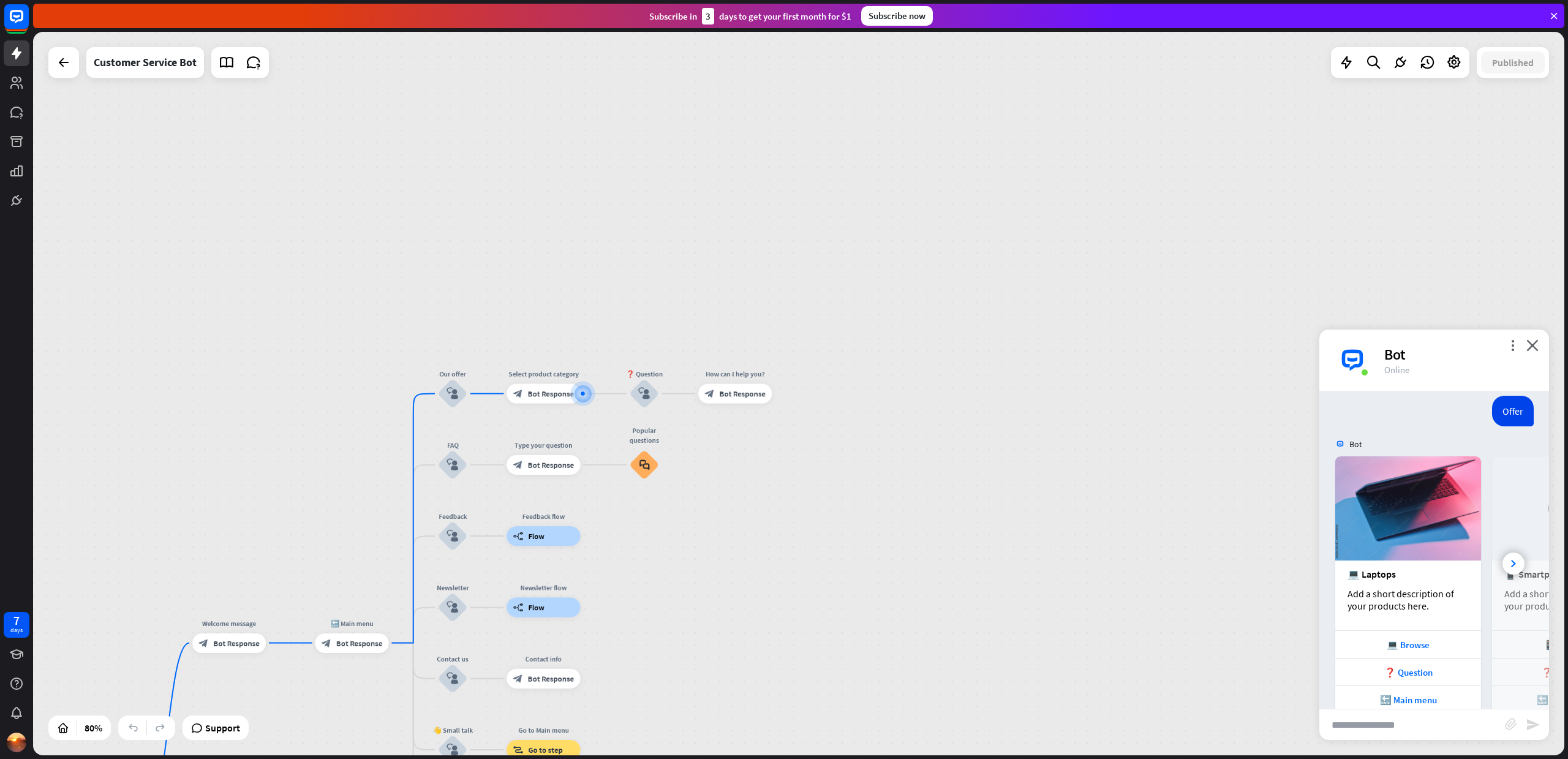
scroll to position [163, 0]
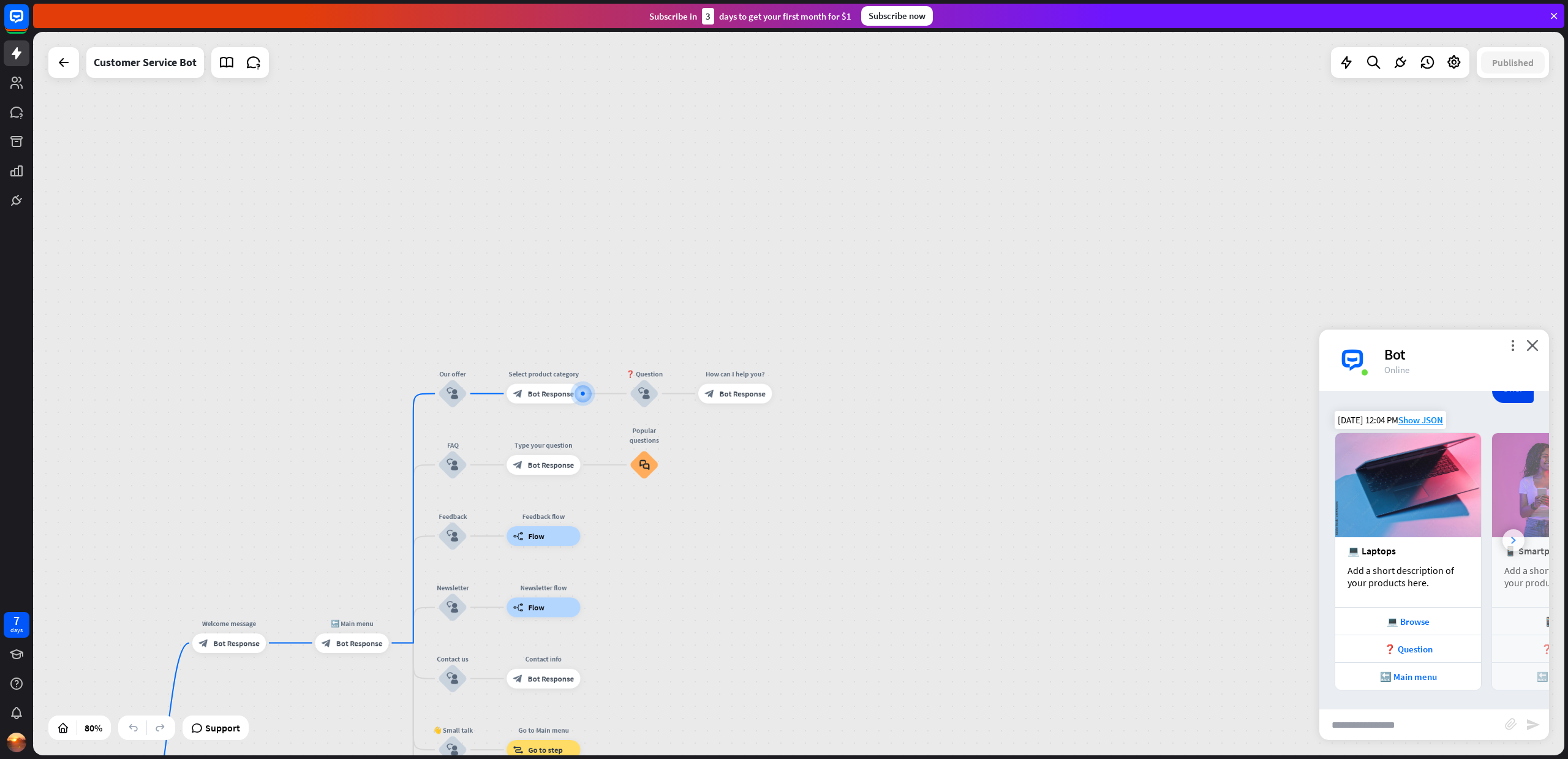
click at [1508, 540] on div at bounding box center [1513, 540] width 22 height 22
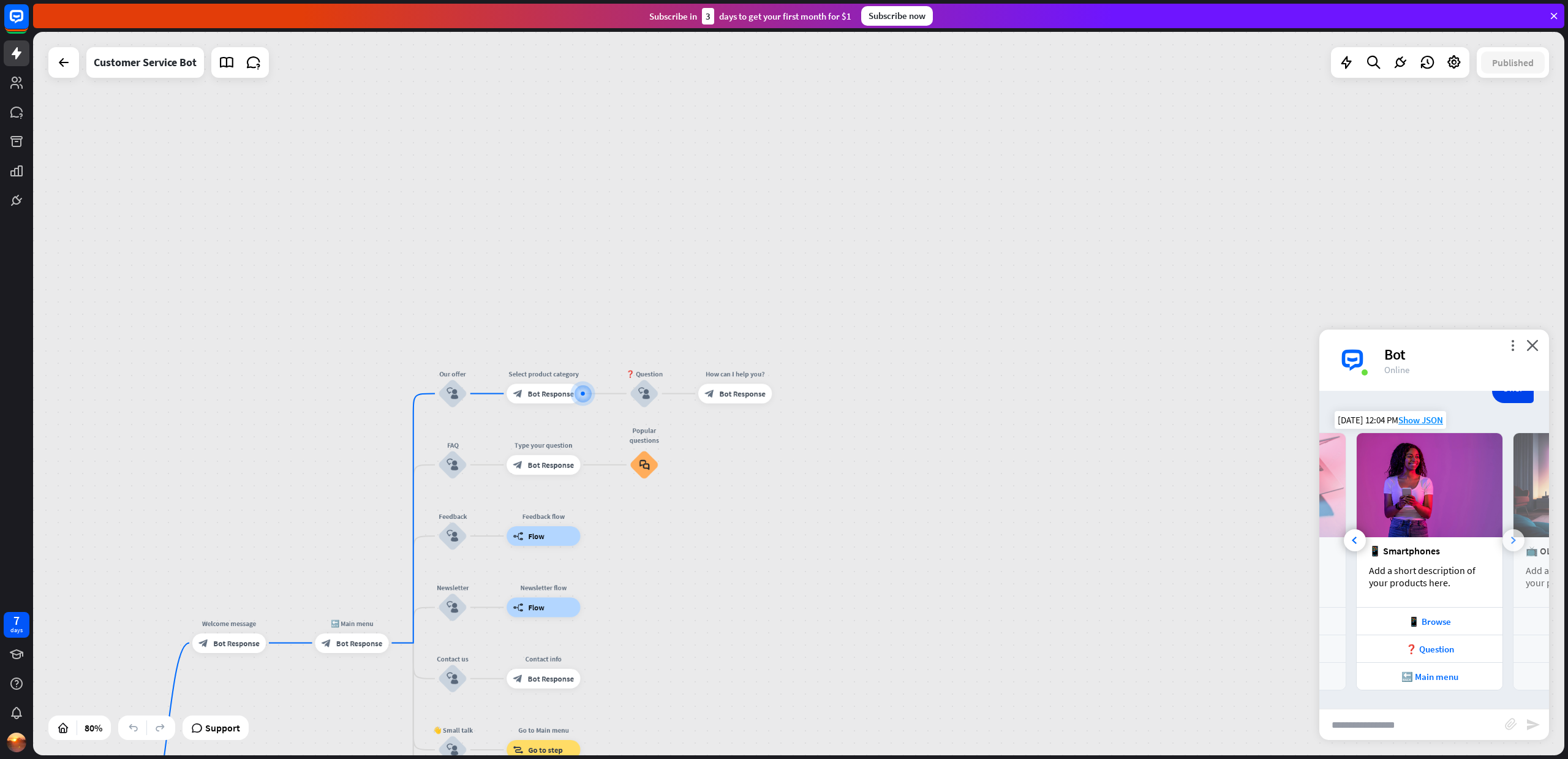
click at [1508, 540] on div at bounding box center [1513, 540] width 22 height 22
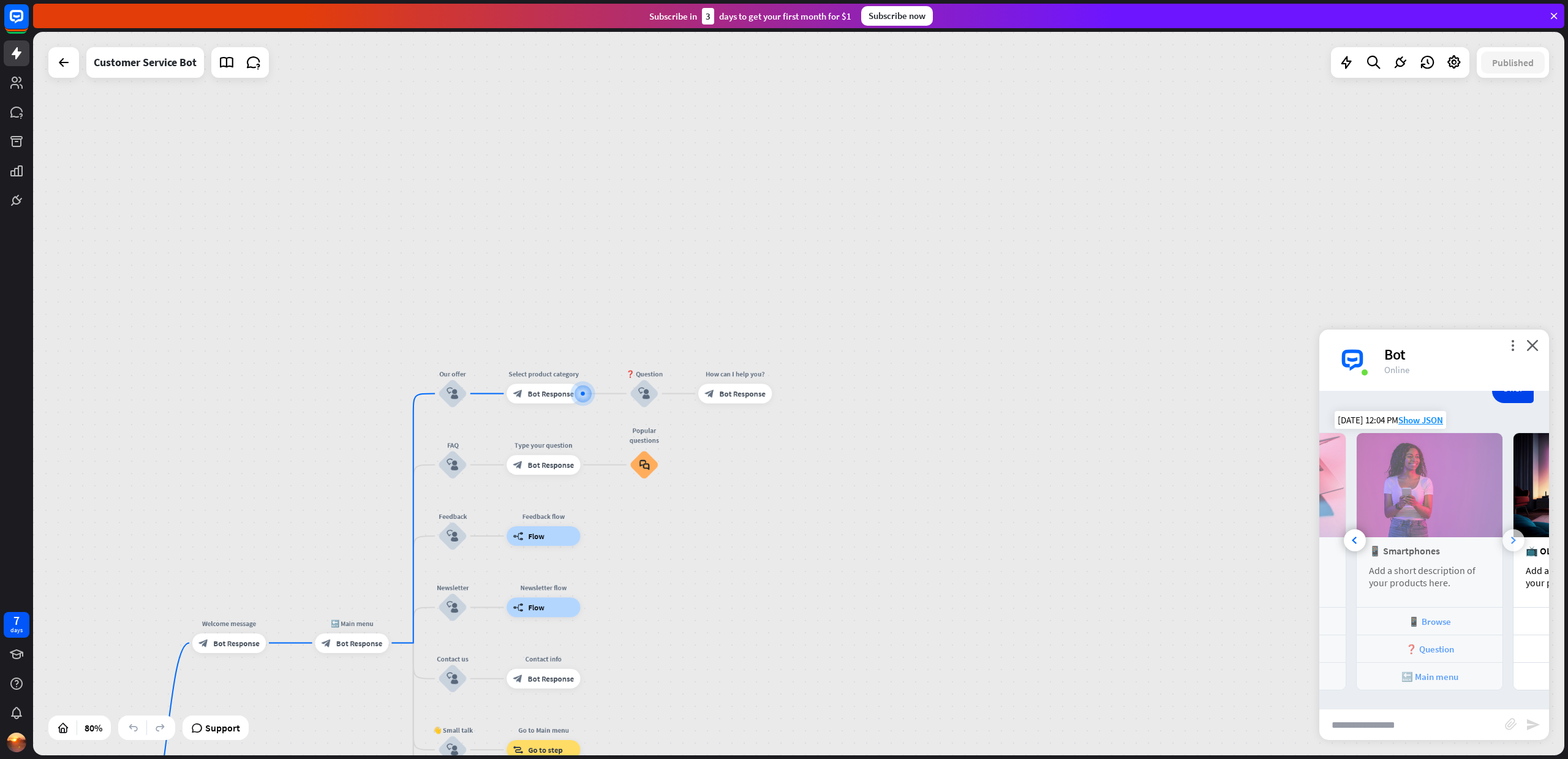
scroll to position [0, 271]
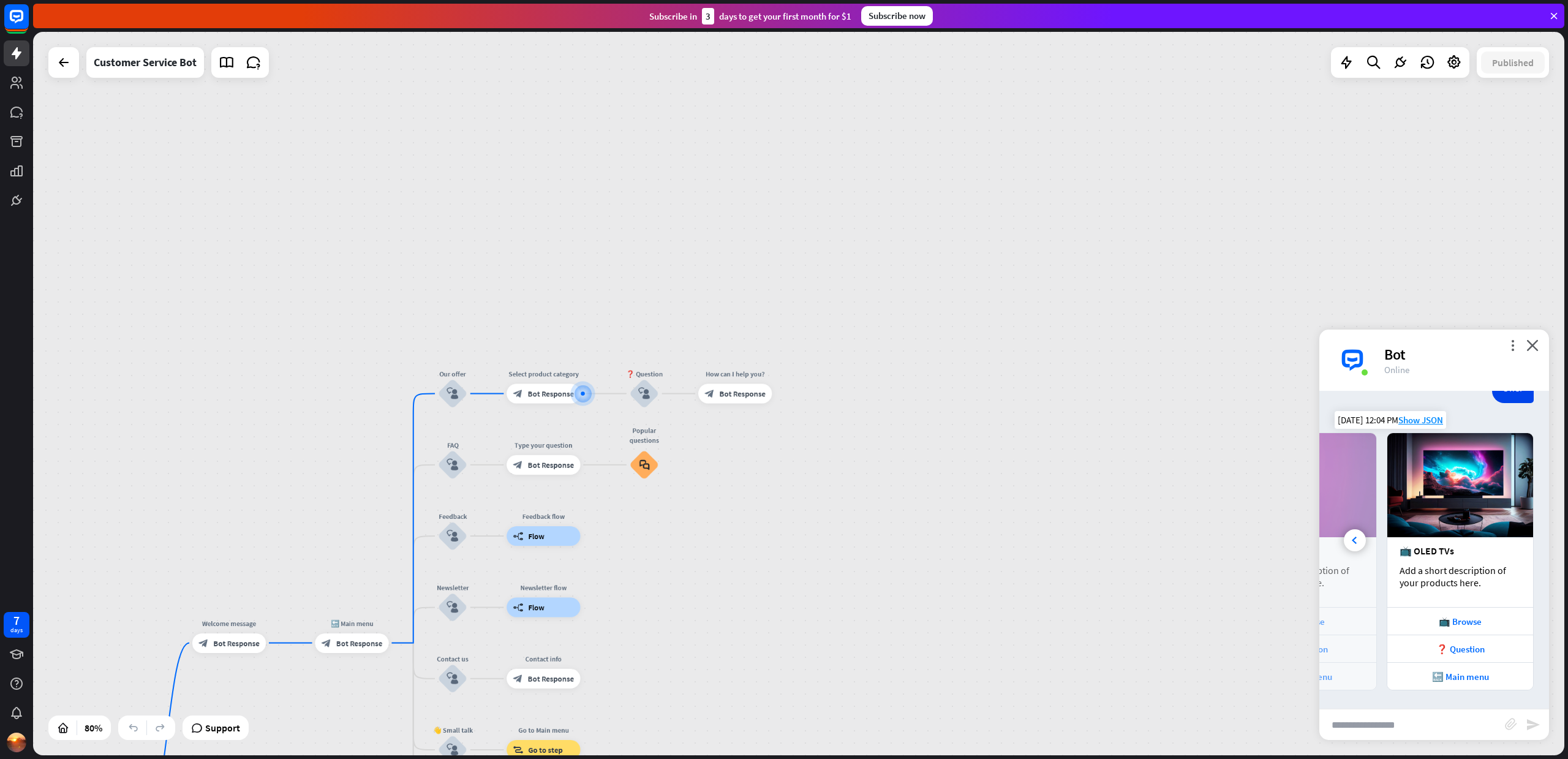
click at [1508, 540] on div "📺 OLED TVs Add a short description of your products here." at bounding box center [1460, 572] width 145 height 70
click at [1423, 418] on span "Show JSON" at bounding box center [1420, 420] width 45 height 12
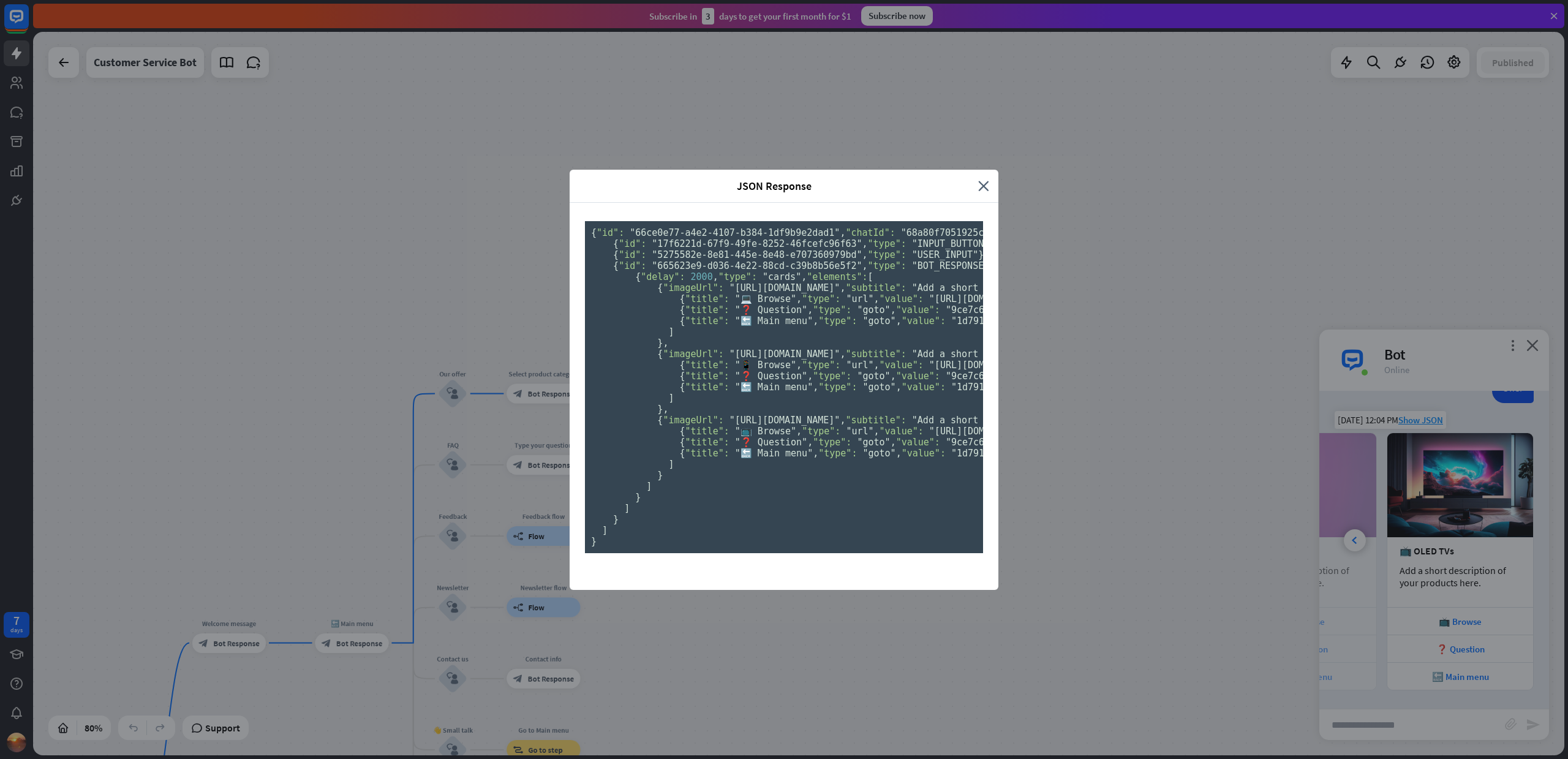
scroll to position [0, 0]
drag, startPoint x: 622, startPoint y: 106, endPoint x: 724, endPoint y: 106, distance: 102.0
click at [724, 221] on pre "{ "id": "66ce0e77-a4e2-4107-b384-1df9b9e2dad1" , "chatId": "68a80f7051925c00071…" at bounding box center [784, 387] width 398 height 332
click at [978, 178] on icon "close" at bounding box center [983, 185] width 11 height 14
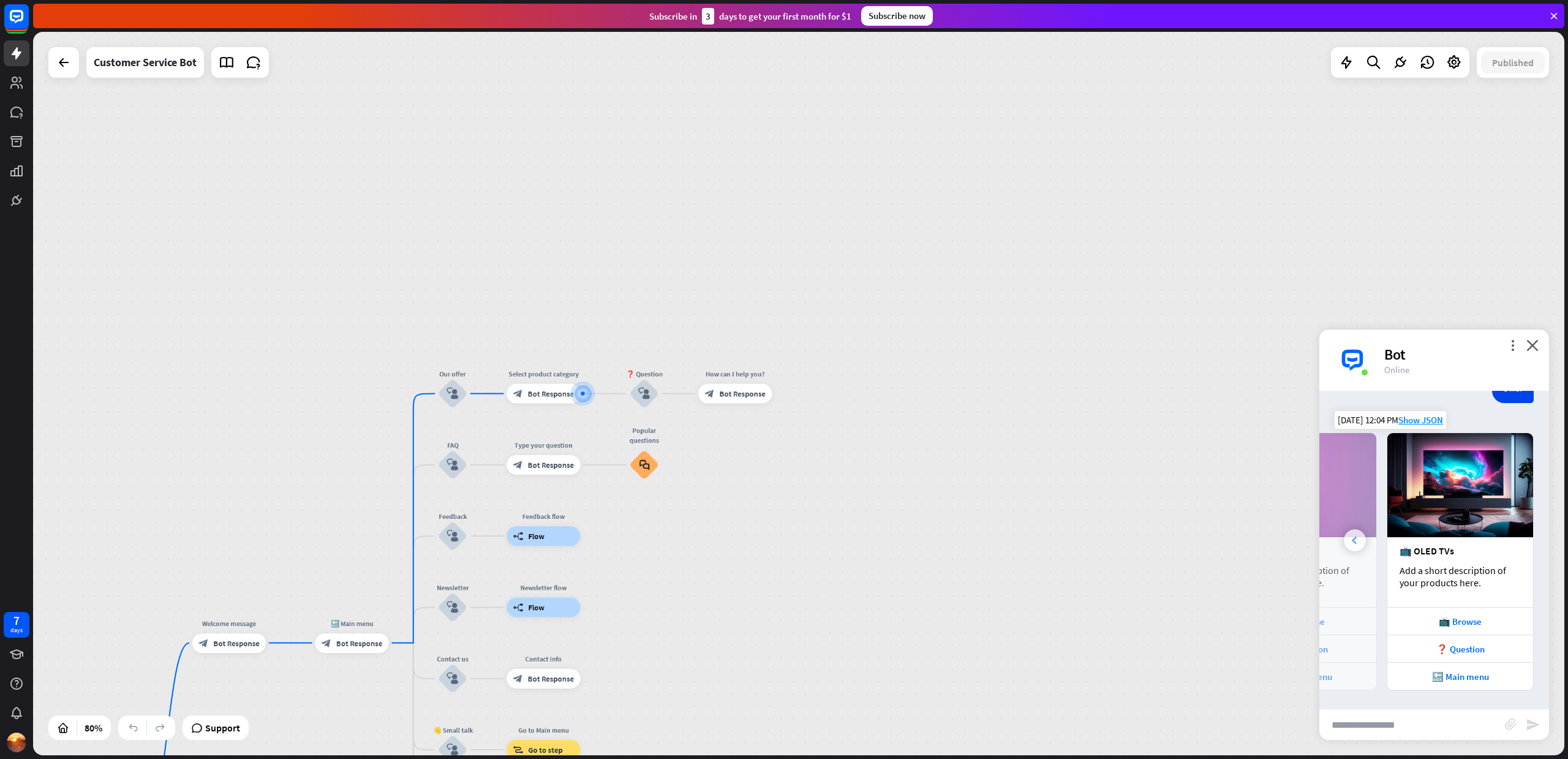
click at [1356, 540] on icon at bounding box center [1354, 540] width 5 height 8
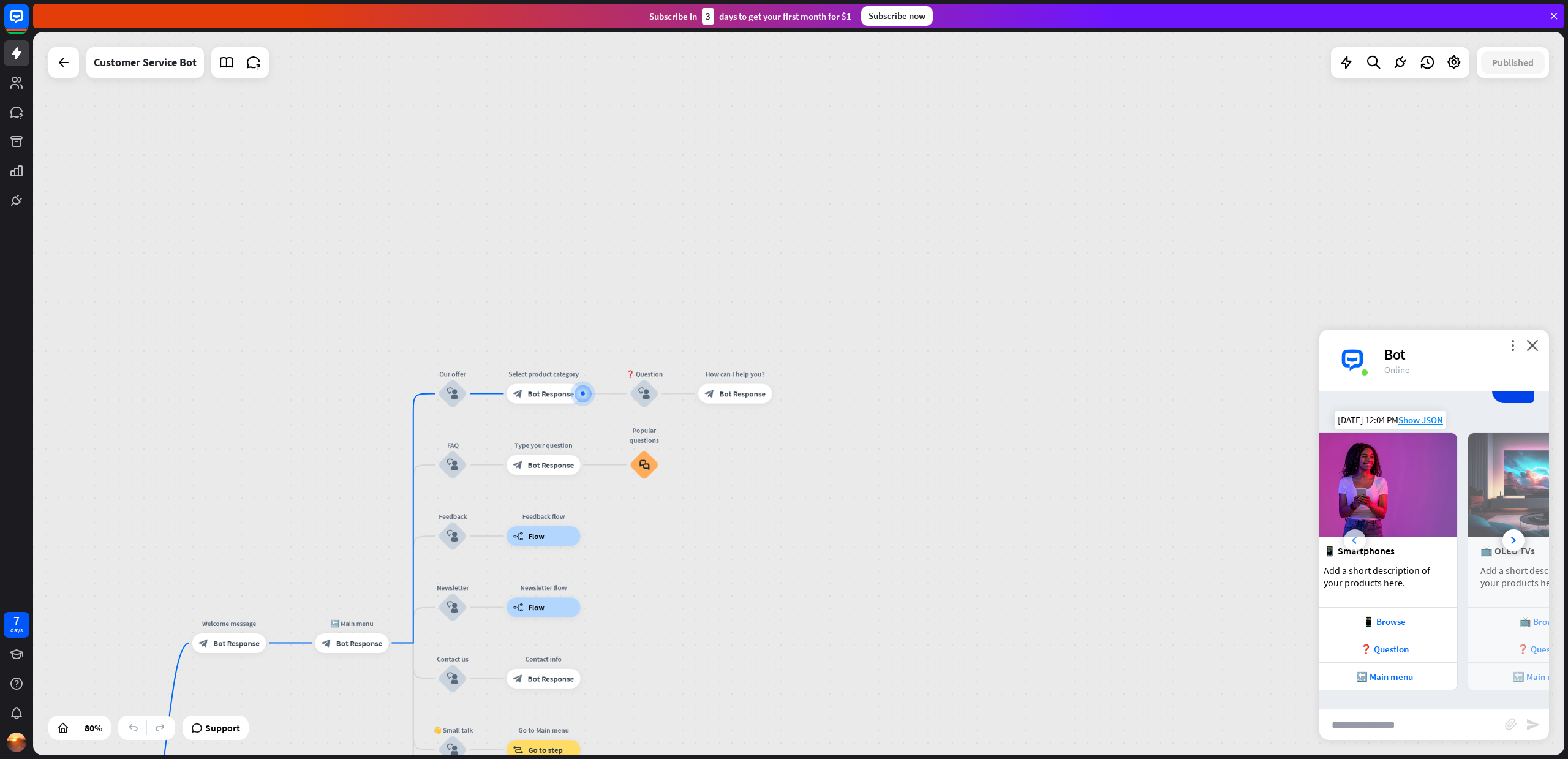
scroll to position [0, 135]
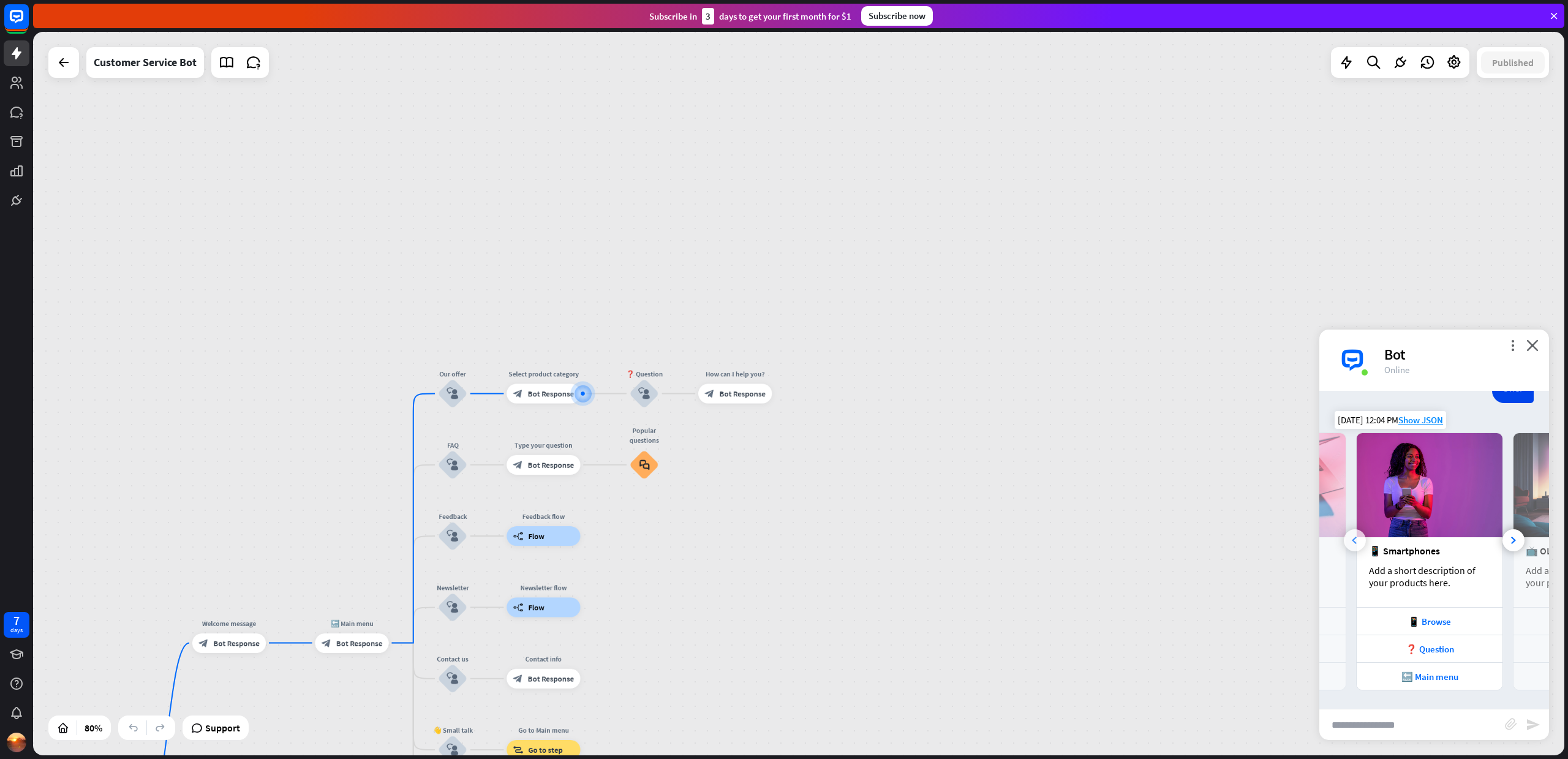
click at [1356, 540] on icon at bounding box center [1354, 540] width 5 height 8
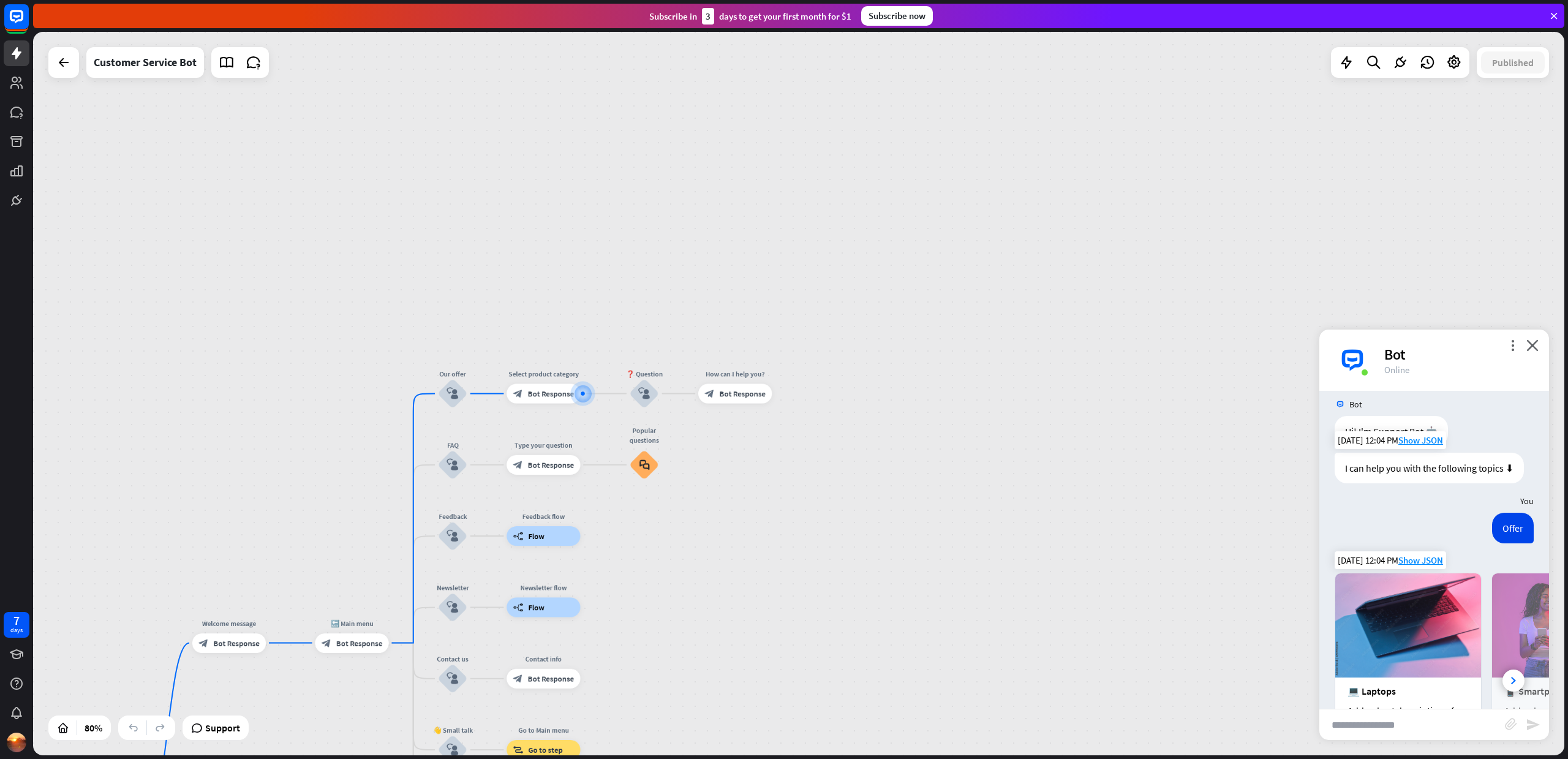
scroll to position [0, 0]
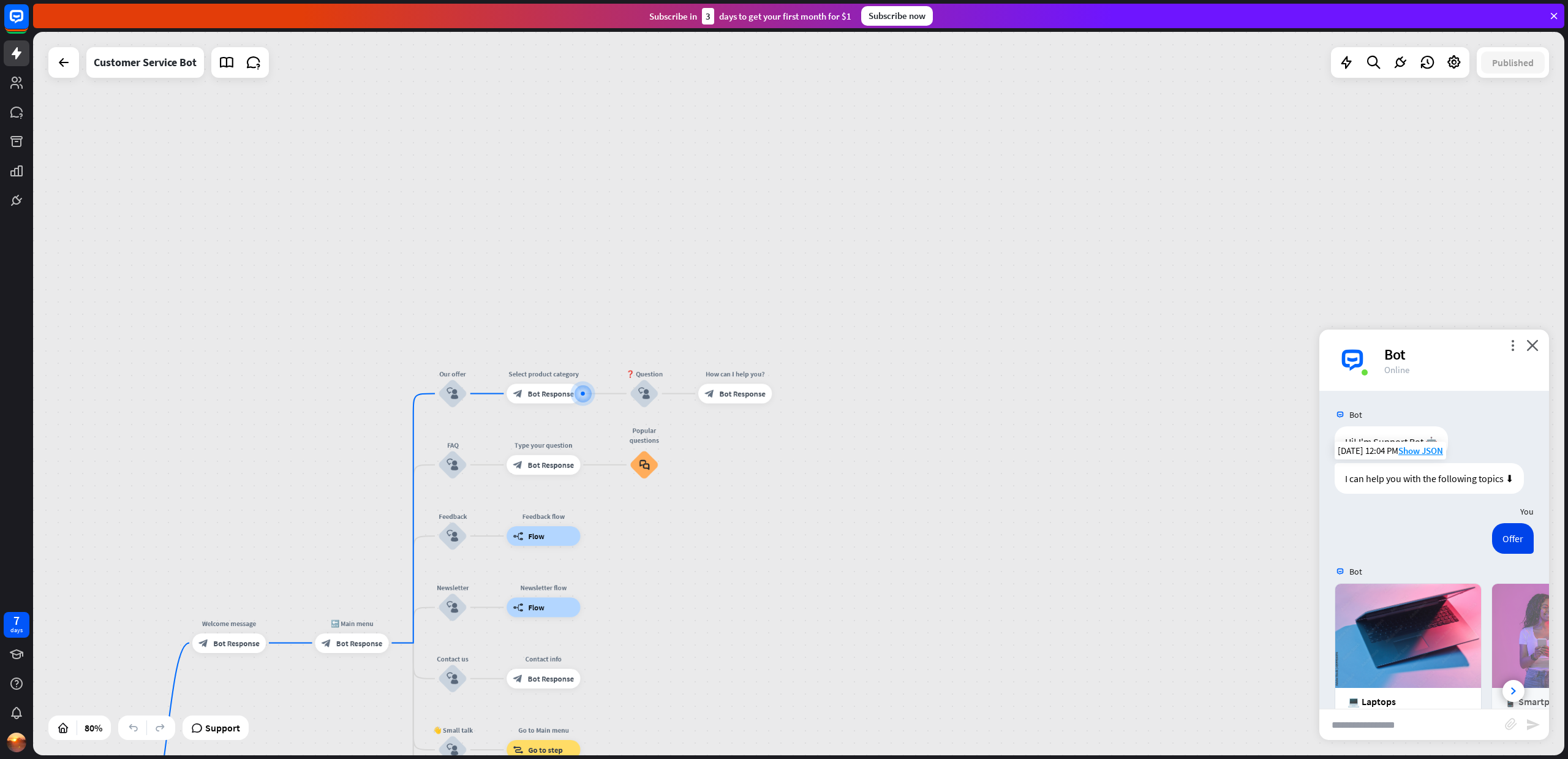
click at [905, 640] on div "home_2 Start point Welcome message block_bot_response Bot Response 🔙 Main menu …" at bounding box center [799, 393] width 1531 height 723
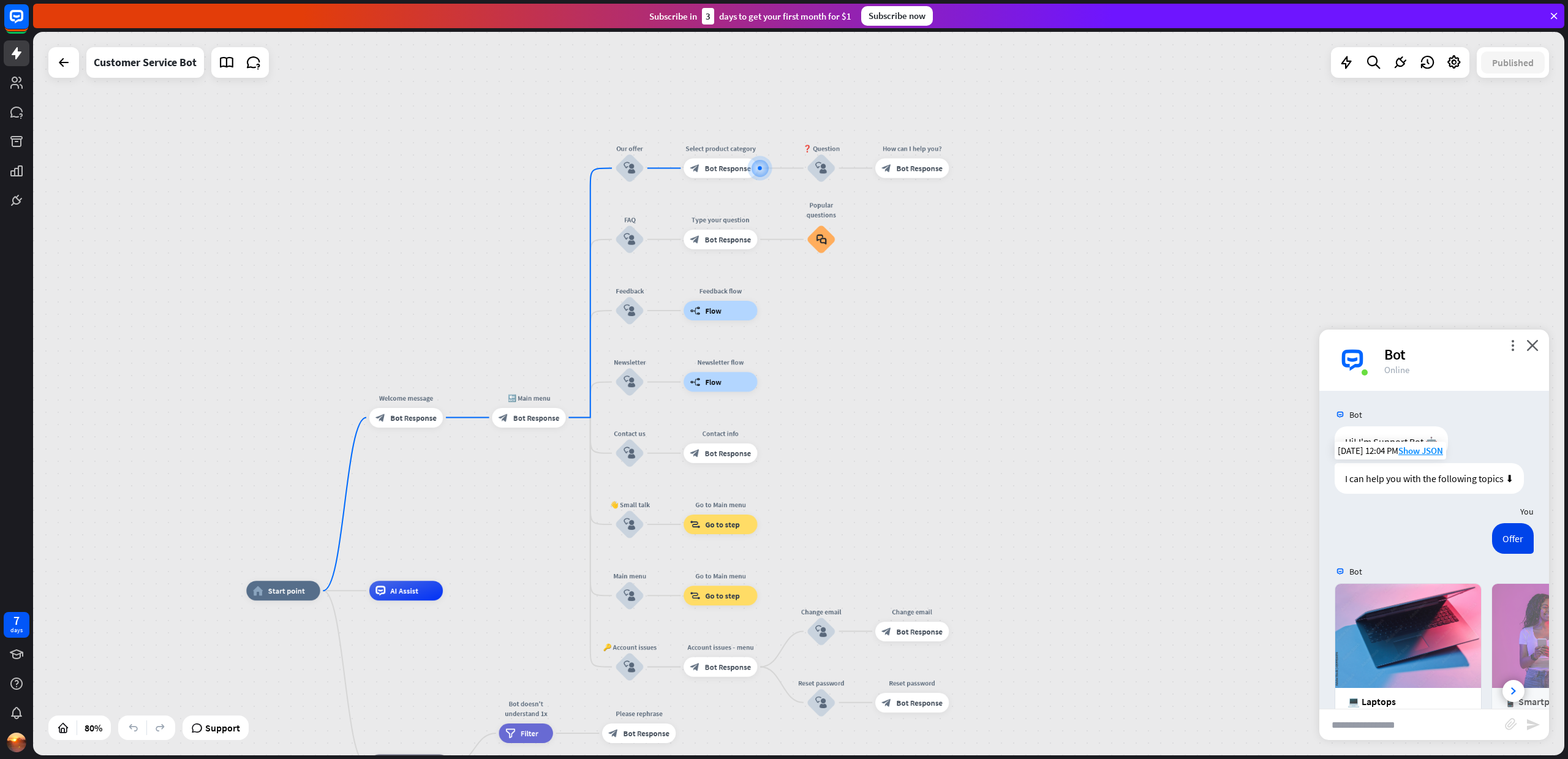
drag, startPoint x: 800, startPoint y: 579, endPoint x: 1001, endPoint y: 311, distance: 335.0
click at [1001, 311] on div "home_2 Start point Welcome message block_bot_response Bot Response 🔙 Main menu …" at bounding box center [799, 393] width 1531 height 723
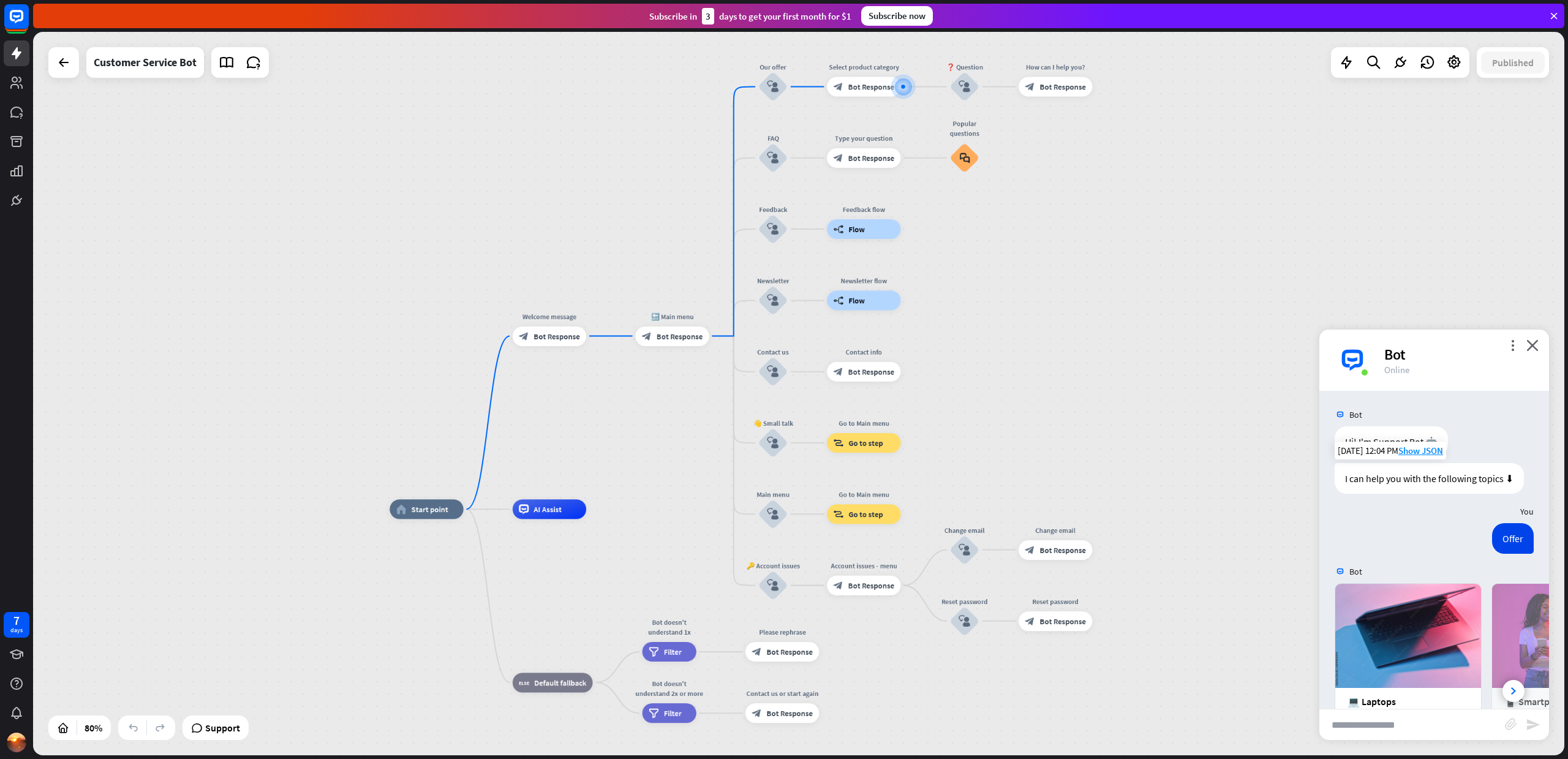
drag, startPoint x: 215, startPoint y: 248, endPoint x: 328, endPoint y: 199, distance: 123.2
click at [328, 199] on div "home_2 Start point Welcome message block_bot_response Bot Response 🔙 Main menu …" at bounding box center [799, 393] width 1531 height 723
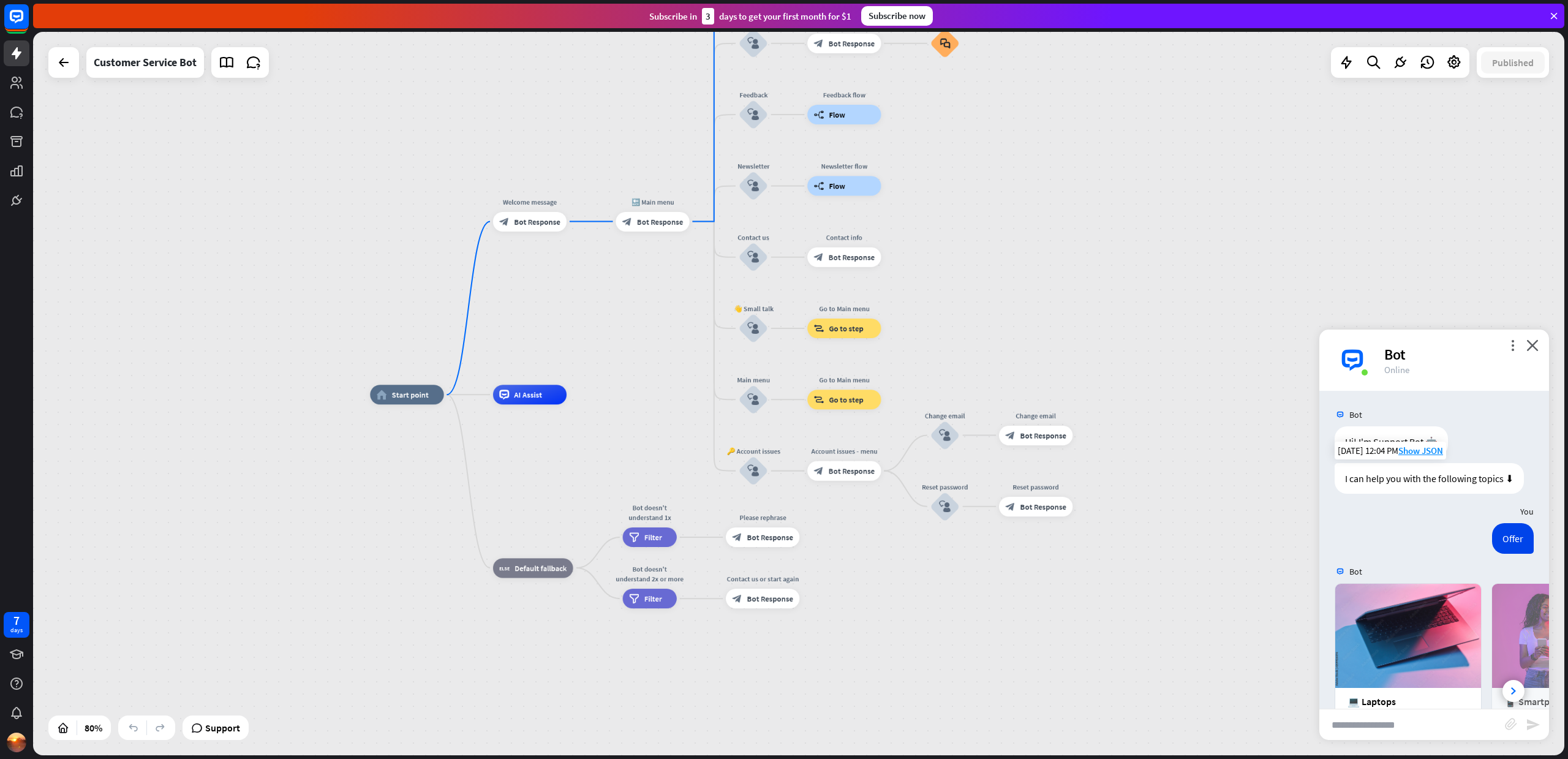
drag, startPoint x: 642, startPoint y: 520, endPoint x: 627, endPoint y: 416, distance: 105.1
click at [627, 416] on div "home_2 Start point Welcome message block_bot_response Bot Response 🔙 Main menu …" at bounding box center [983, 684] width 1228 height 580
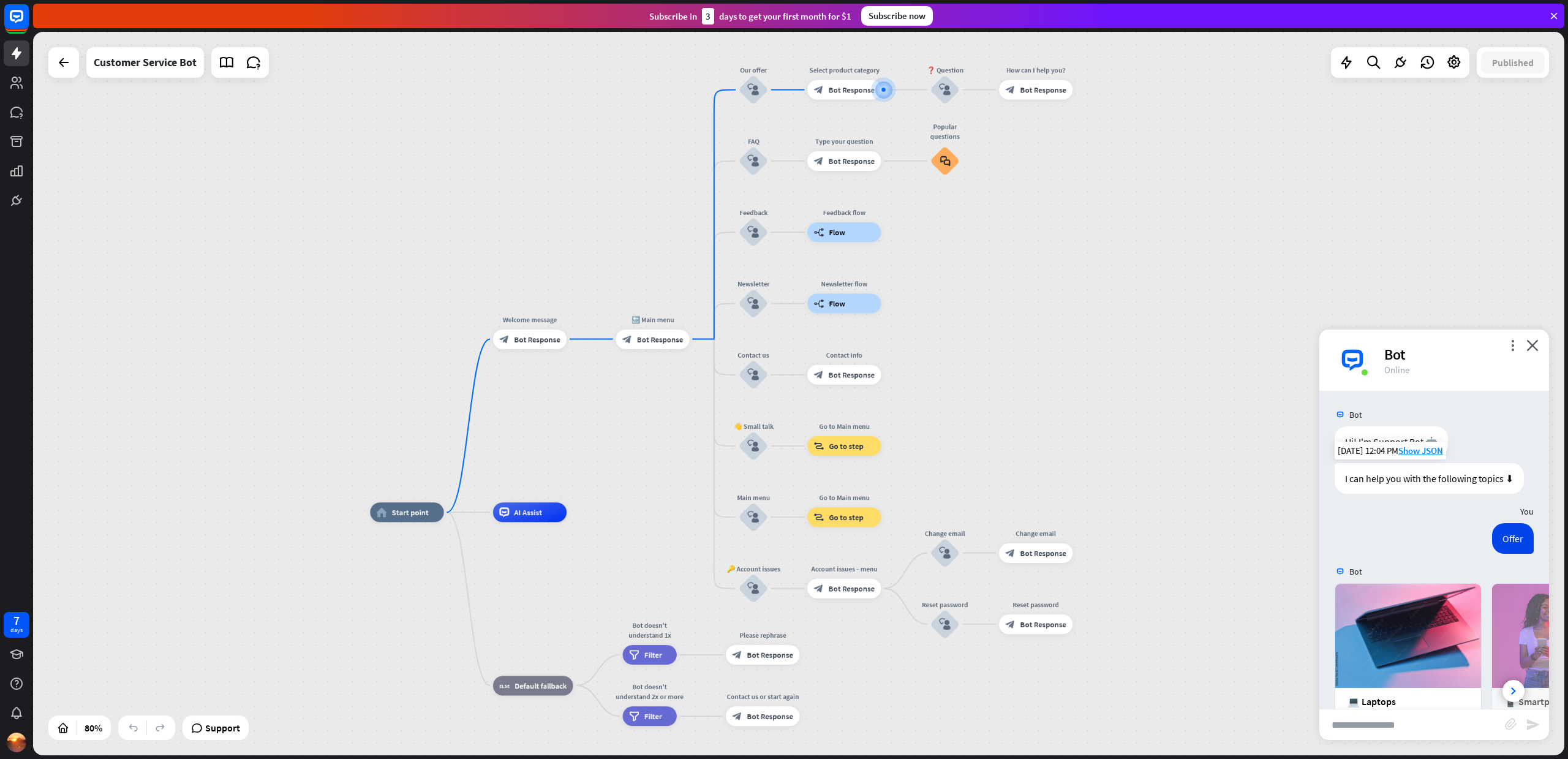
drag, startPoint x: 588, startPoint y: 298, endPoint x: 585, endPoint y: 404, distance: 106.0
click at [585, 404] on div "home_2 Start point Welcome message block_bot_response Bot Response 🔙 Main menu …" at bounding box center [799, 393] width 1531 height 723
click at [1508, 553] on div "Offer" at bounding box center [1513, 538] width 42 height 31
click at [1505, 551] on div "Offer" at bounding box center [1513, 538] width 42 height 31
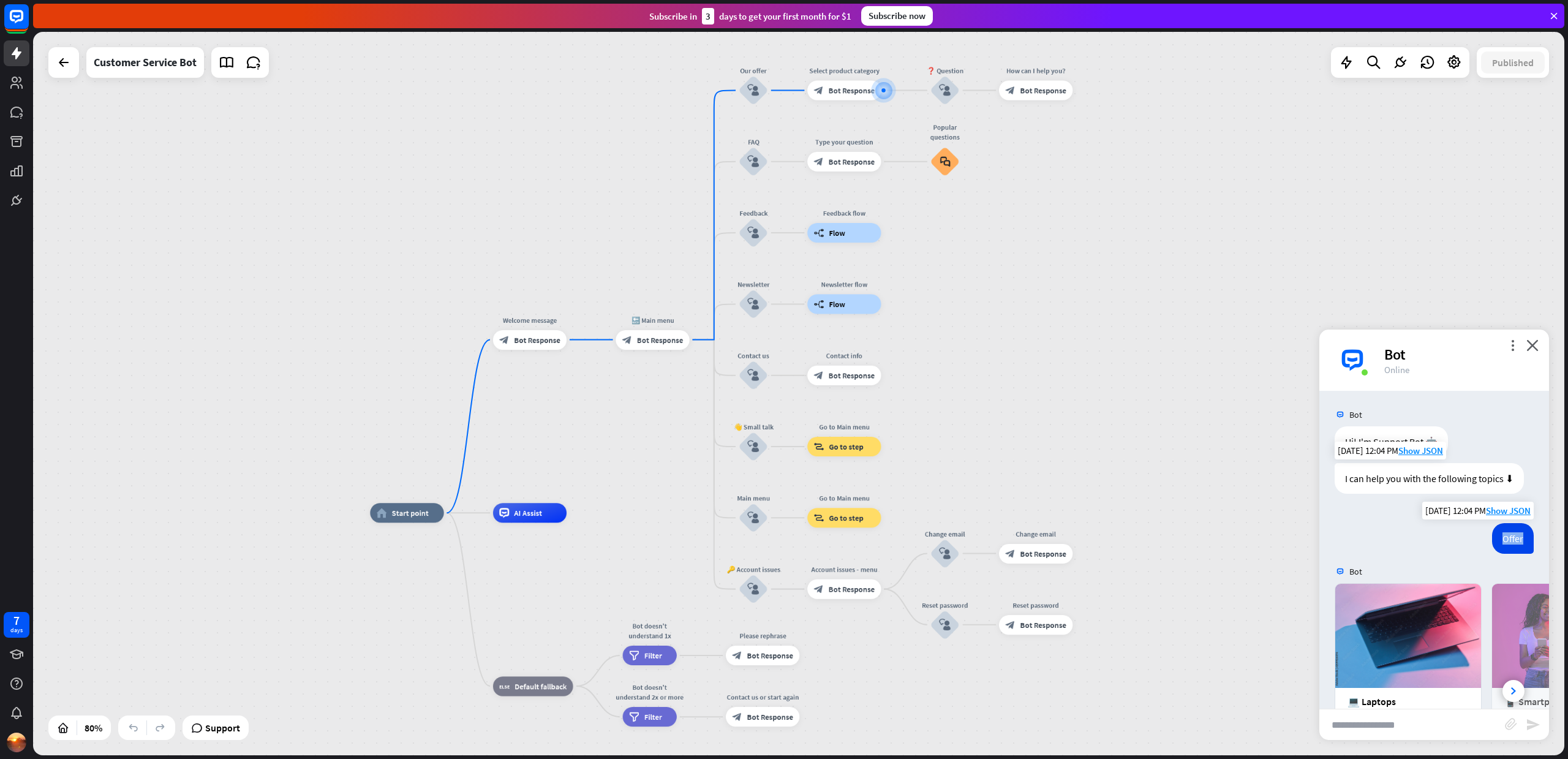
click at [1505, 551] on div "Offer" at bounding box center [1513, 538] width 42 height 31
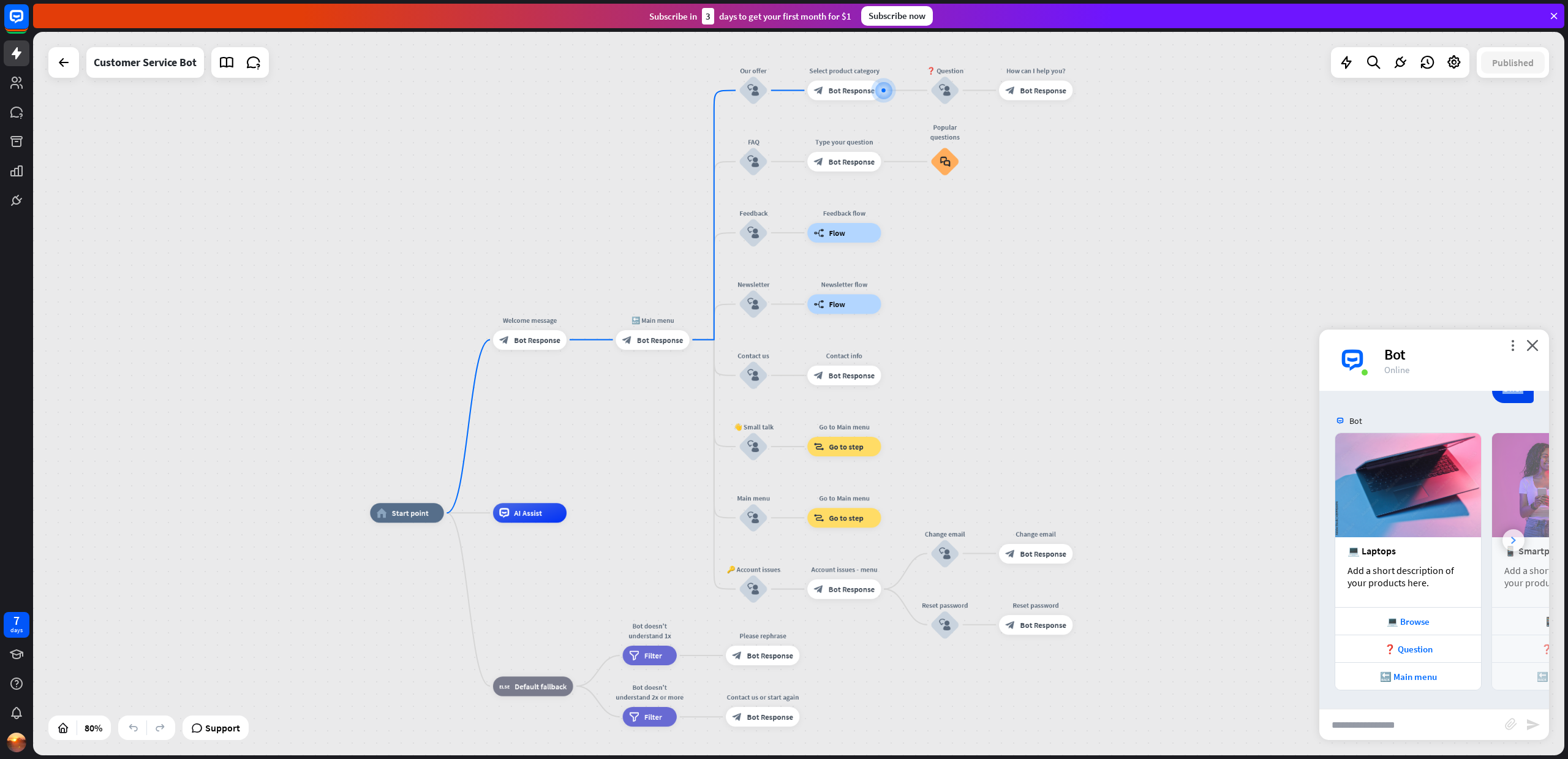
click at [1511, 536] on icon at bounding box center [1513, 540] width 5 height 8
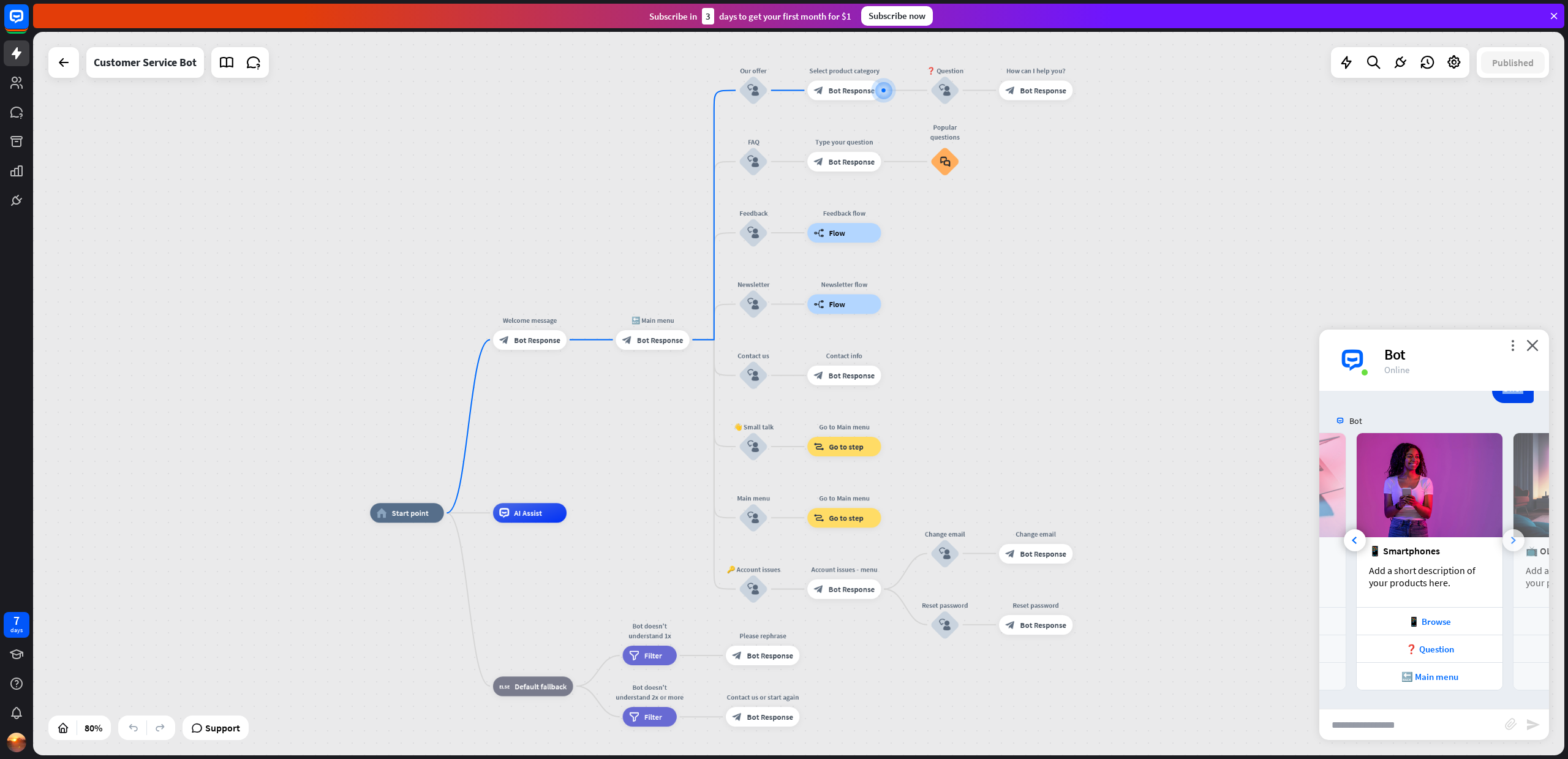
click at [1511, 536] on icon at bounding box center [1513, 540] width 5 height 8
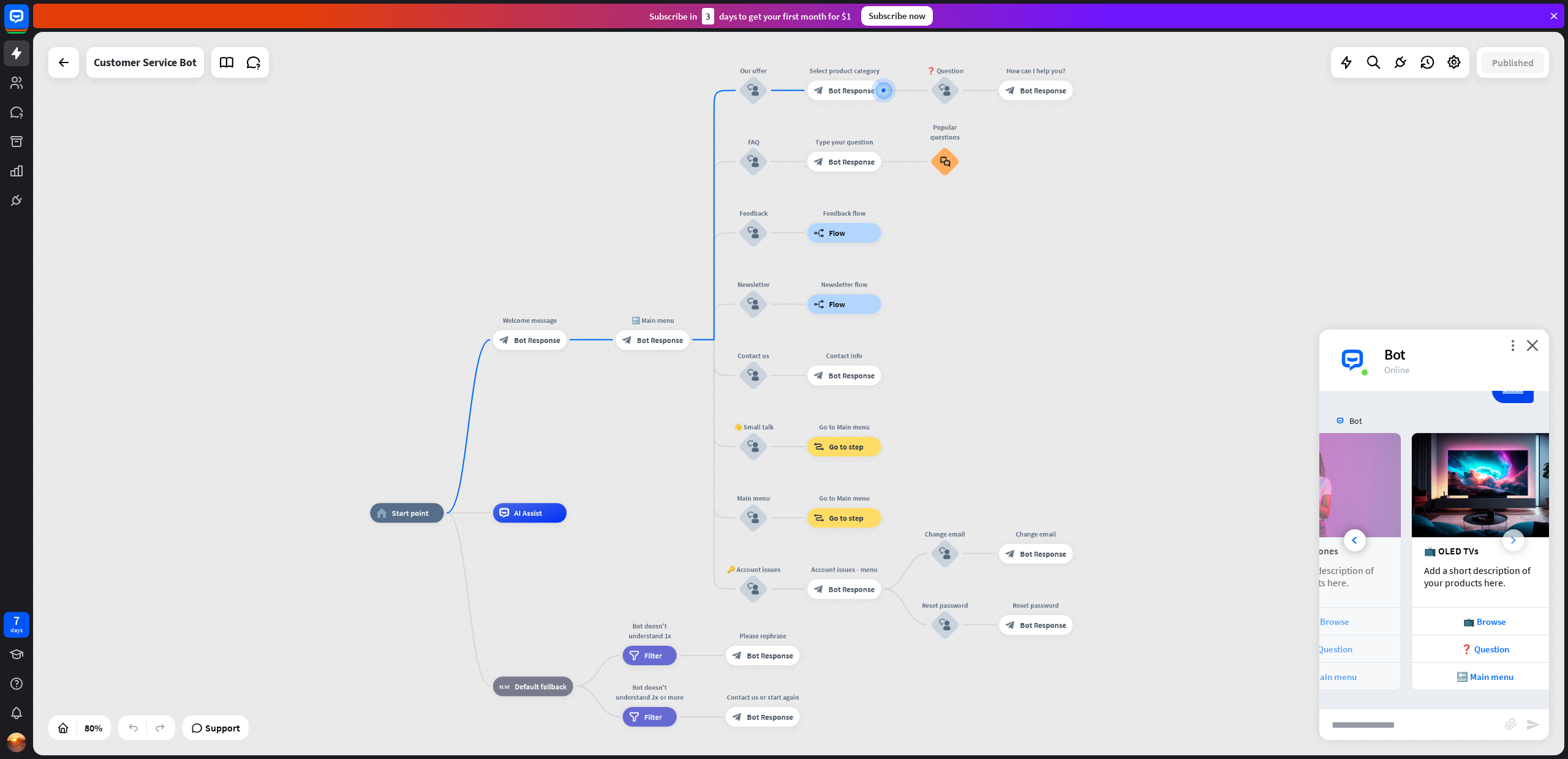
scroll to position [0, 271]
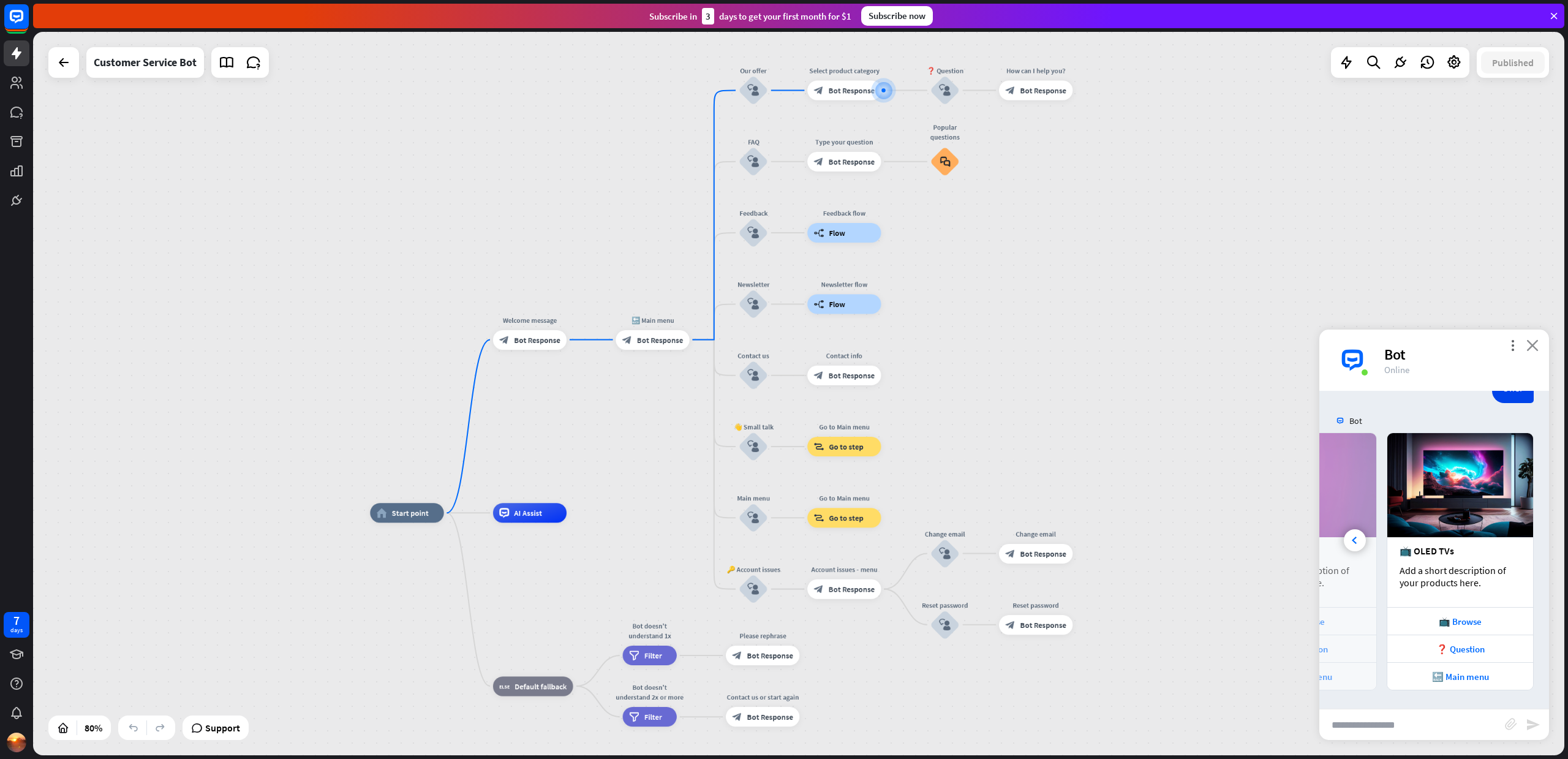
click at [1535, 344] on icon "close" at bounding box center [1532, 345] width 12 height 12
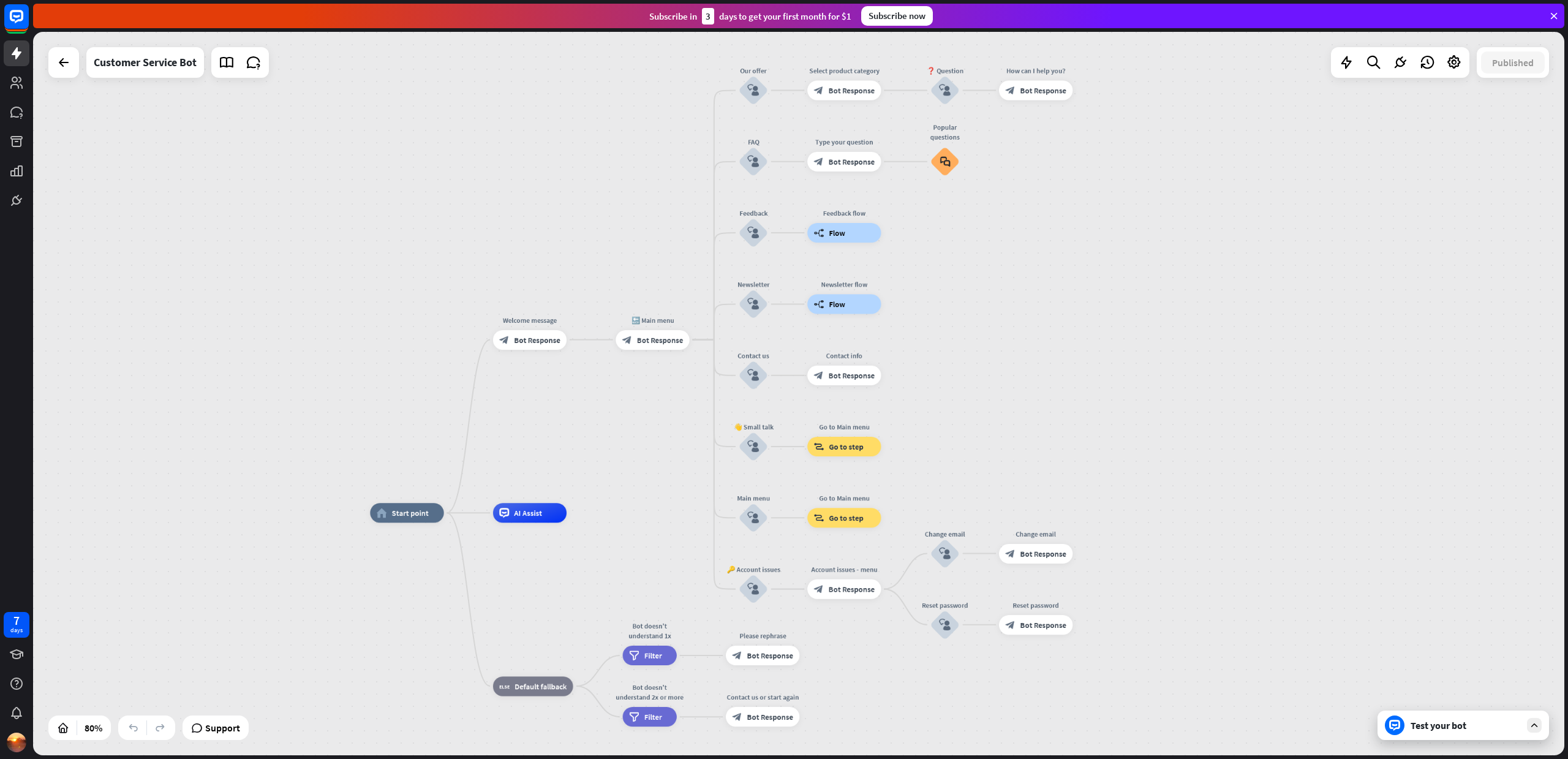
click at [1430, 734] on div "Test your bot" at bounding box center [1463, 724] width 172 height 29
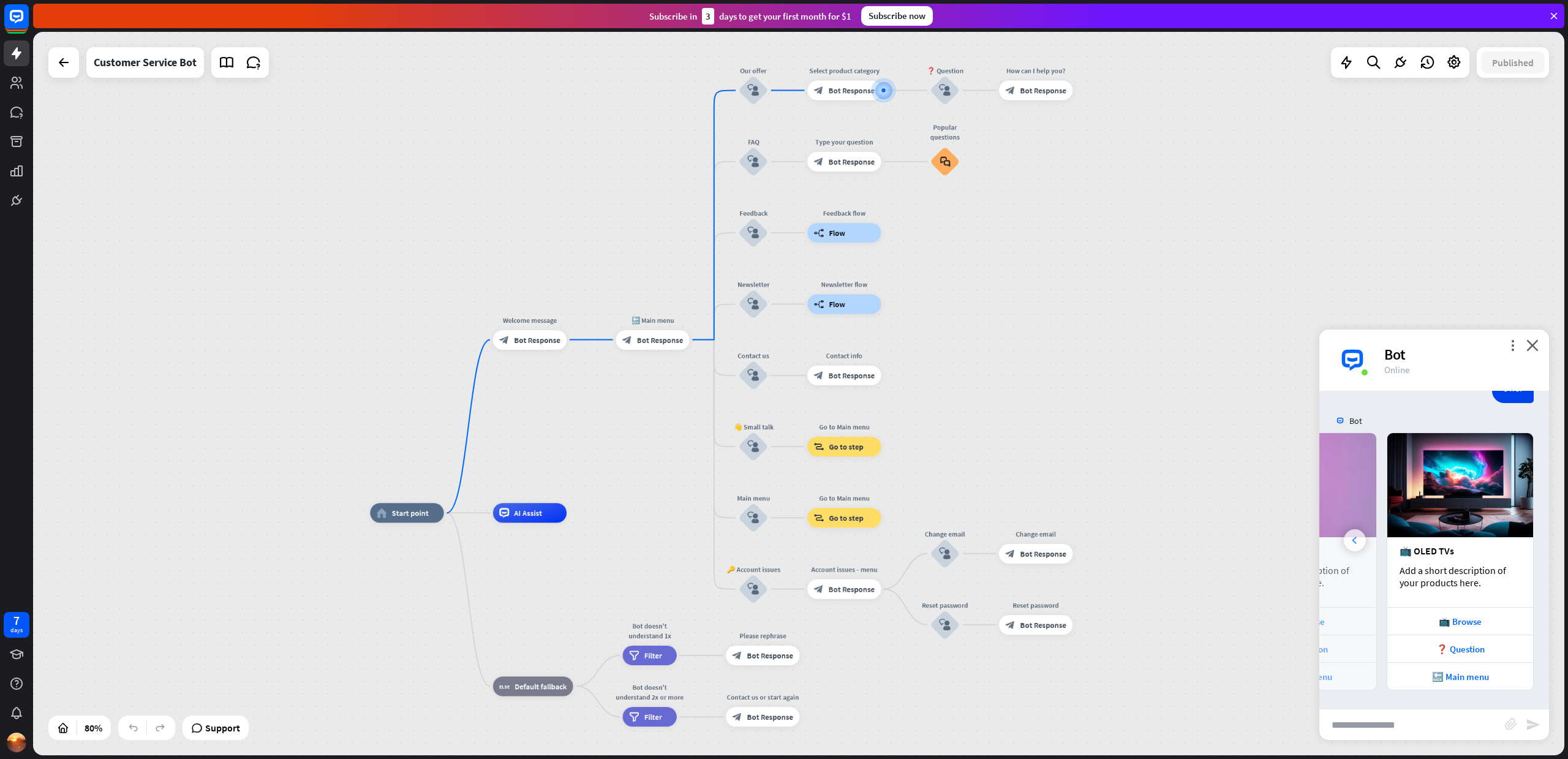
click at [1362, 543] on div at bounding box center [1354, 540] width 22 height 22
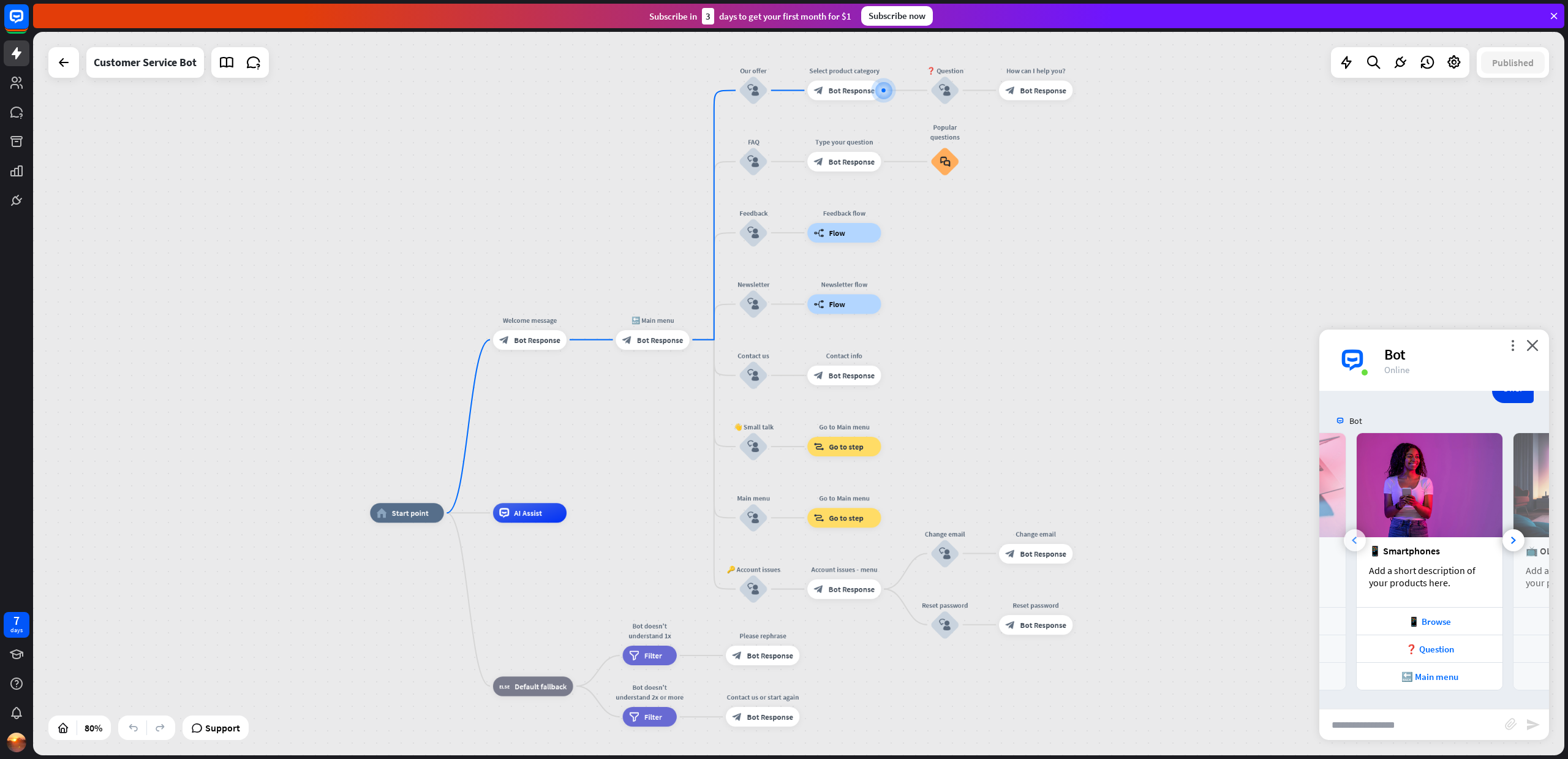
click at [1351, 536] on div at bounding box center [1354, 540] width 22 height 22
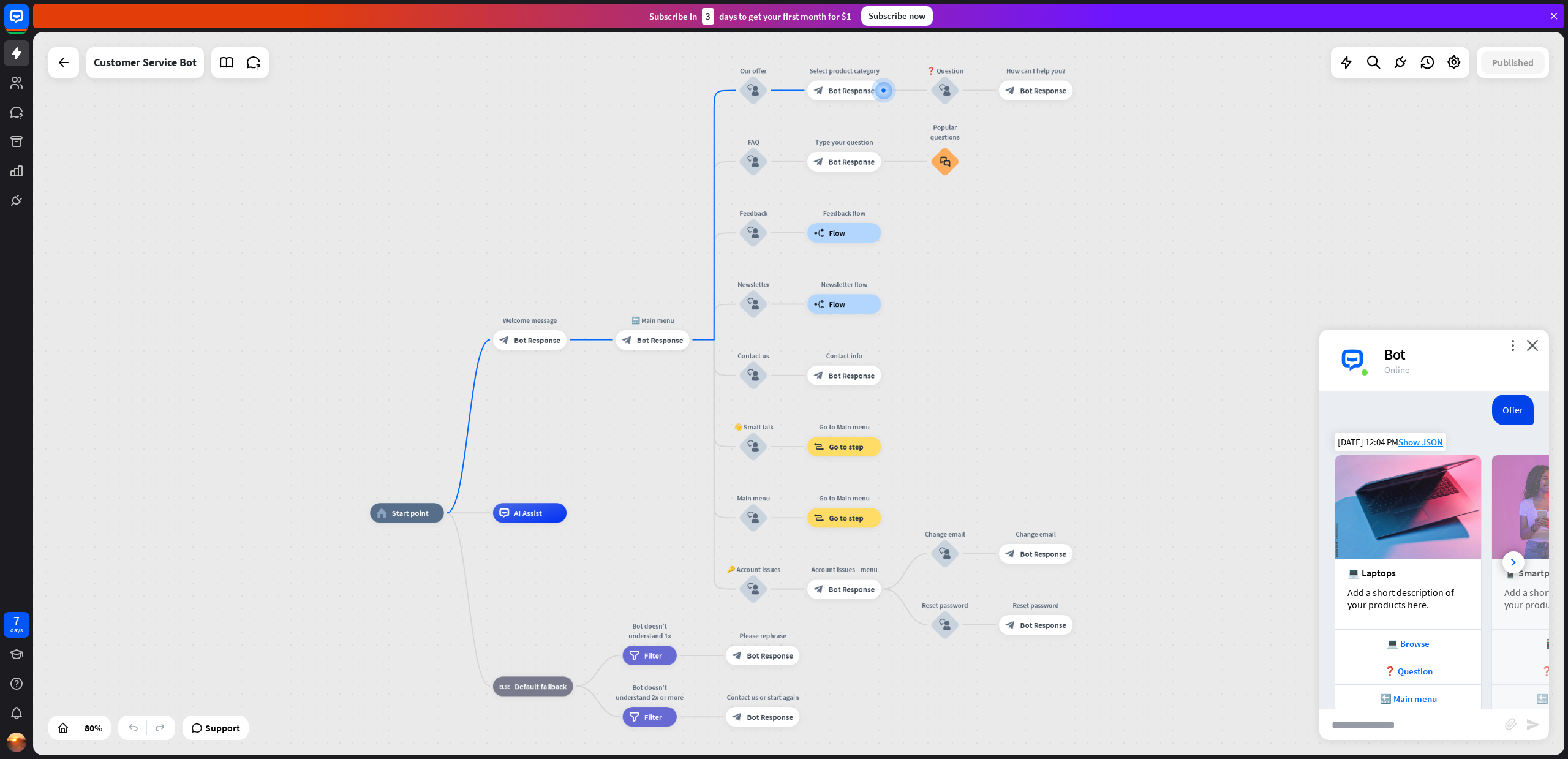
scroll to position [0, 0]
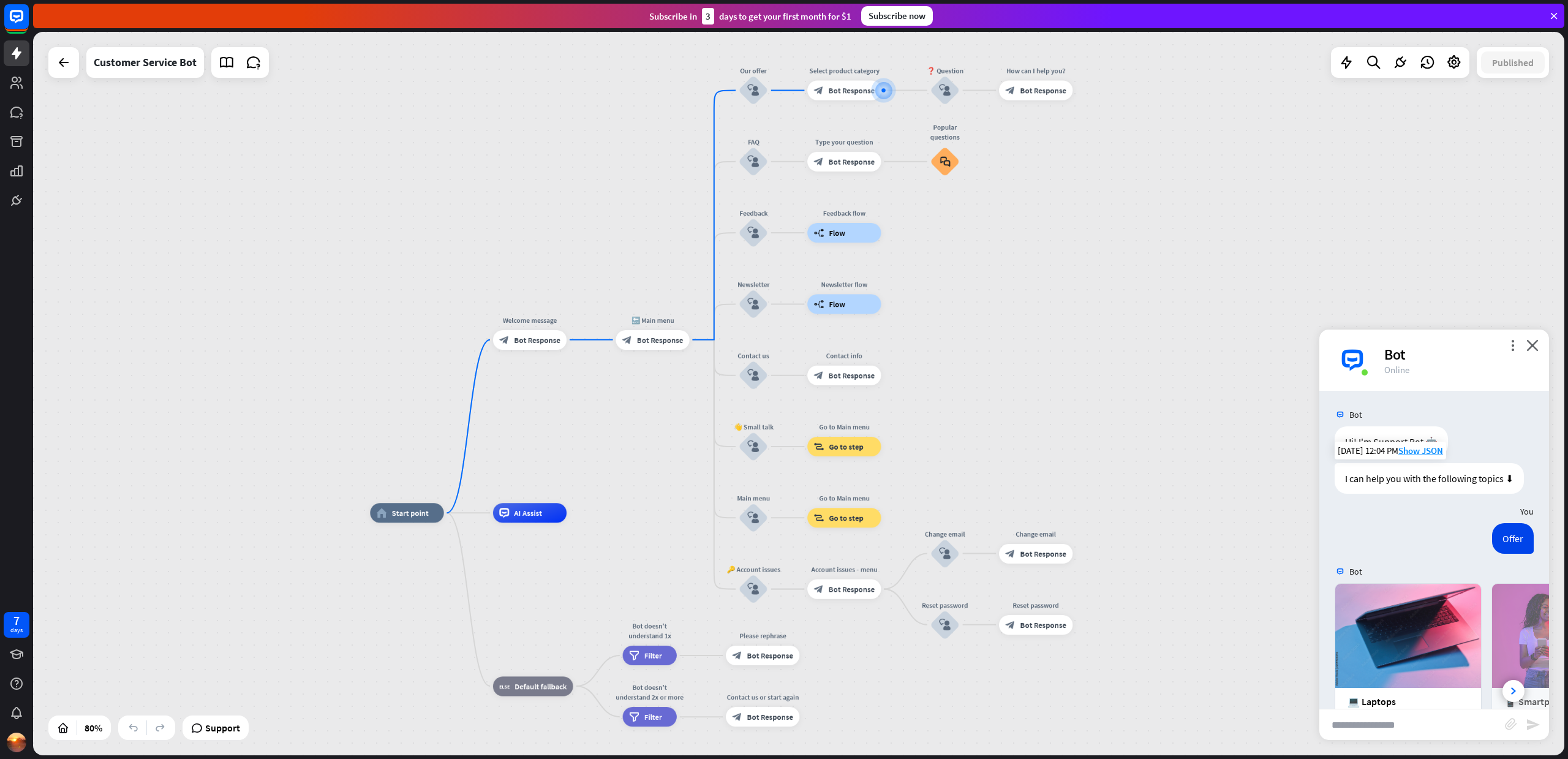
click at [1432, 539] on div "Offer [DATE] 12:04 PM Show JSON" at bounding box center [1434, 541] width 229 height 37
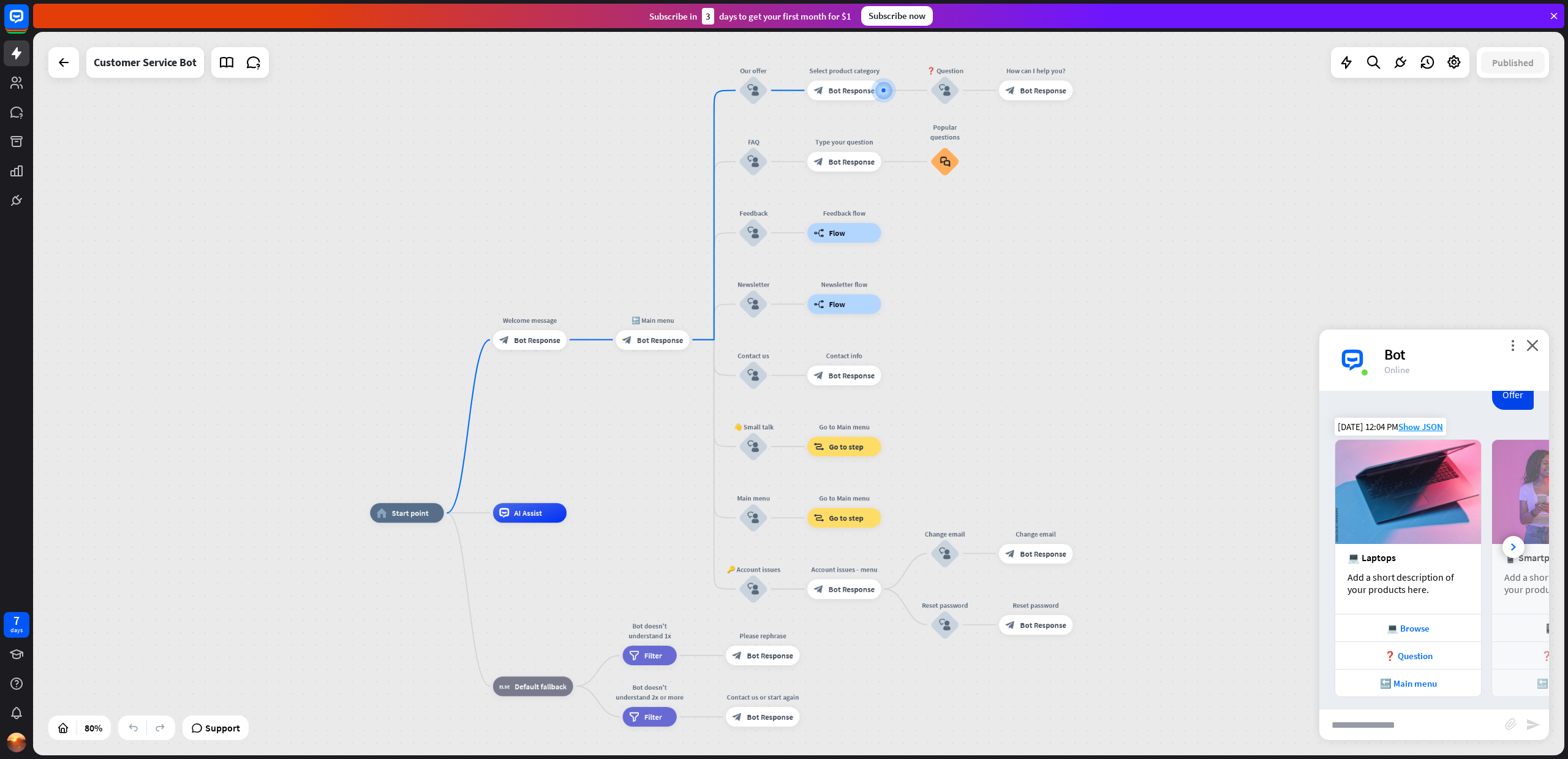
scroll to position [163, 0]
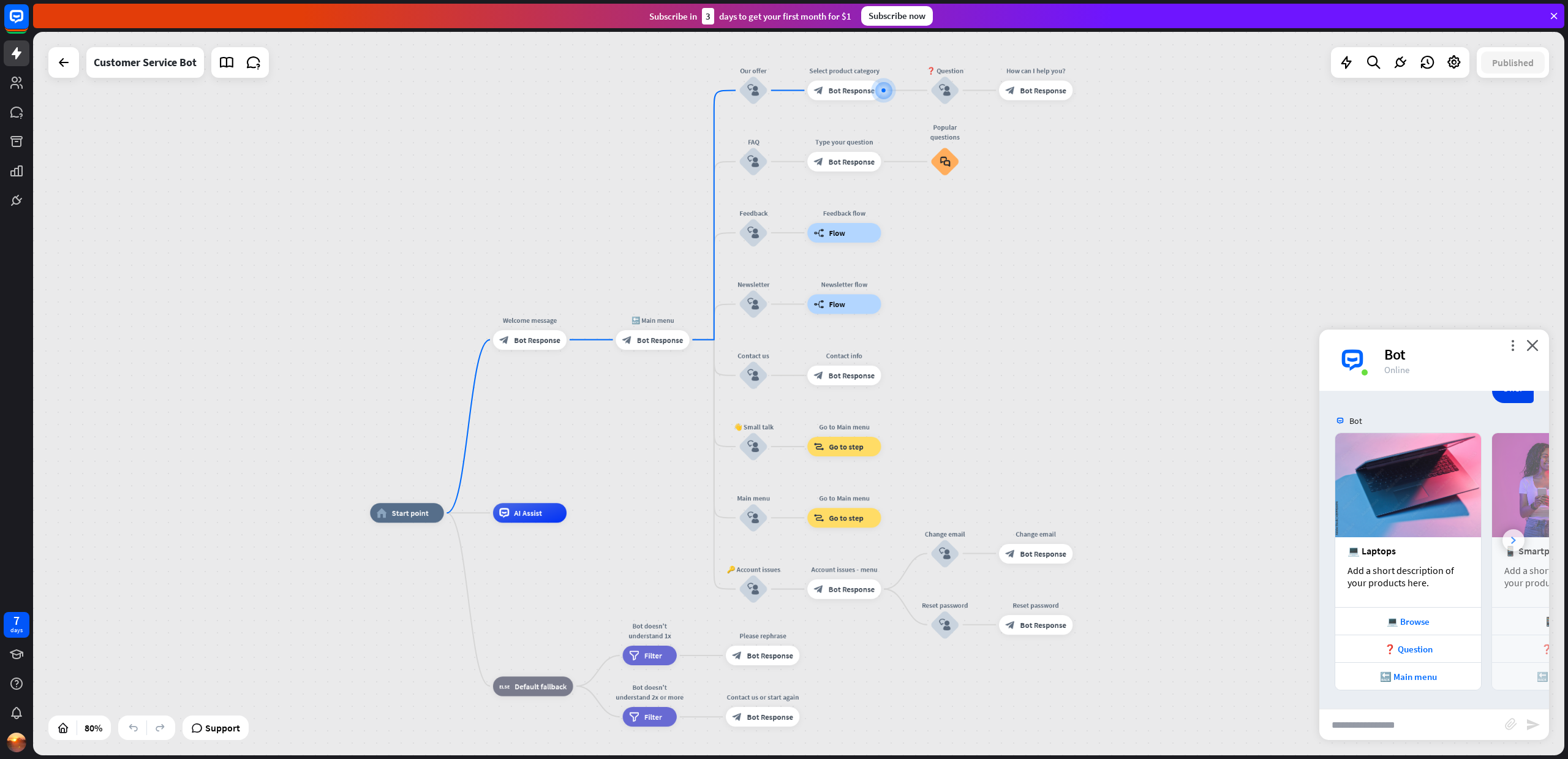
click at [1509, 543] on div at bounding box center [1513, 540] width 22 height 22
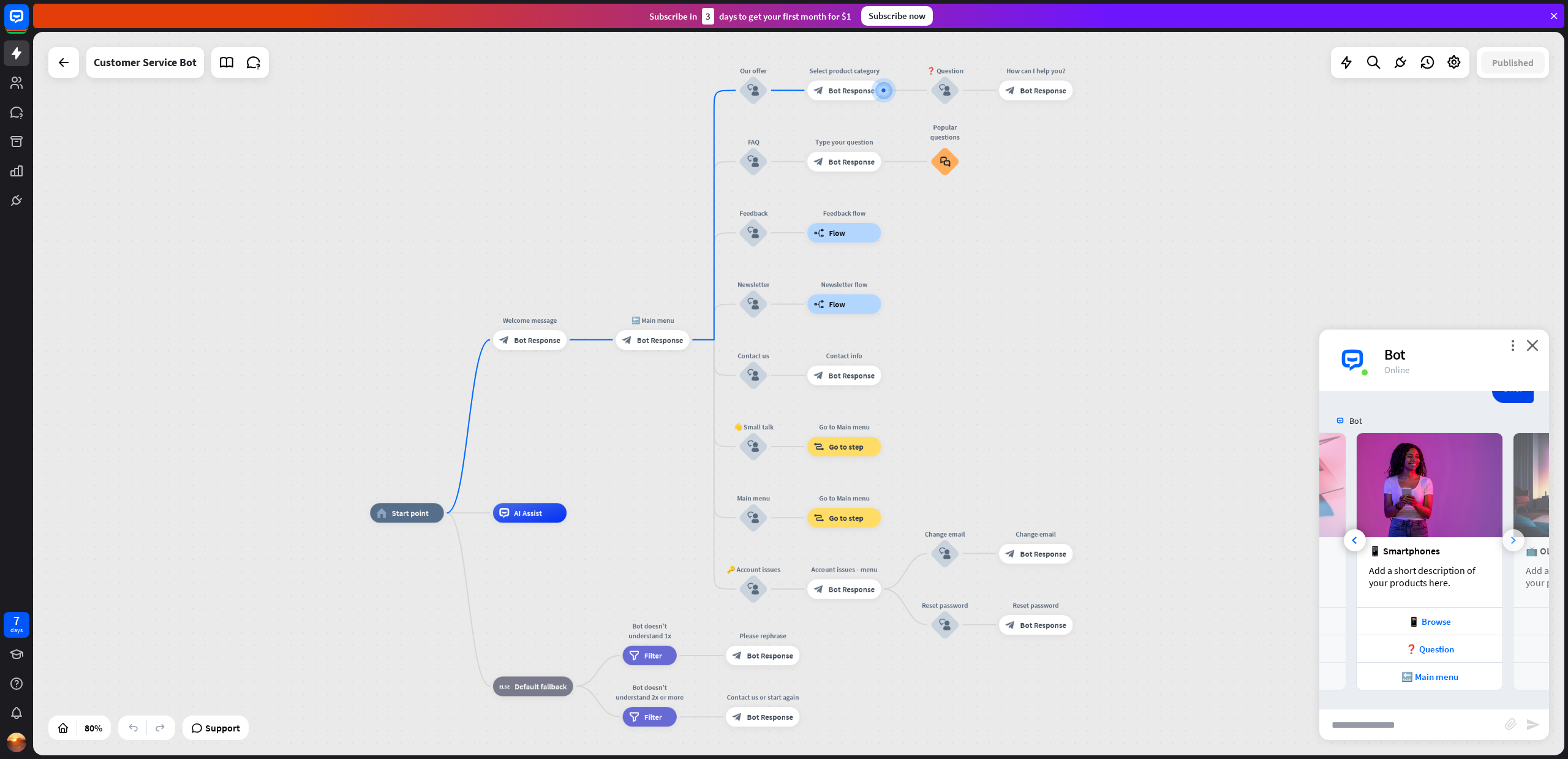
click at [1509, 543] on div at bounding box center [1513, 540] width 22 height 22
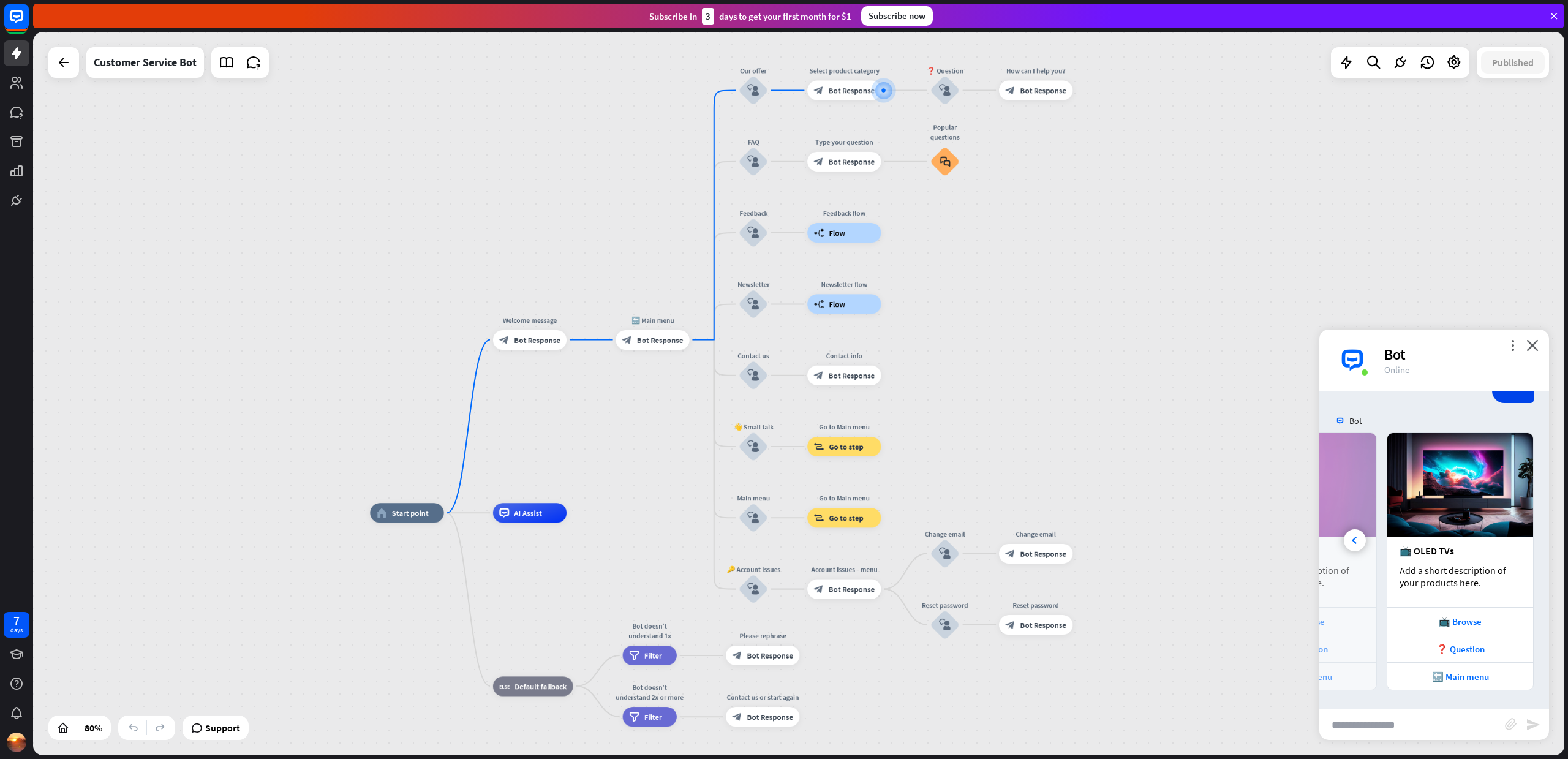
scroll to position [0, 271]
click at [1509, 543] on div "📺 OLED TVs Add a short description of your products here." at bounding box center [1460, 572] width 145 height 70
click at [1513, 349] on icon "more_vert" at bounding box center [1513, 345] width 12 height 12
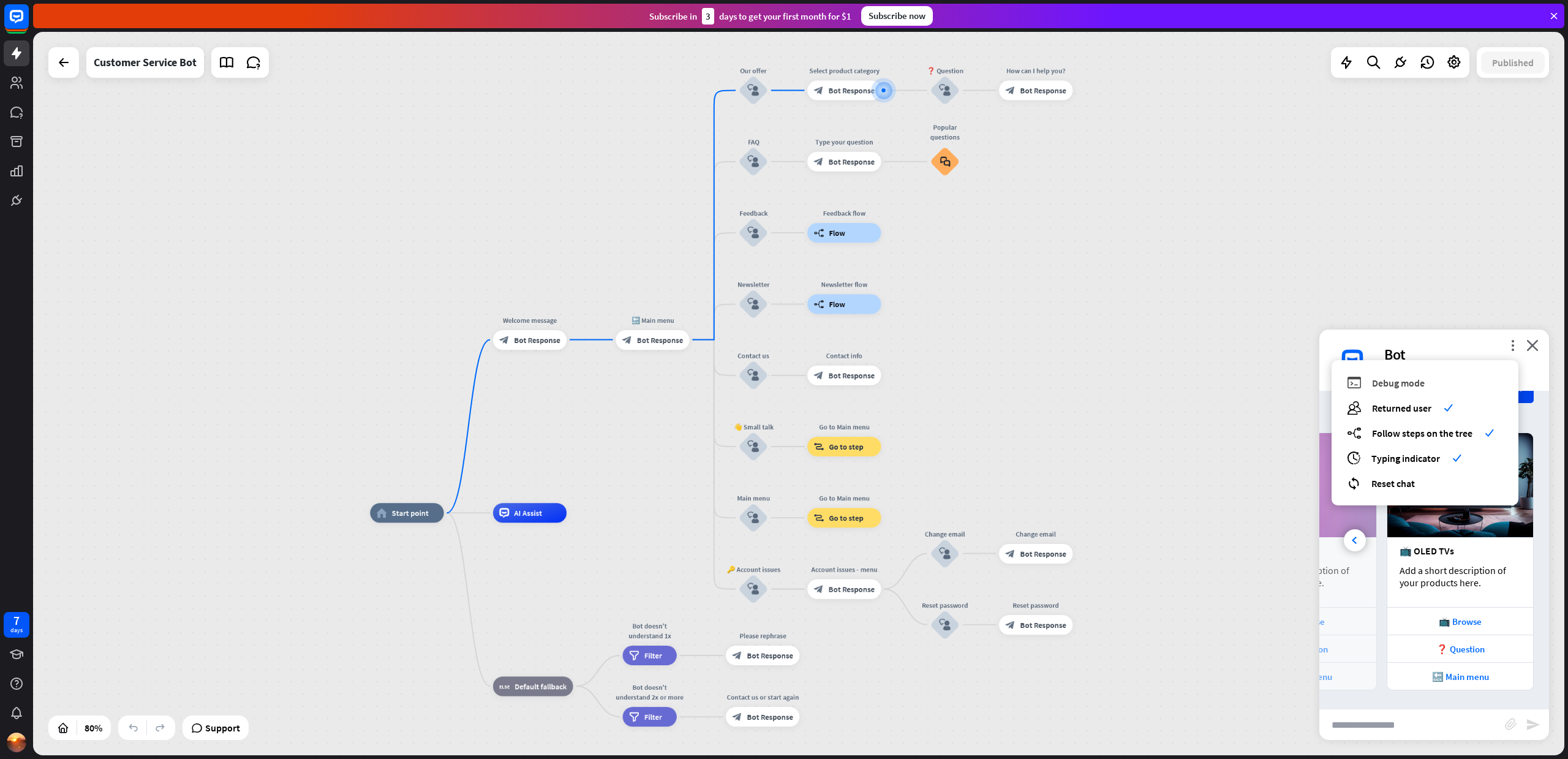
click at [1402, 381] on span "Debug mode" at bounding box center [1398, 382] width 52 height 12
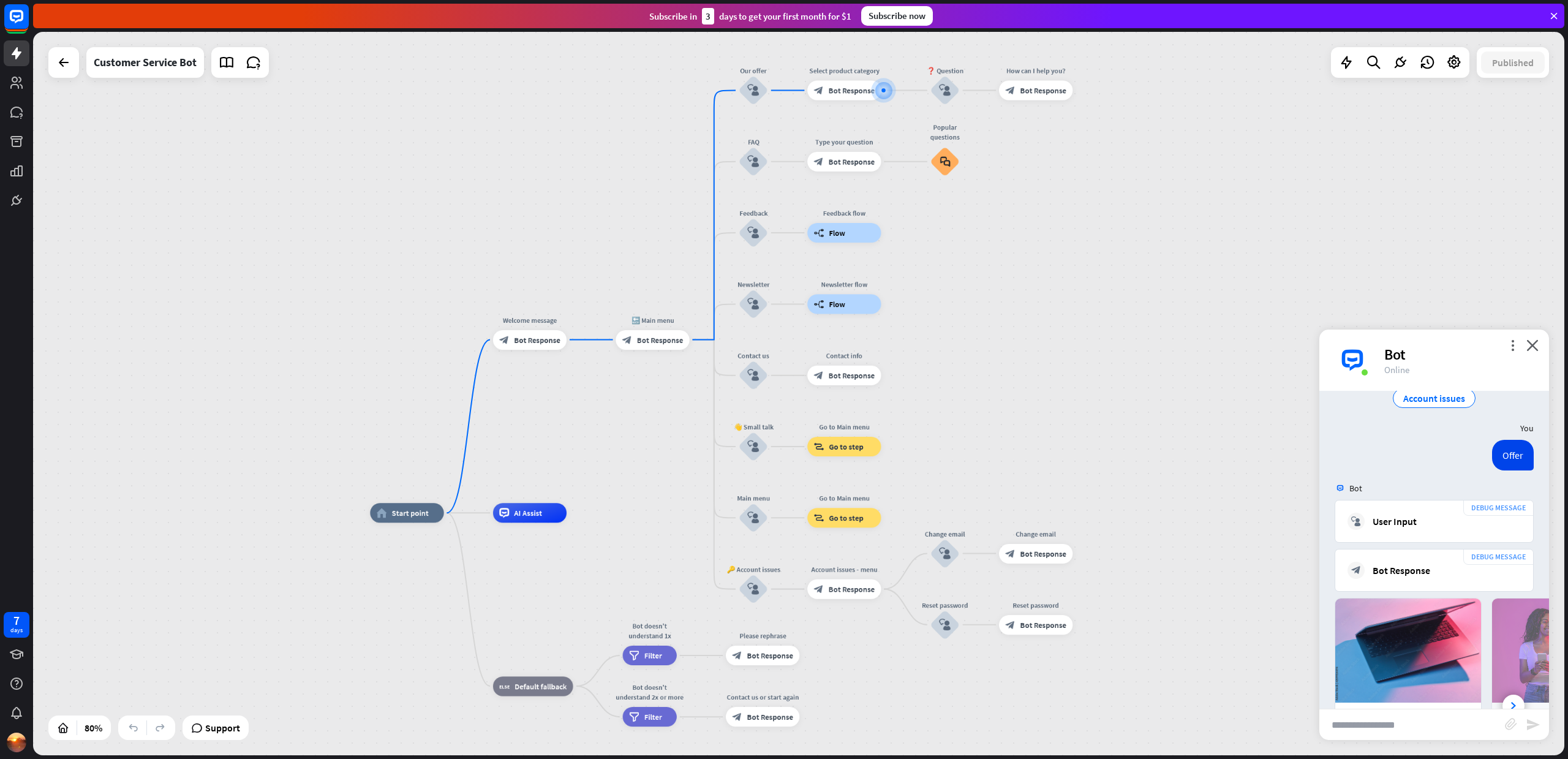
scroll to position [385, 0]
click at [1436, 543] on span "Show JSON" at bounding box center [1420, 537] width 45 height 12
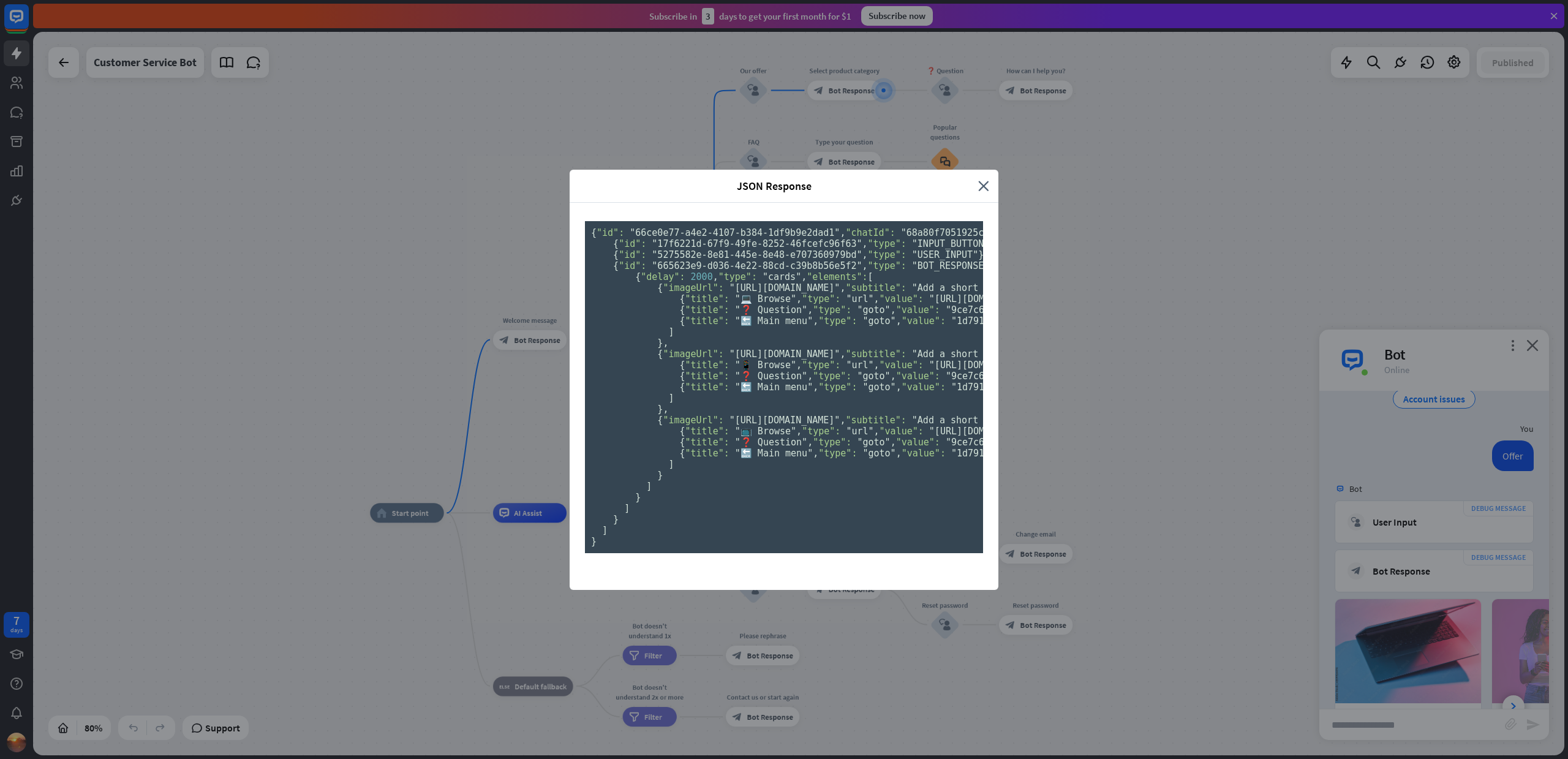
scroll to position [0, 0]
click at [981, 178] on icon "close" at bounding box center [983, 185] width 11 height 14
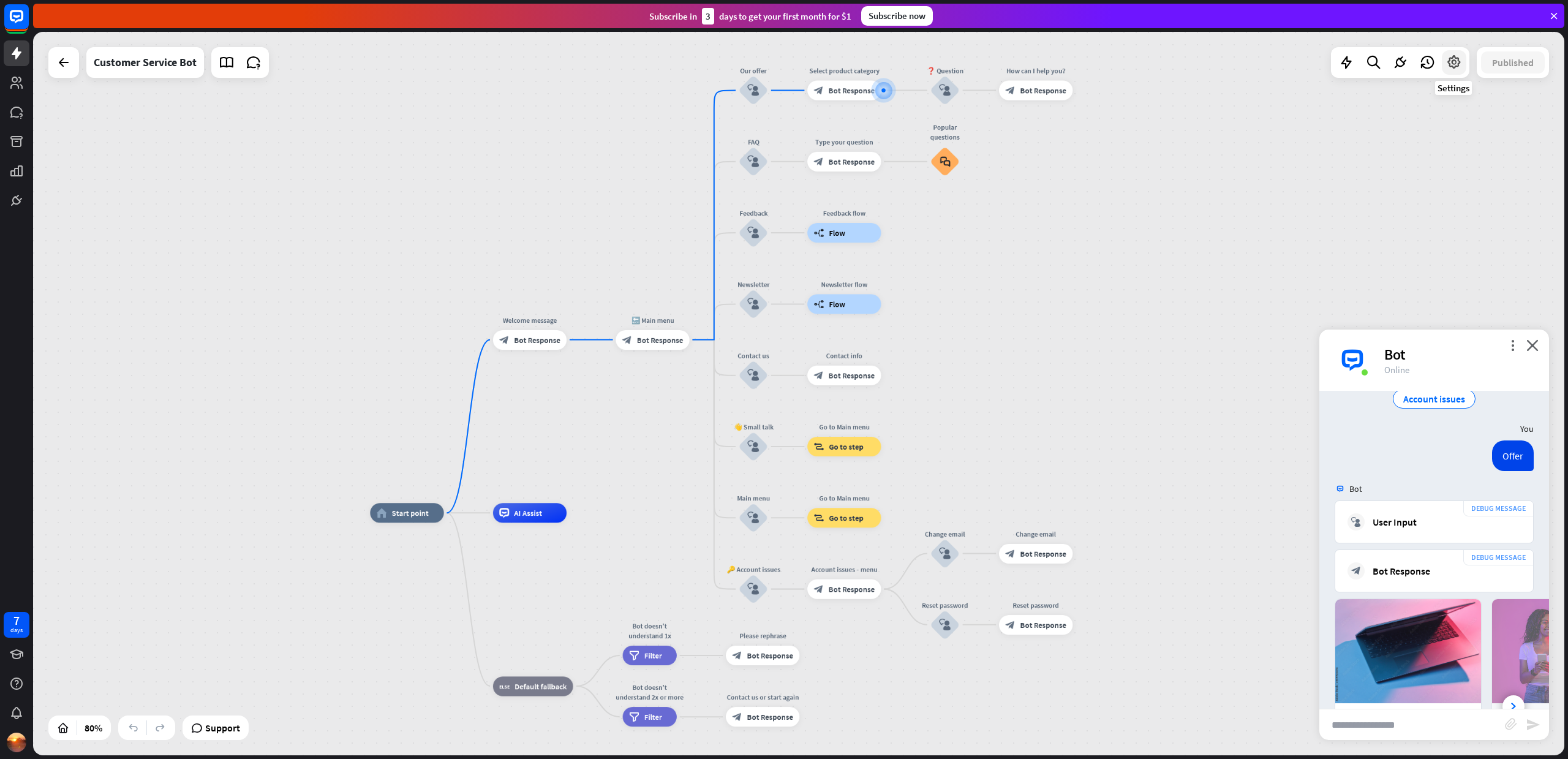
click at [1455, 64] on icon at bounding box center [1453, 62] width 16 height 16
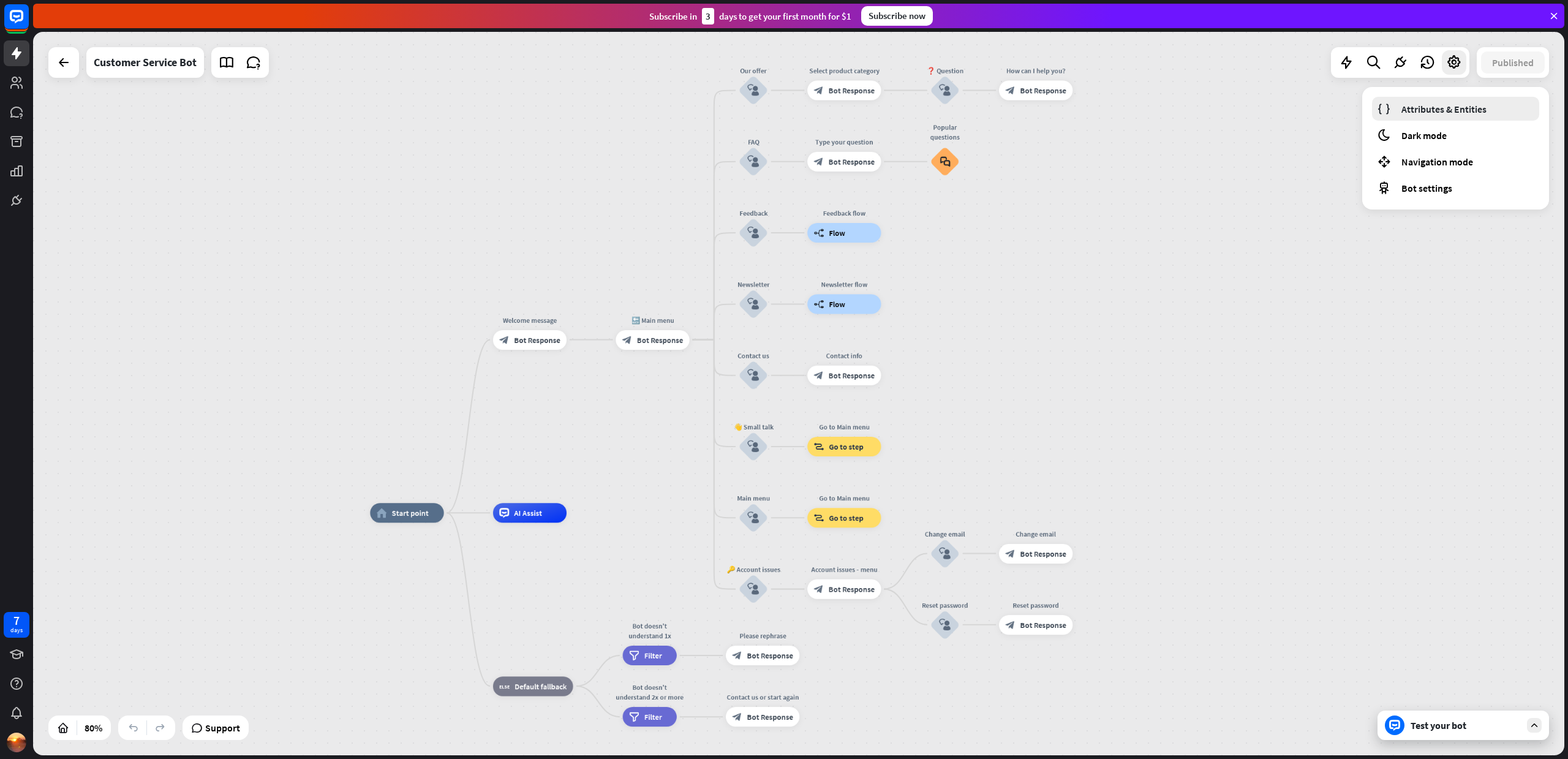
click at [1446, 111] on span "Attributes & Entities" at bounding box center [1444, 109] width 85 height 12
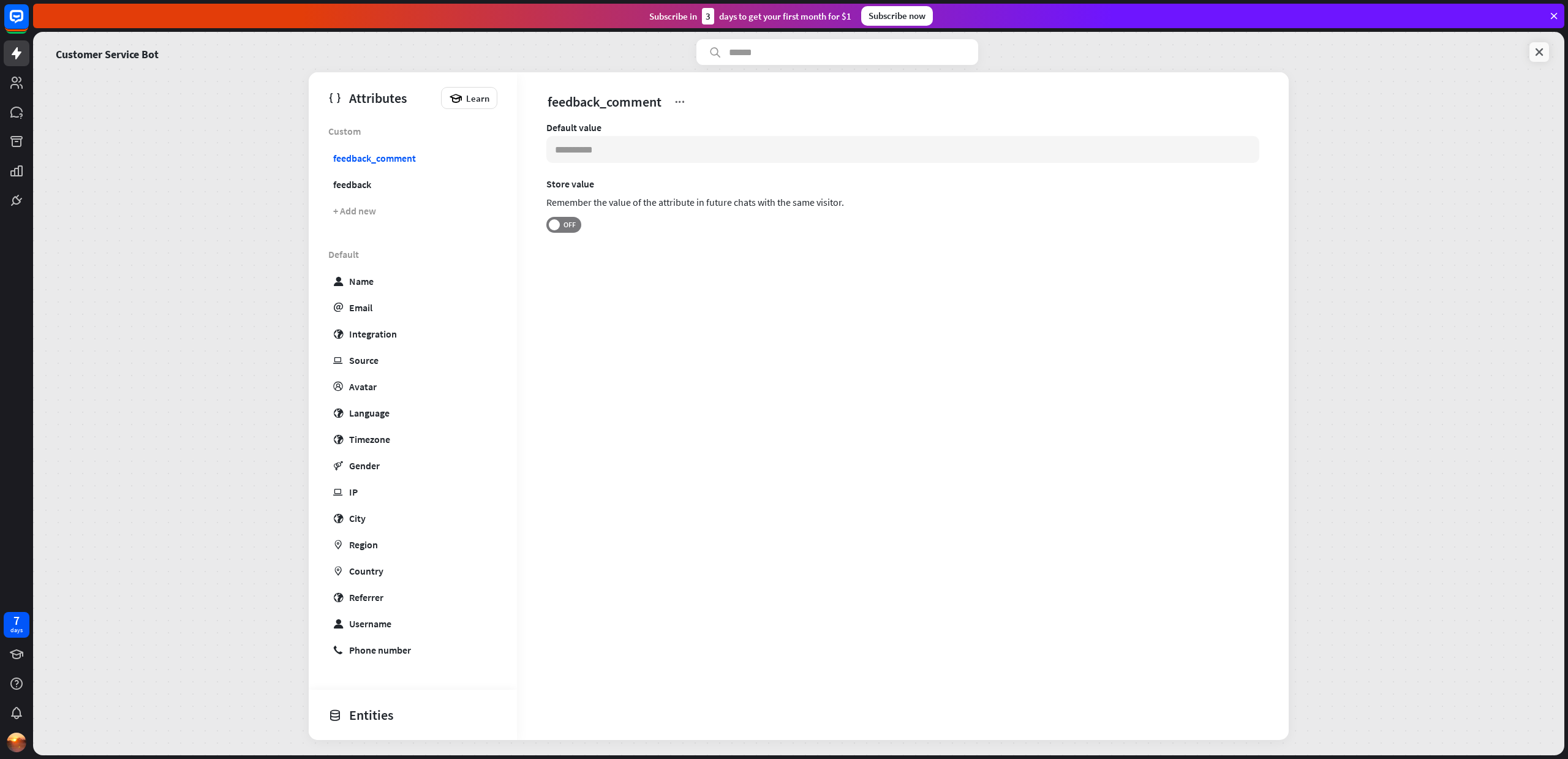
click at [1542, 58] on link at bounding box center [1539, 52] width 19 height 20
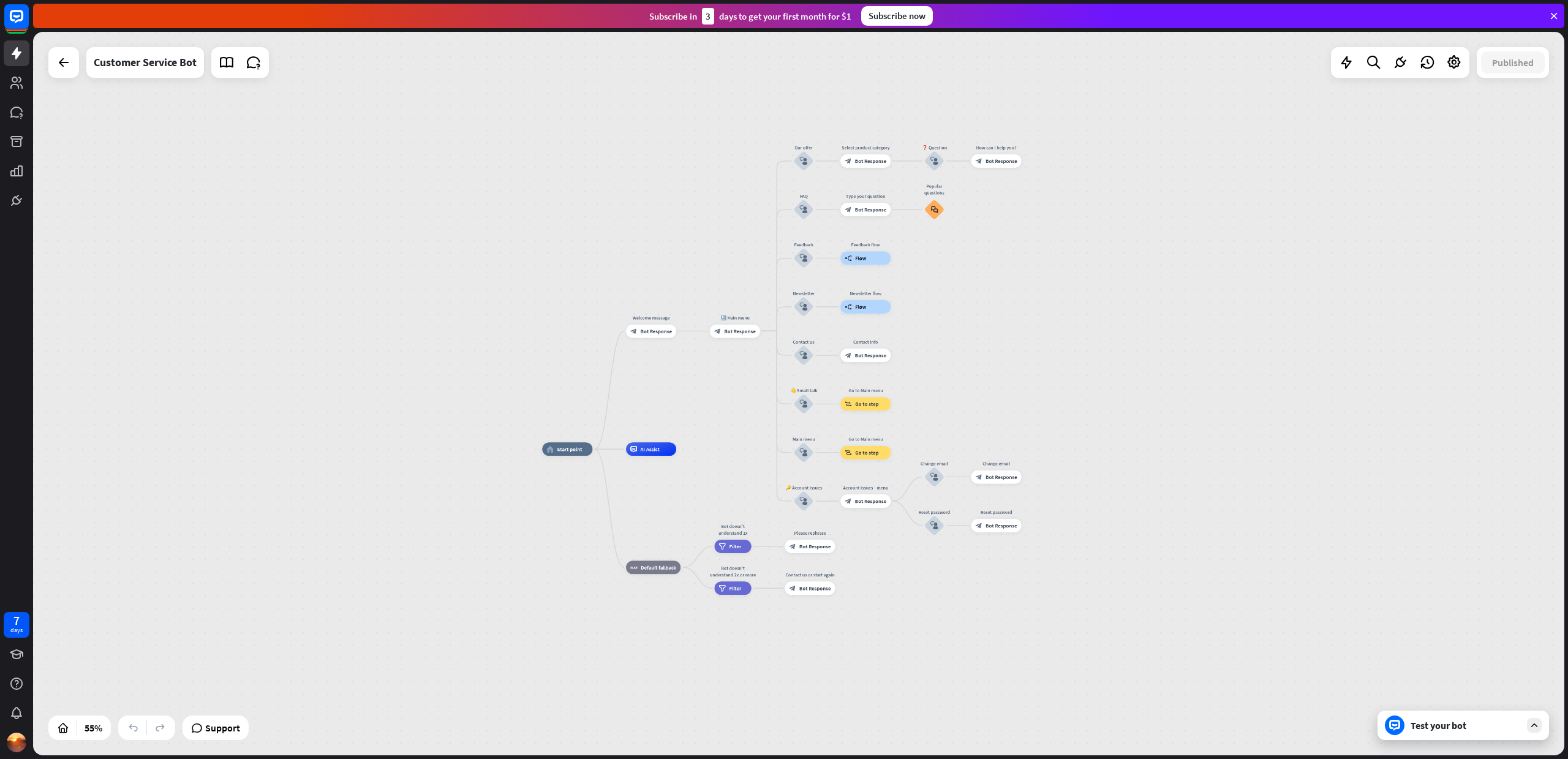
drag, startPoint x: 413, startPoint y: 178, endPoint x: 436, endPoint y: 192, distance: 26.9
click at [436, 192] on div "home_2 Start point Welcome message block_bot_response Bot Response 🔙 Main menu …" at bounding box center [799, 393] width 1531 height 723
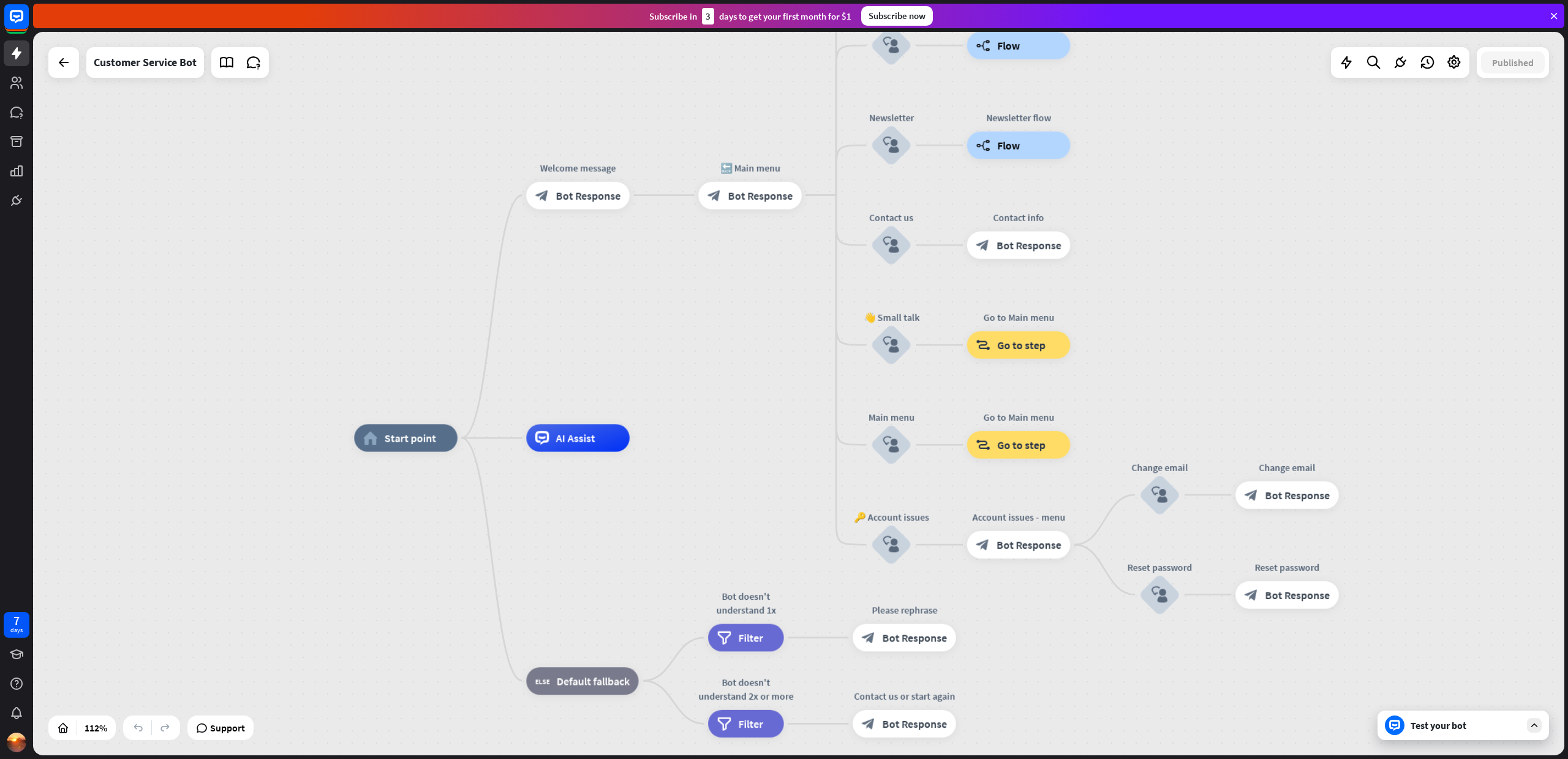
drag, startPoint x: 886, startPoint y: 385, endPoint x: 733, endPoint y: 389, distance: 153.1
click at [733, 389] on div "home_2 Start point Welcome message block_bot_response Bot Response 🔙 Main menu …" at bounding box center [799, 393] width 1531 height 723
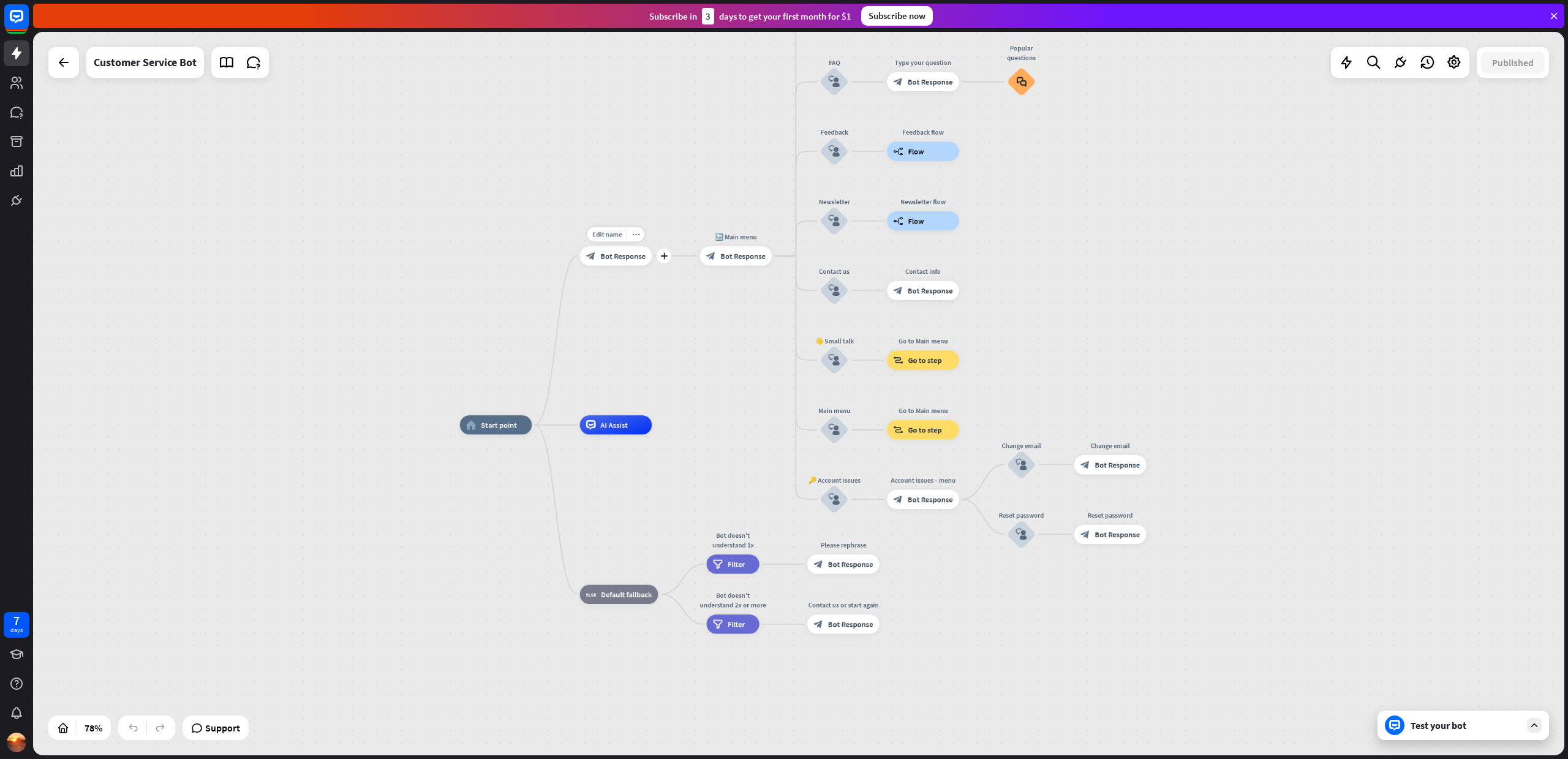
click at [602, 262] on div "block_bot_response Bot Response" at bounding box center [616, 255] width 72 height 19
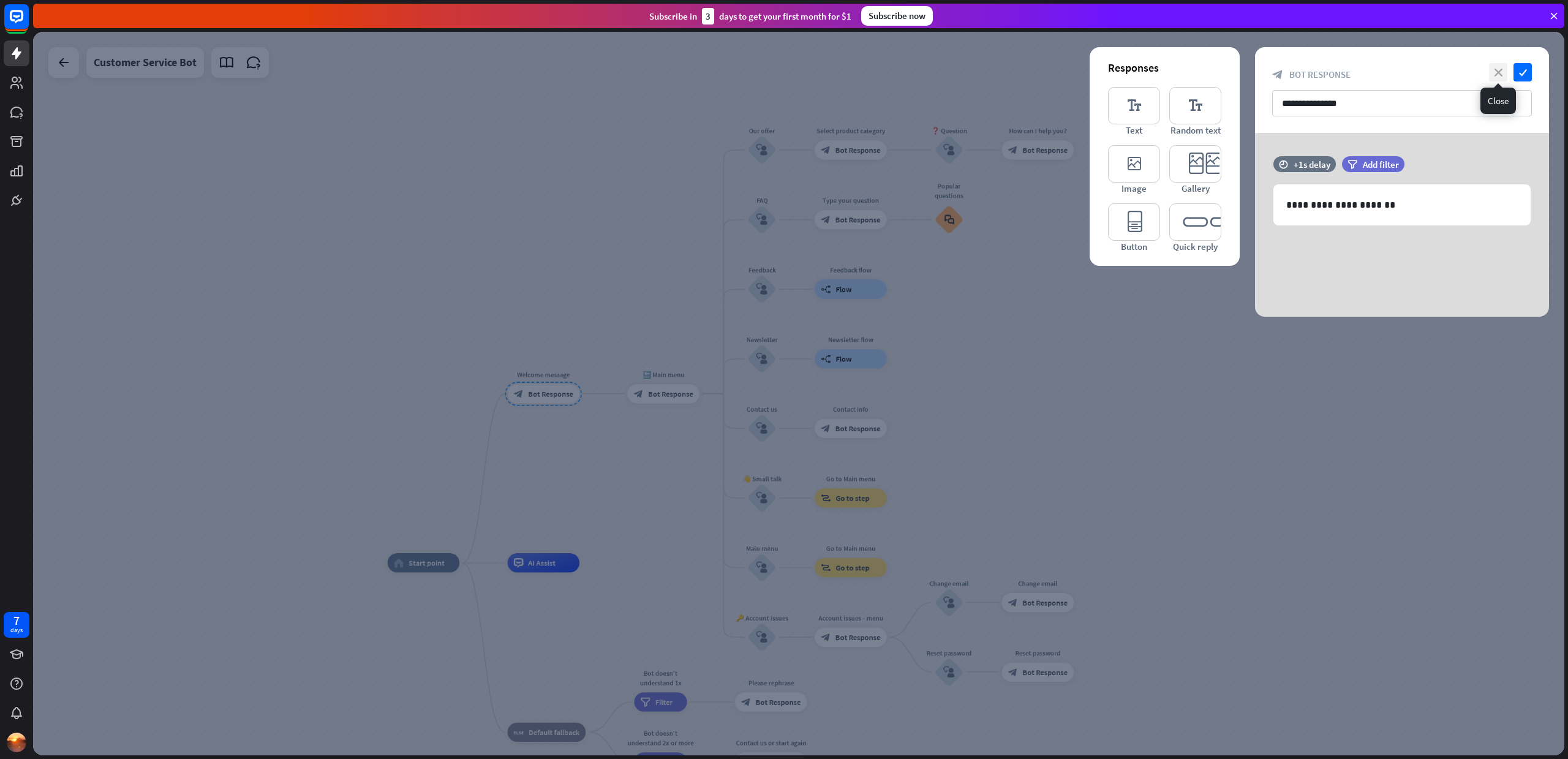
click at [1498, 72] on icon "close" at bounding box center [1498, 72] width 18 height 18
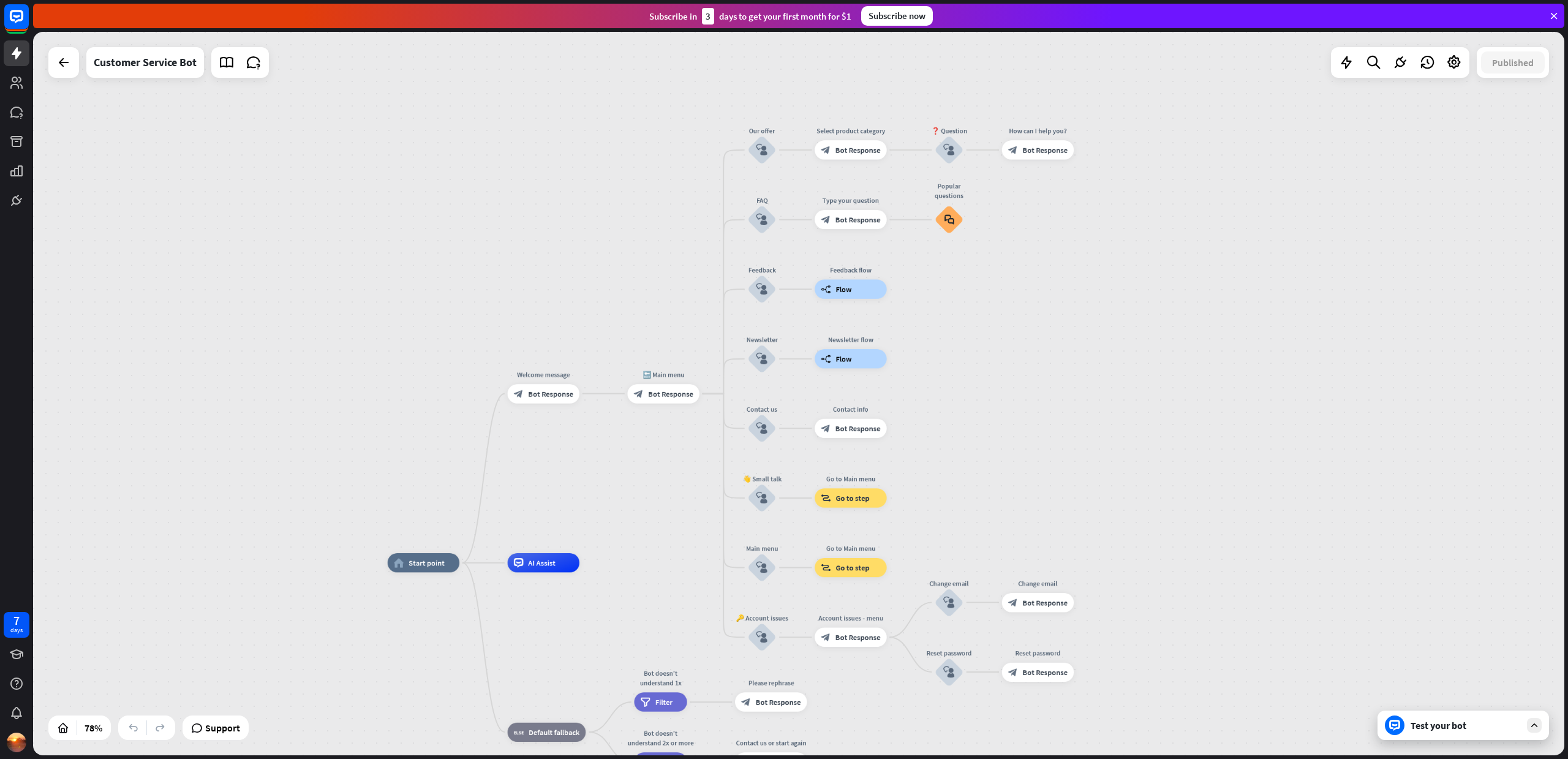
click at [1435, 727] on div "Test your bot" at bounding box center [1465, 725] width 110 height 12
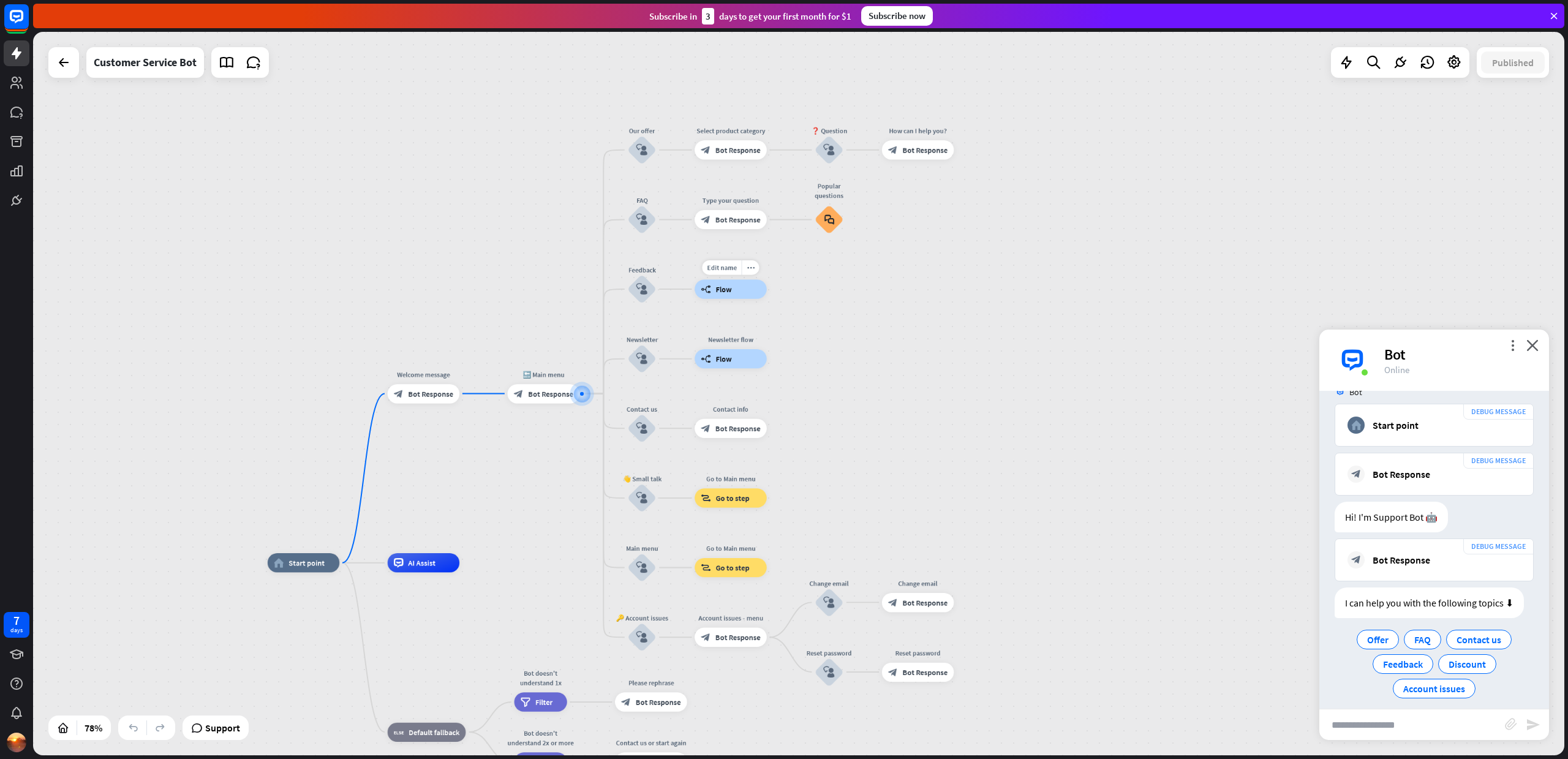
scroll to position [118, 0]
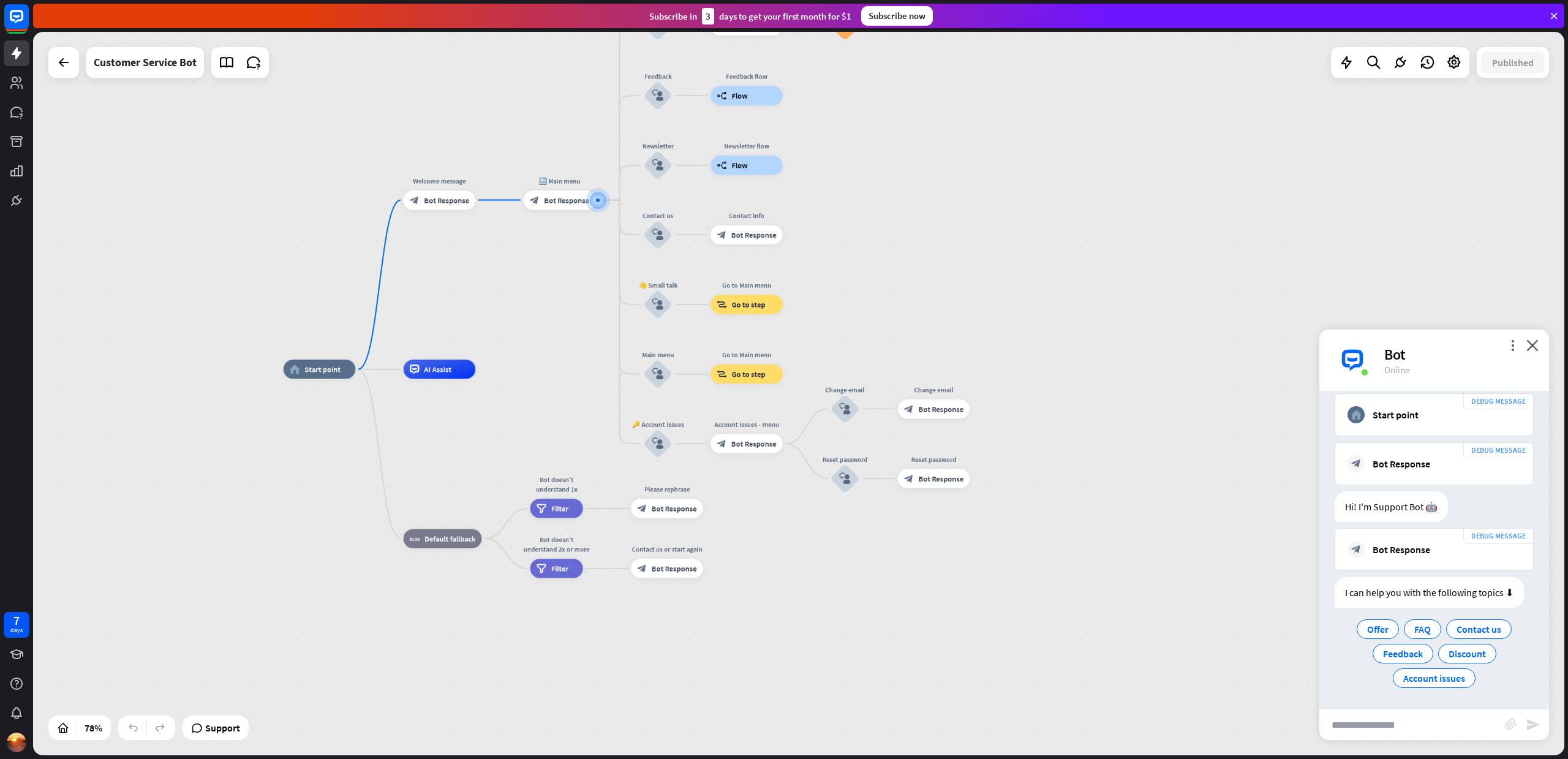
drag, startPoint x: 526, startPoint y: 510, endPoint x: 526, endPoint y: 279, distance: 231.0
click at [541, 315] on div "home_2 Start point Welcome message block_bot_response Bot Response 🔙 Main menu …" at bounding box center [799, 393] width 1531 height 723
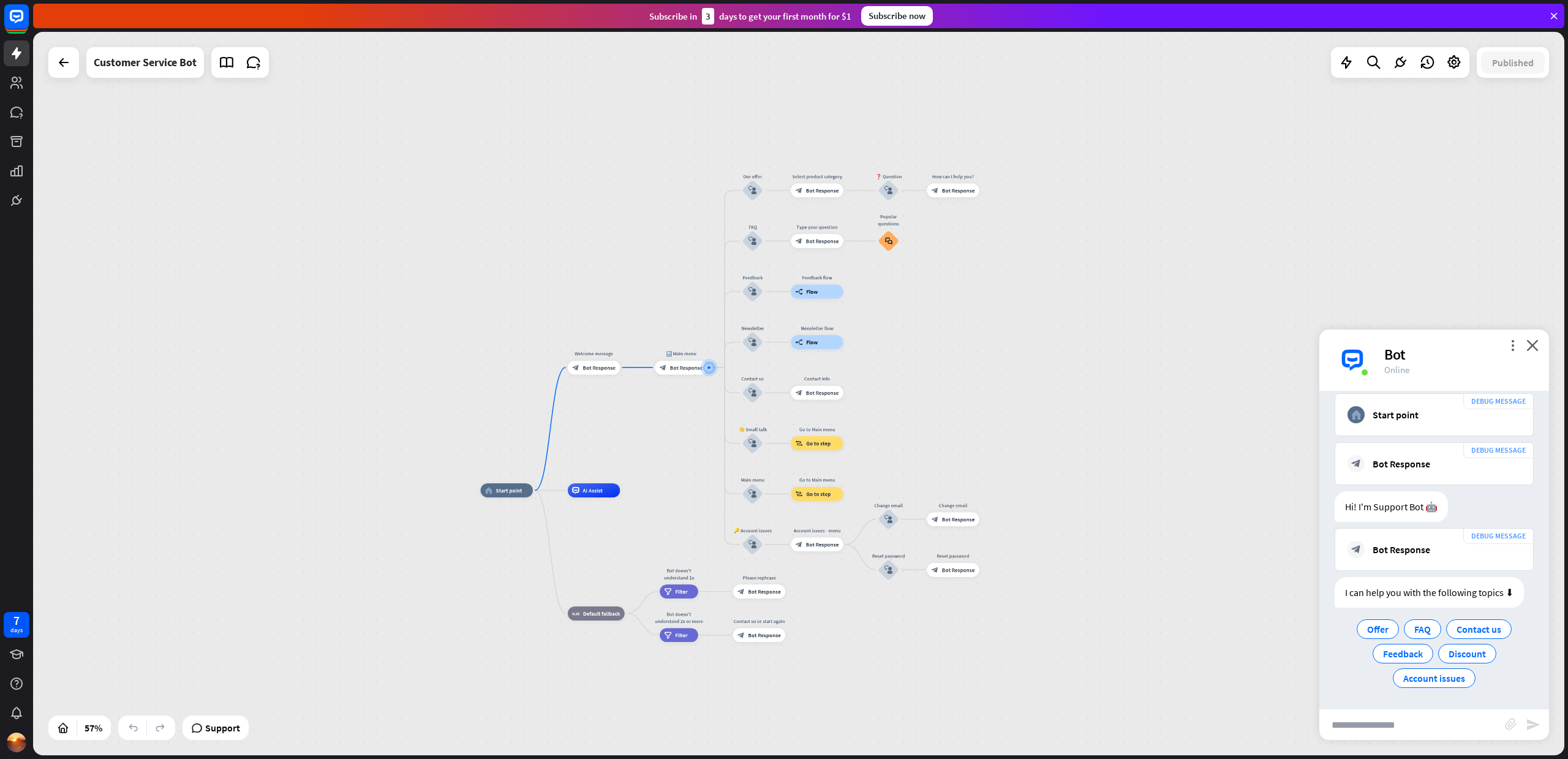
drag, startPoint x: 638, startPoint y: 109, endPoint x: 658, endPoint y: 185, distance: 78.6
click at [658, 185] on div "home_2 Start point Welcome message block_bot_response Bot Response 🔙 Main menu …" at bounding box center [799, 393] width 1531 height 723
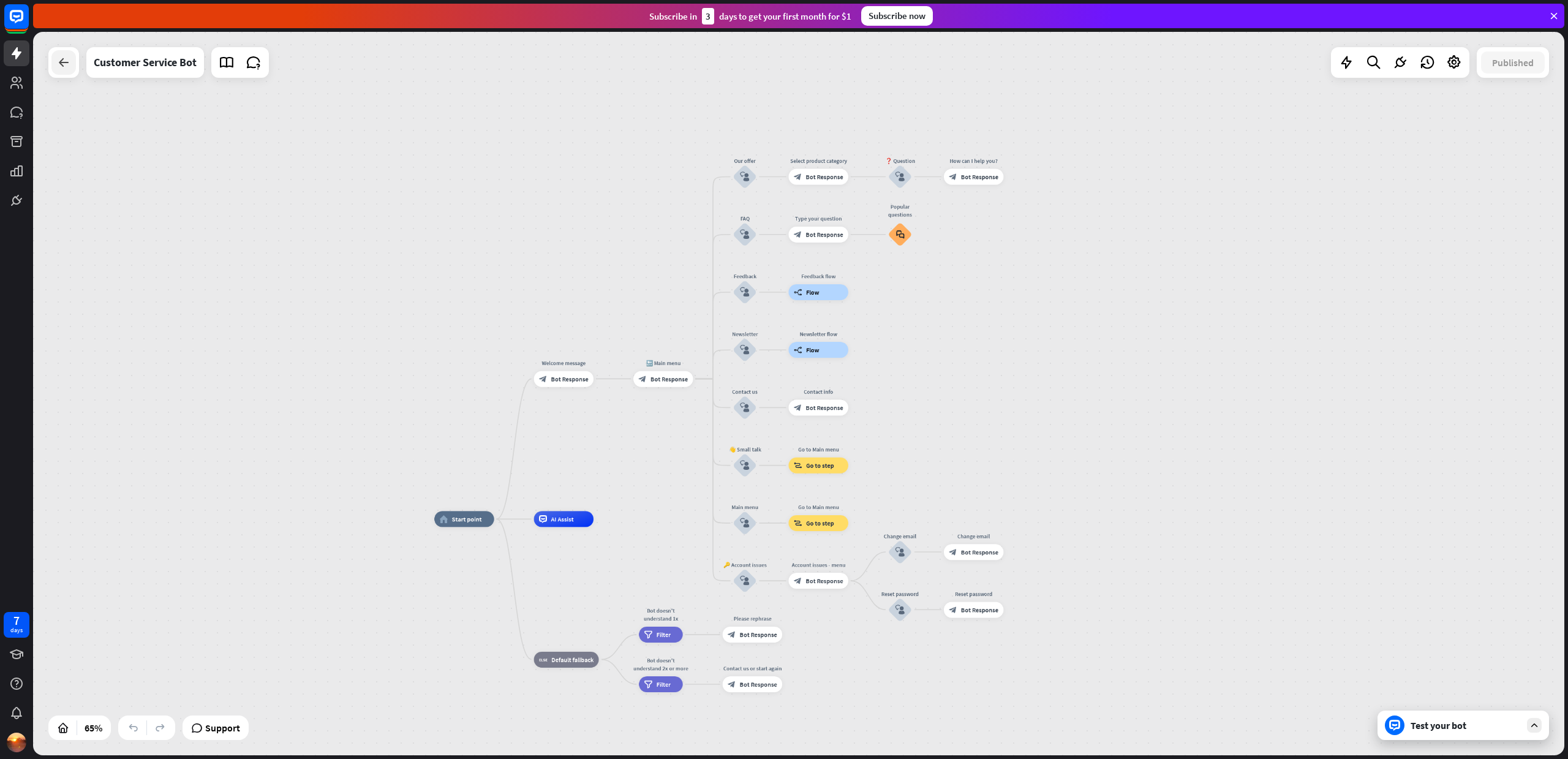
click at [68, 62] on icon at bounding box center [64, 62] width 15 height 15
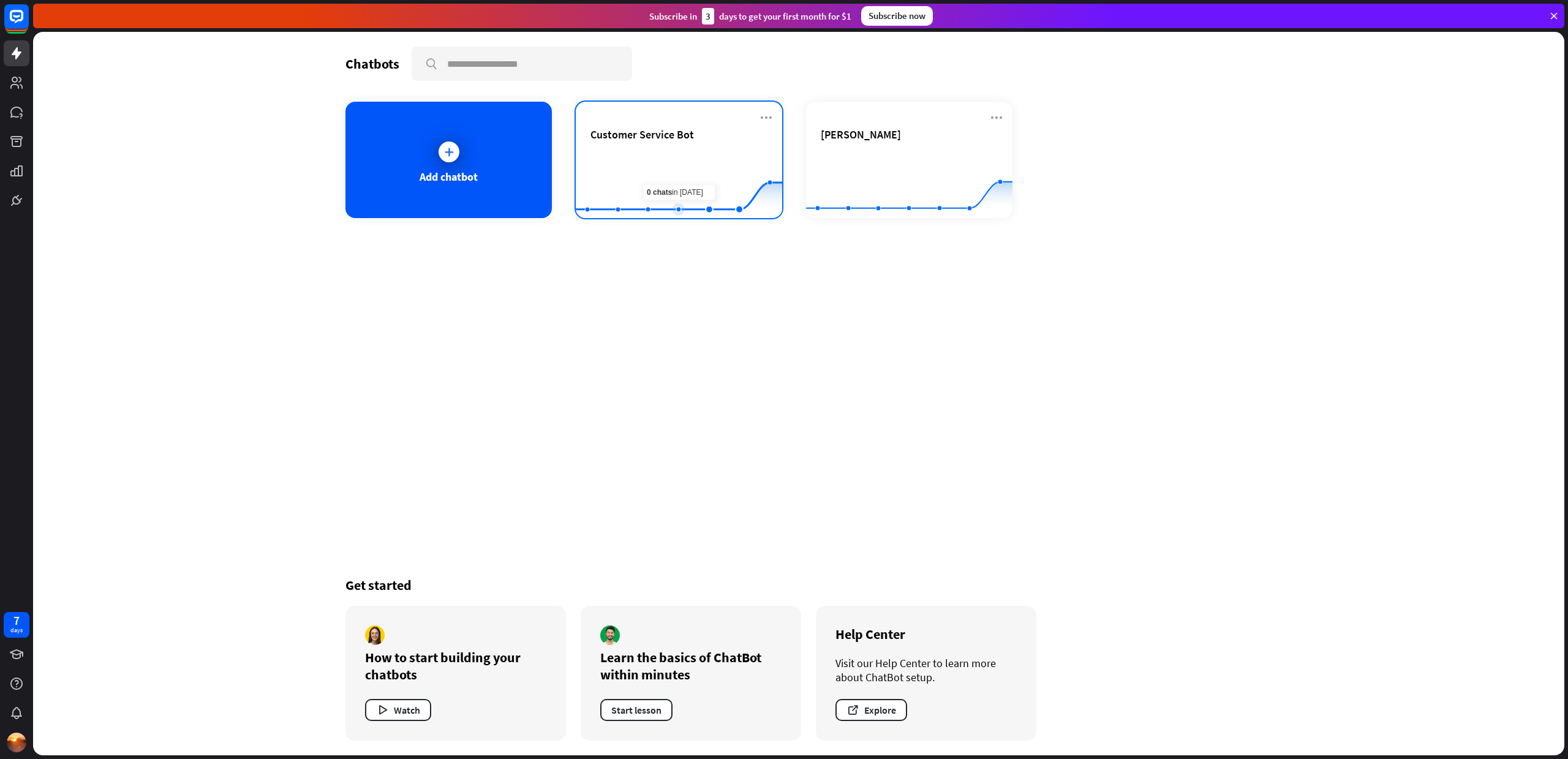
click at [685, 164] on rect at bounding box center [679, 188] width 206 height 76
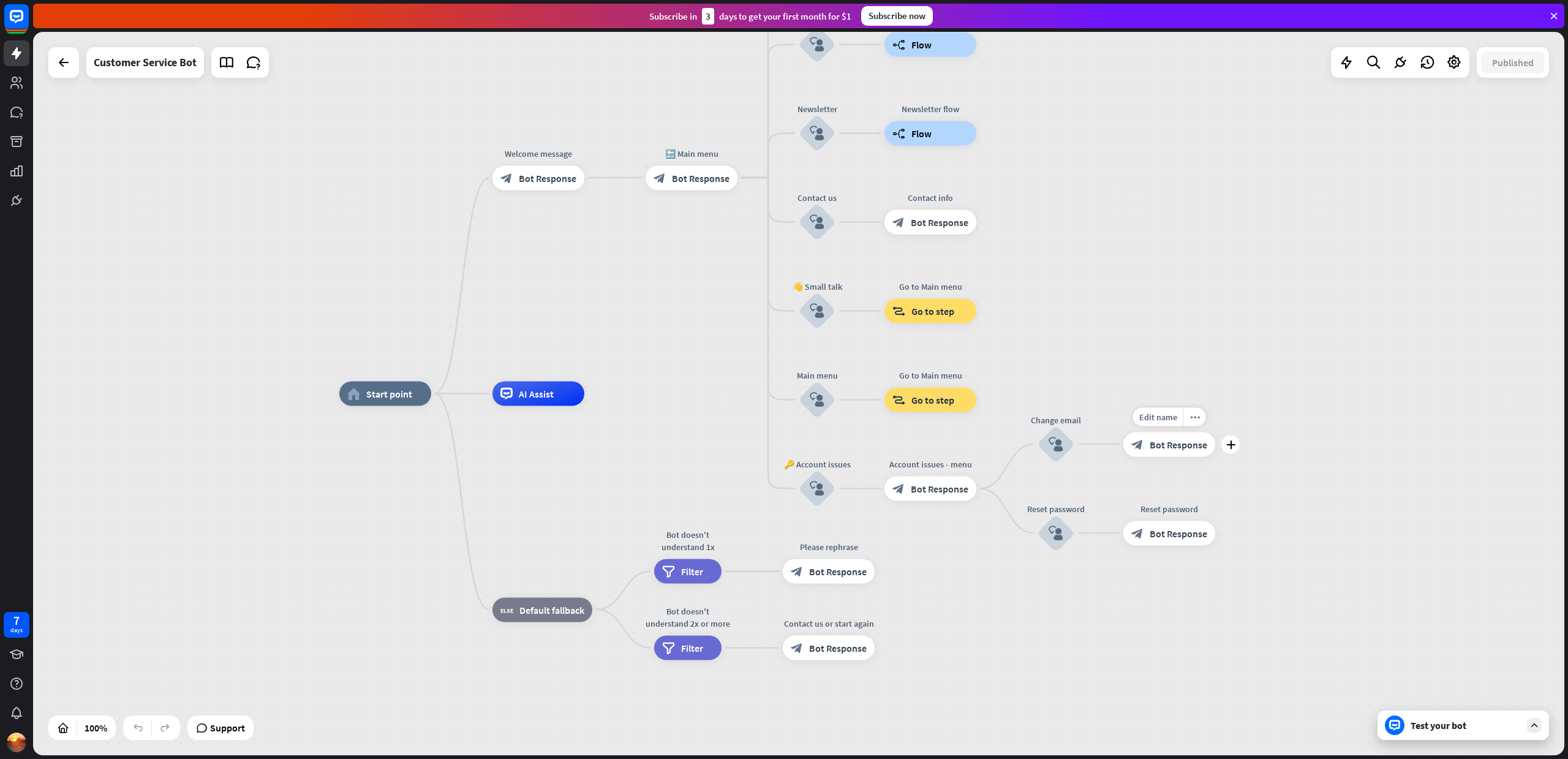
click at [1179, 447] on span "Bot Response" at bounding box center [1178, 444] width 58 height 12
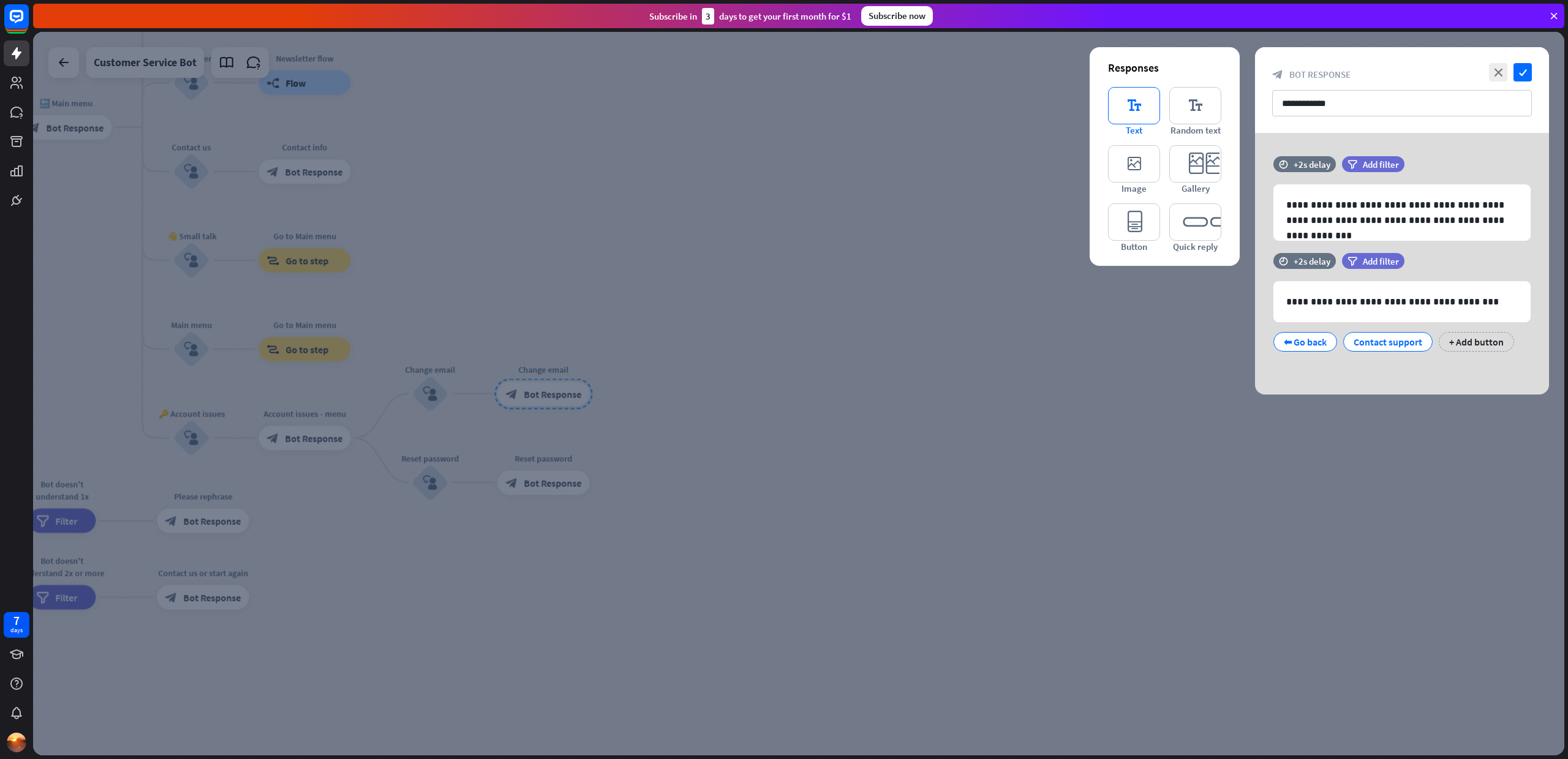
click at [1140, 107] on icon "editor_text" at bounding box center [1133, 106] width 52 height 38
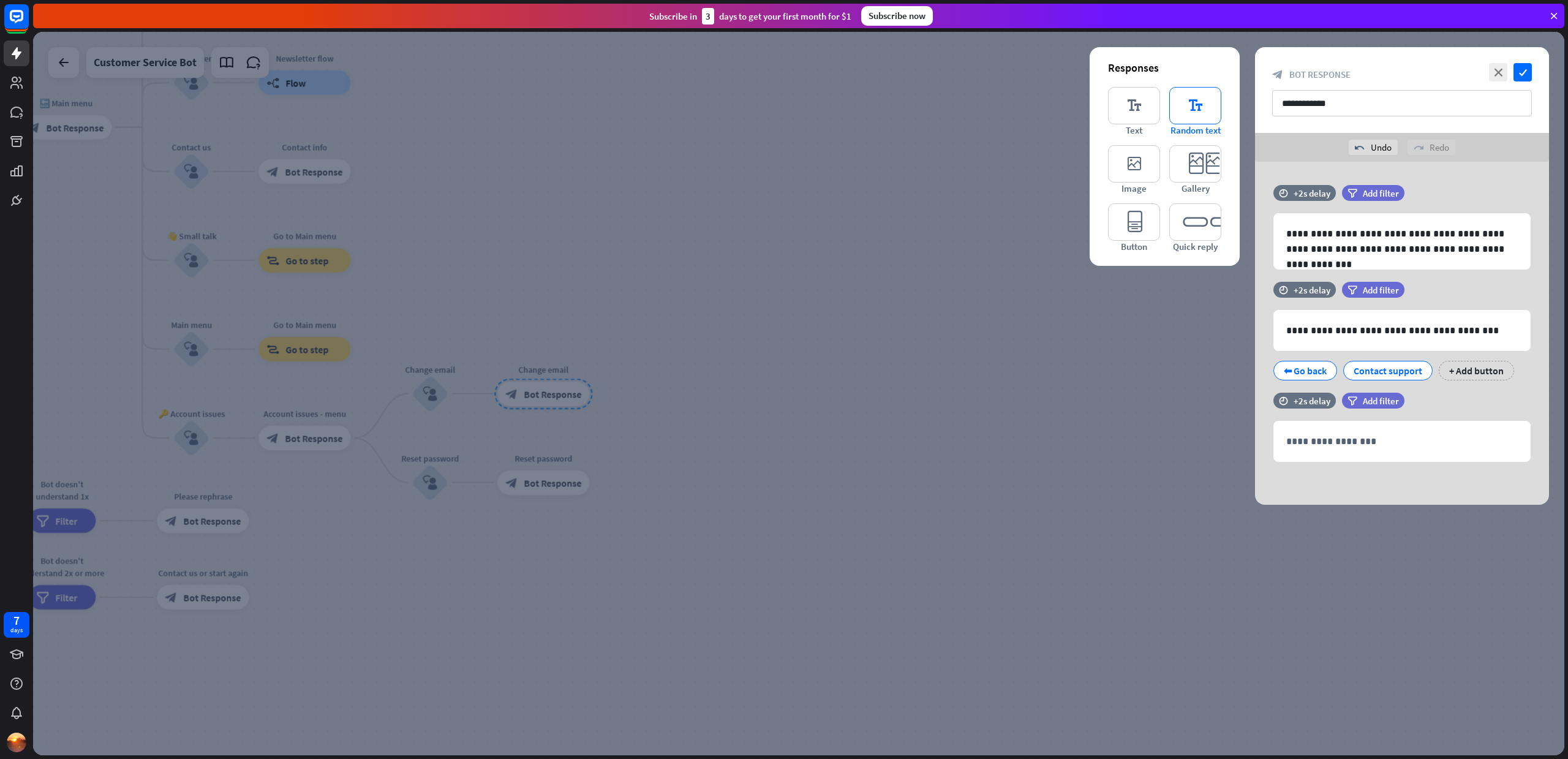
click at [1186, 108] on icon "editor_text" at bounding box center [1195, 106] width 52 height 38
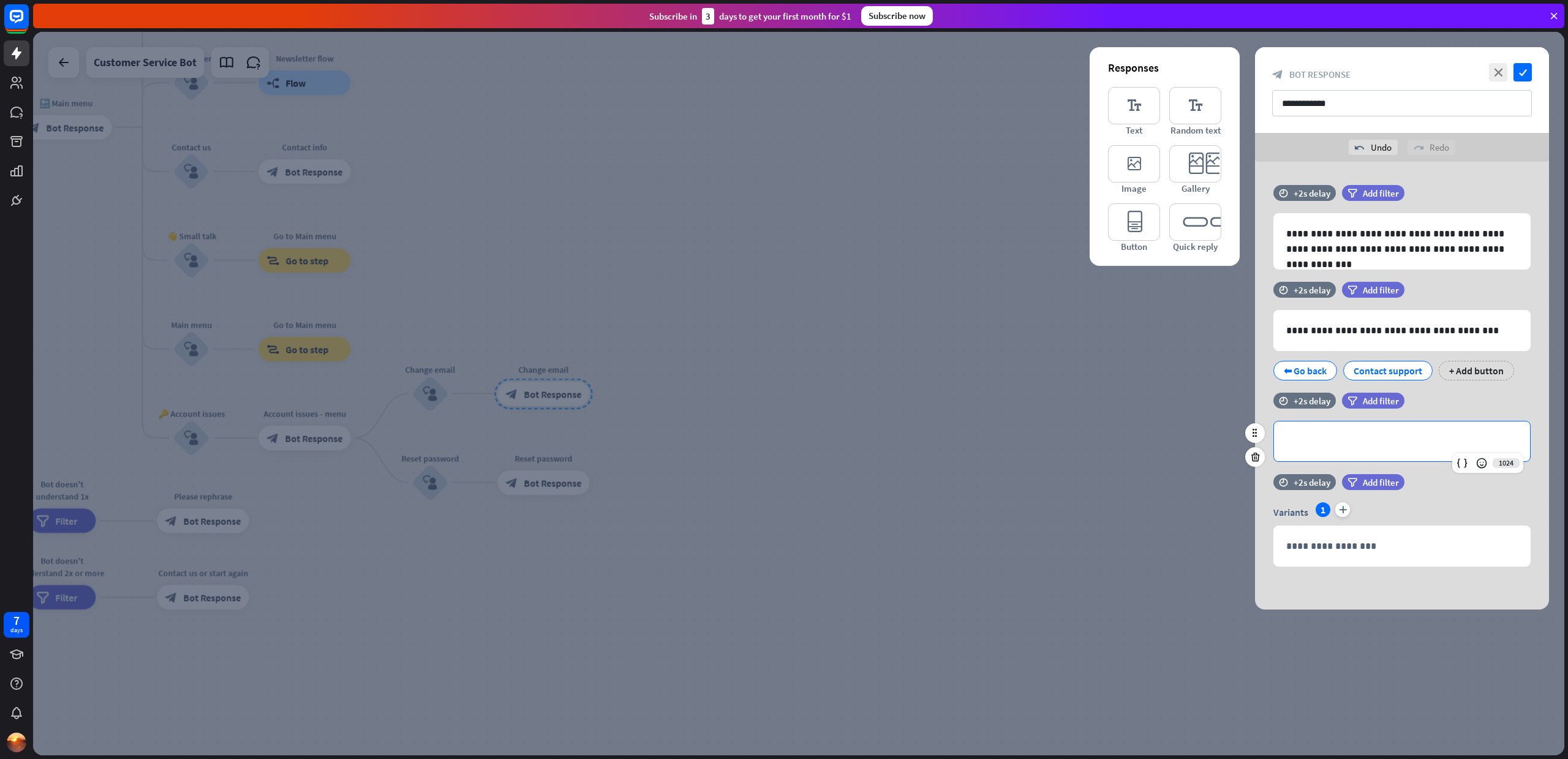
click at [1385, 436] on p "**********" at bounding box center [1402, 441] width 232 height 15
click at [1188, 218] on icon "editor_quick_replies" at bounding box center [1195, 222] width 52 height 38
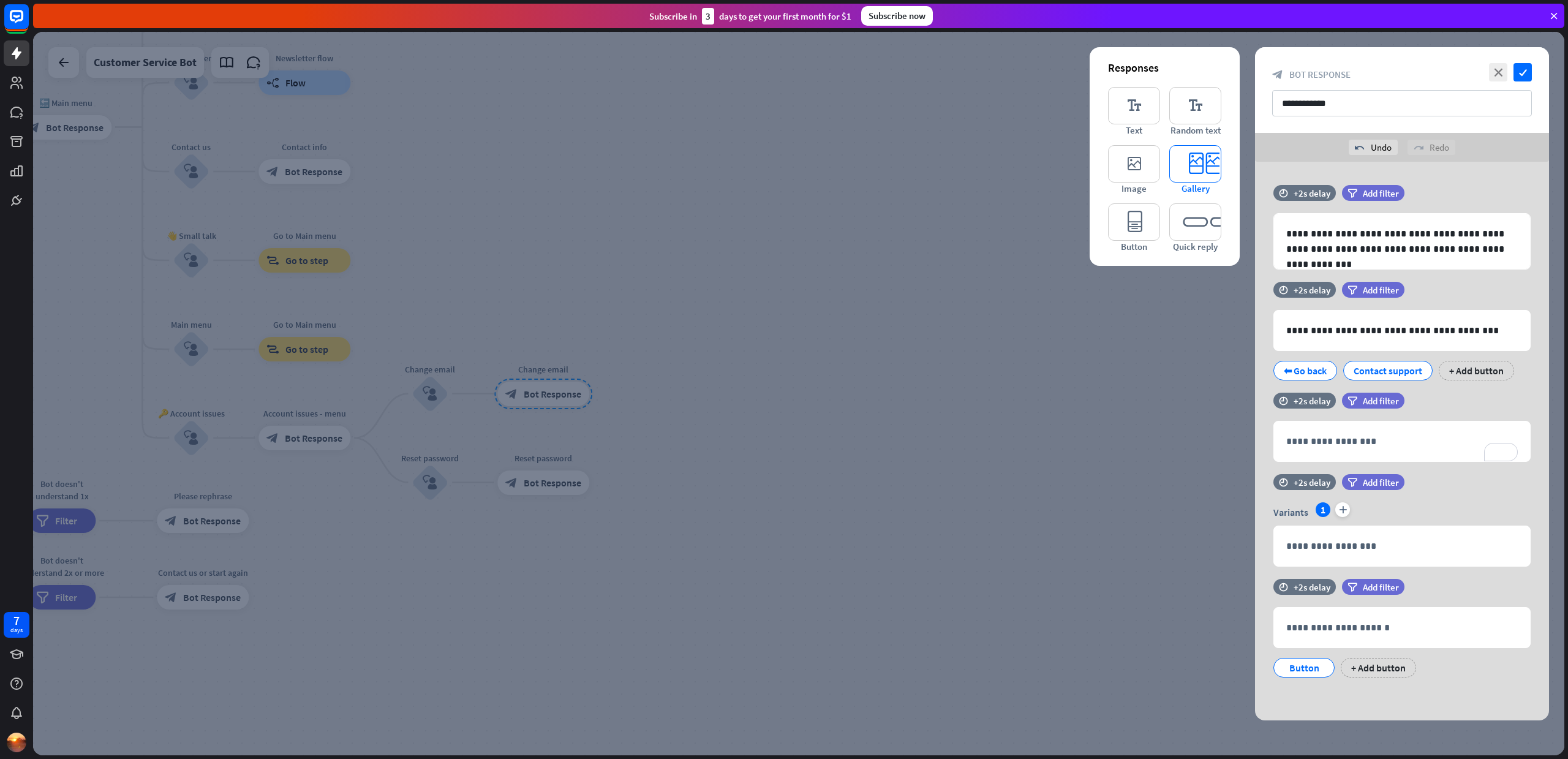
click at [1194, 173] on icon "editor_card" at bounding box center [1195, 164] width 52 height 38
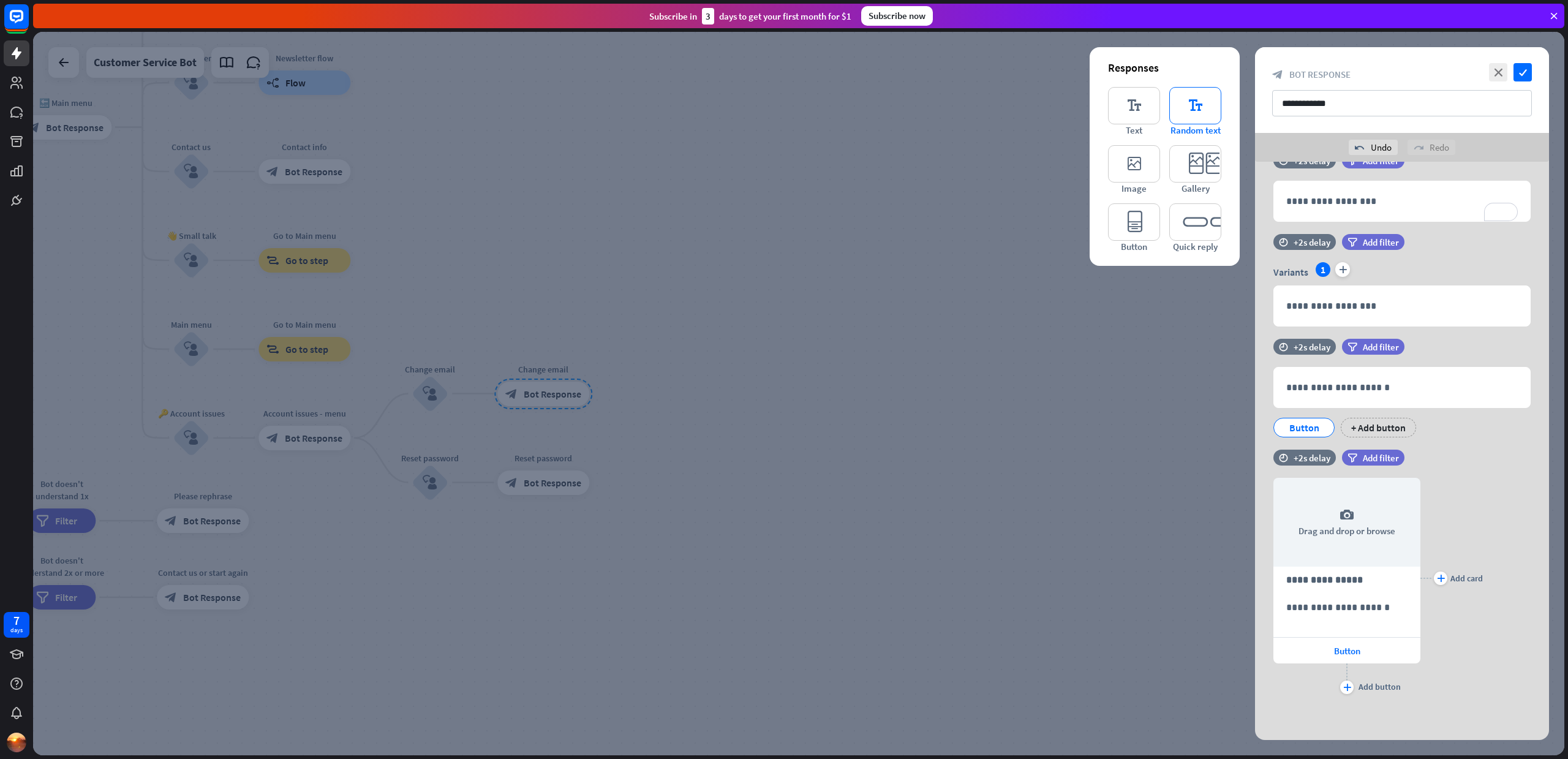
click at [1201, 116] on icon "editor_text" at bounding box center [1195, 106] width 52 height 38
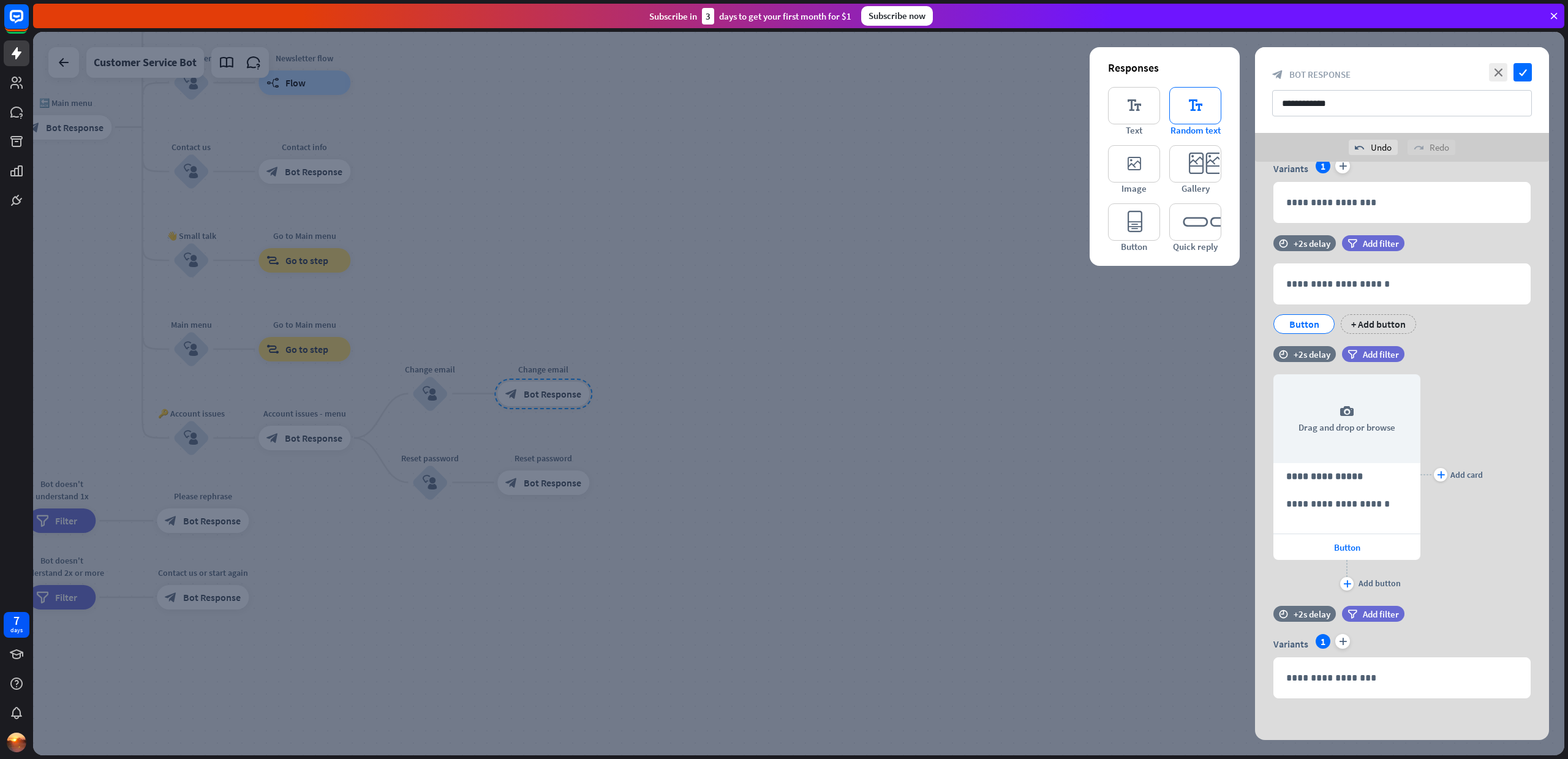
scroll to position [345, 0]
click at [1205, 165] on icon "editor_card" at bounding box center [1195, 164] width 52 height 38
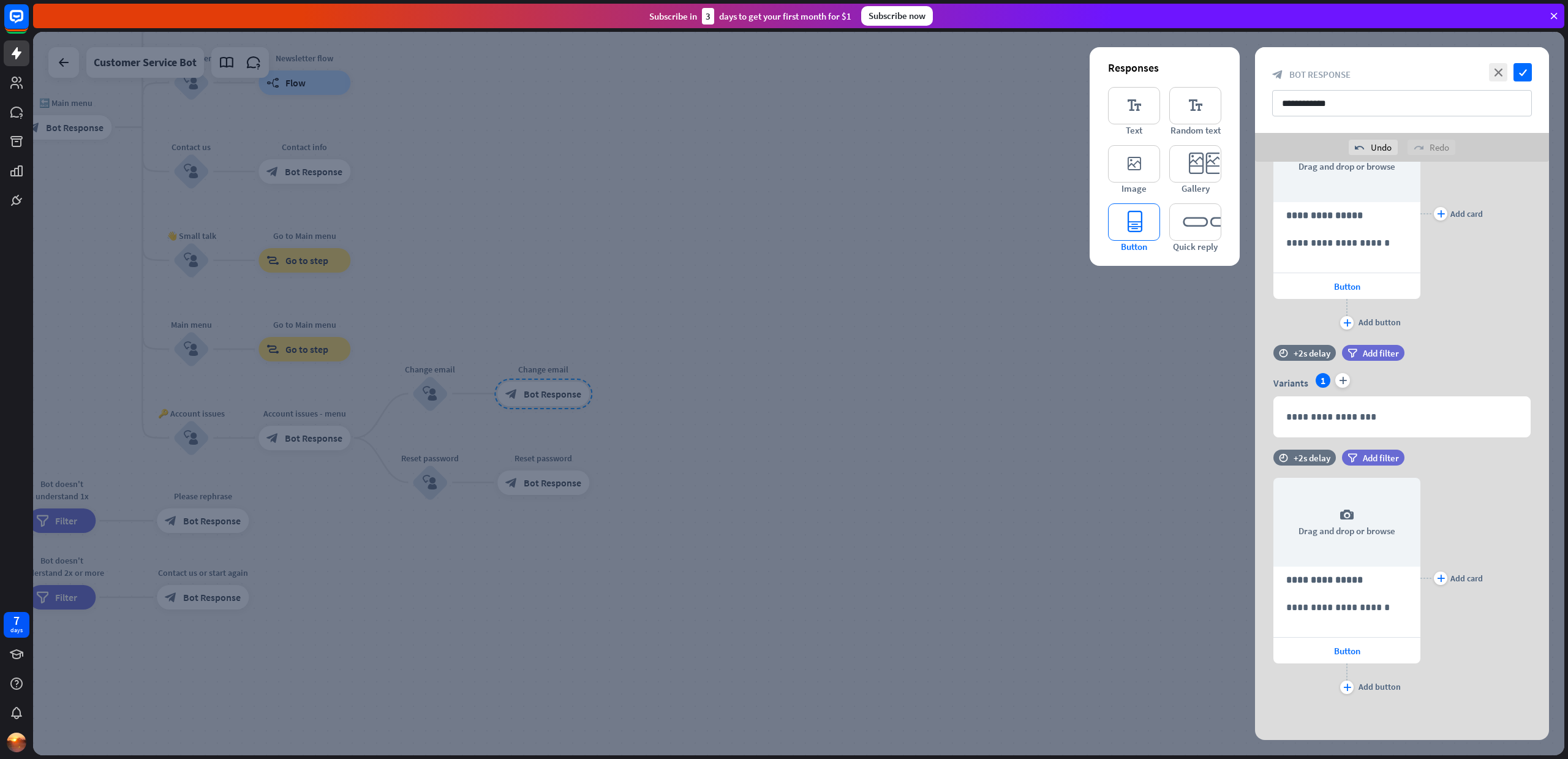
click at [1131, 225] on icon "editor_button" at bounding box center [1133, 222] width 52 height 38
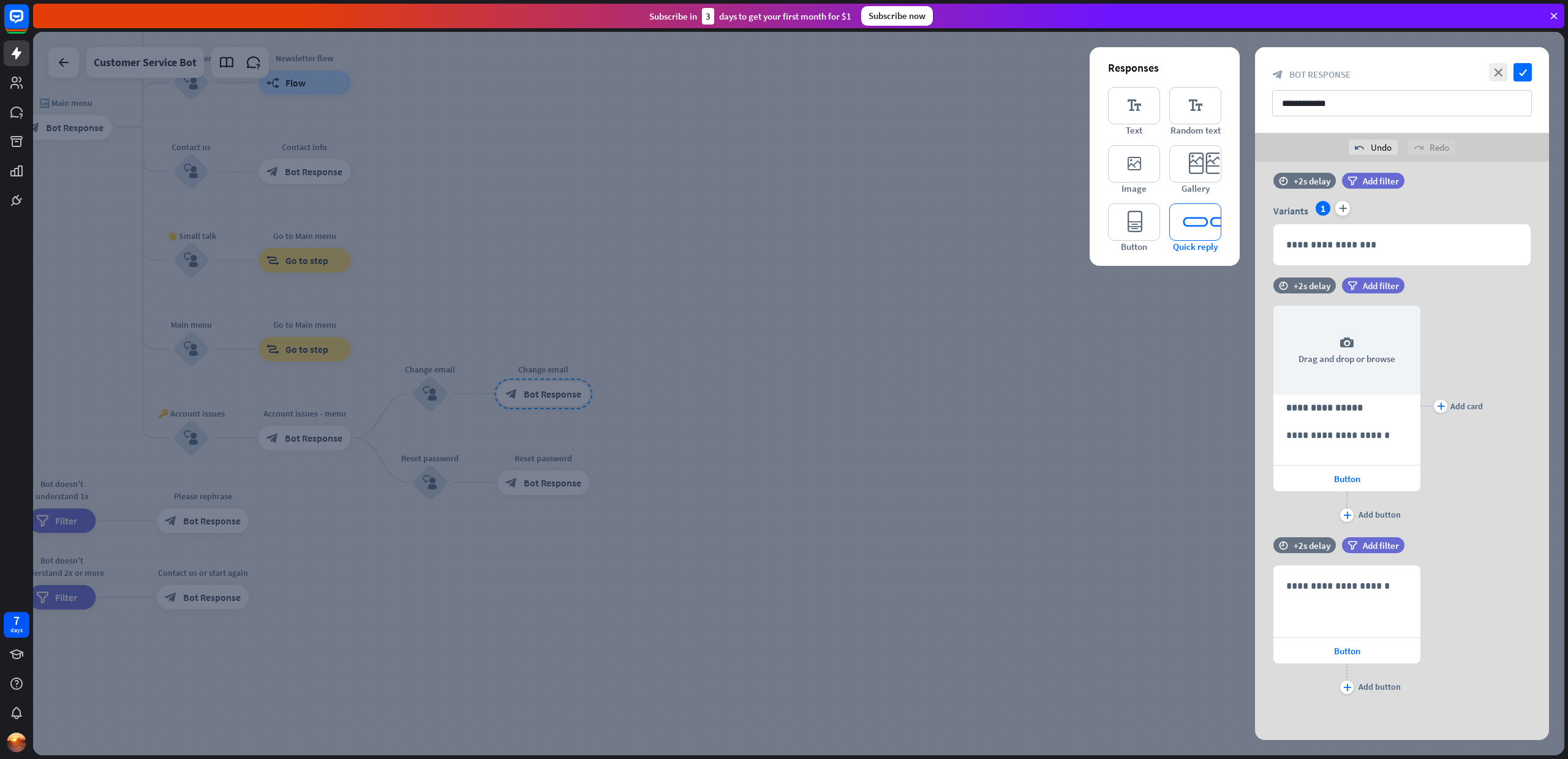
click at [1206, 230] on icon "editor_quick_replies" at bounding box center [1195, 222] width 52 height 38
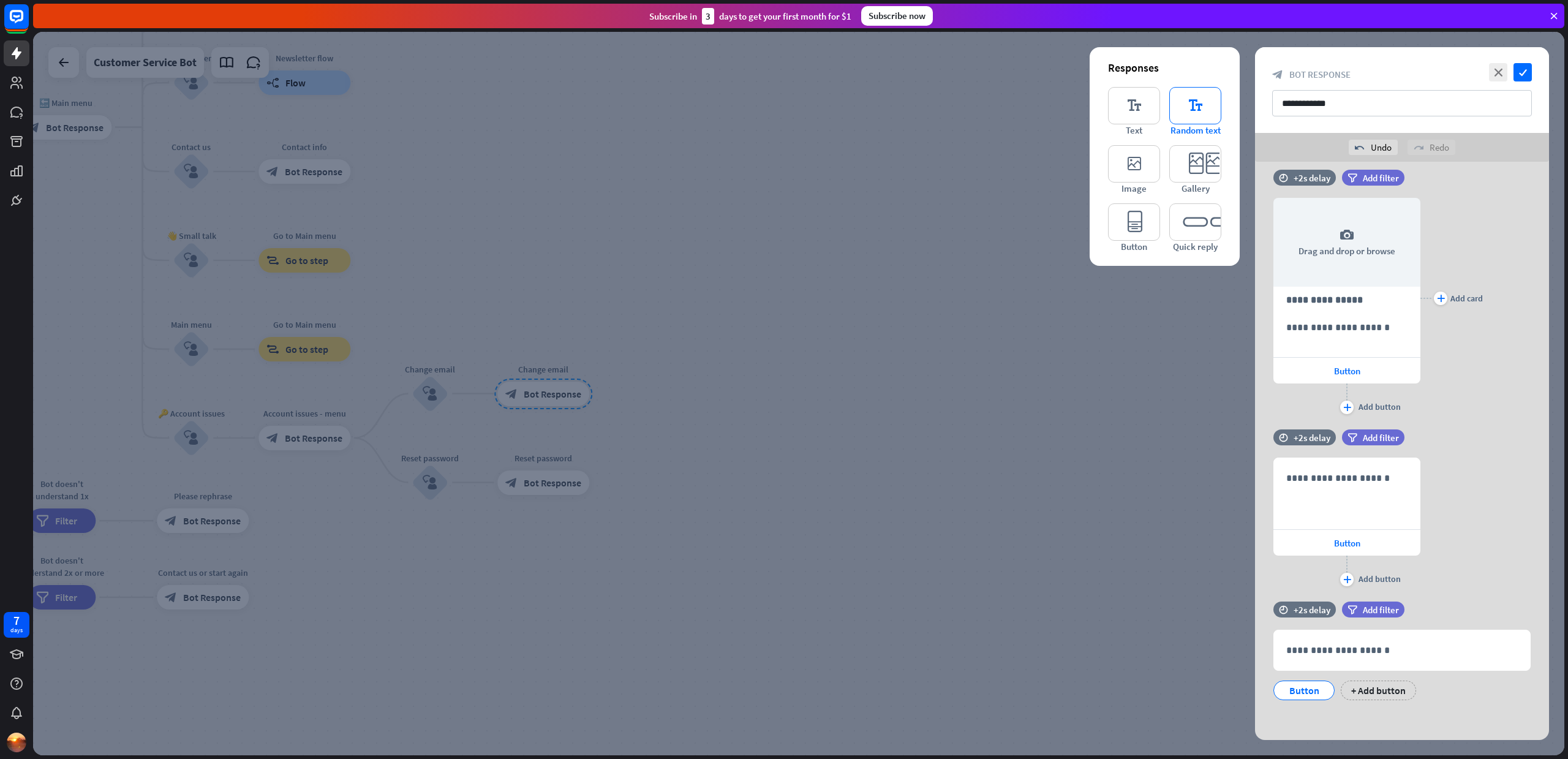
scroll to position [887, 0]
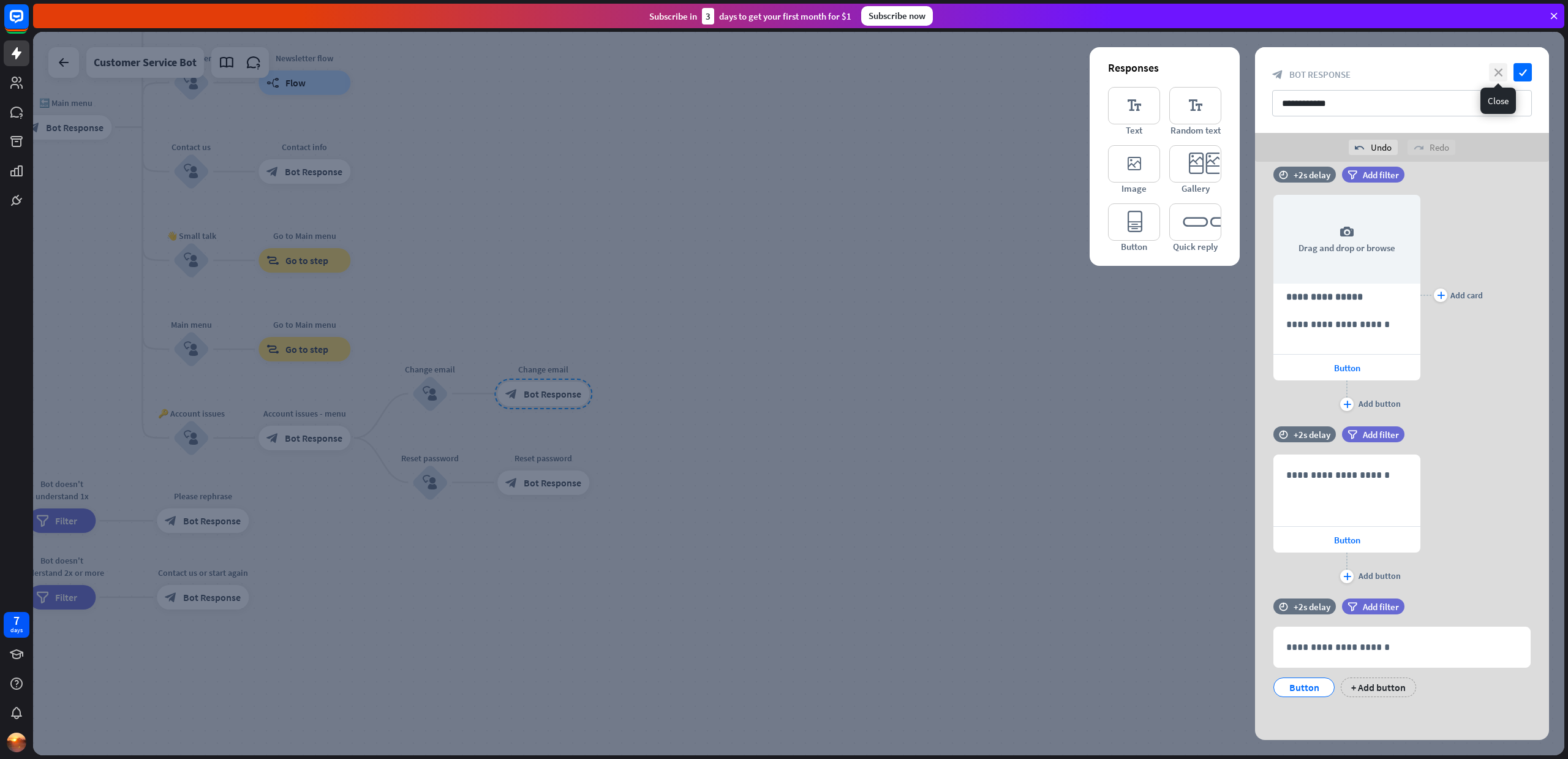
click at [1500, 74] on icon "close" at bounding box center [1498, 72] width 18 height 18
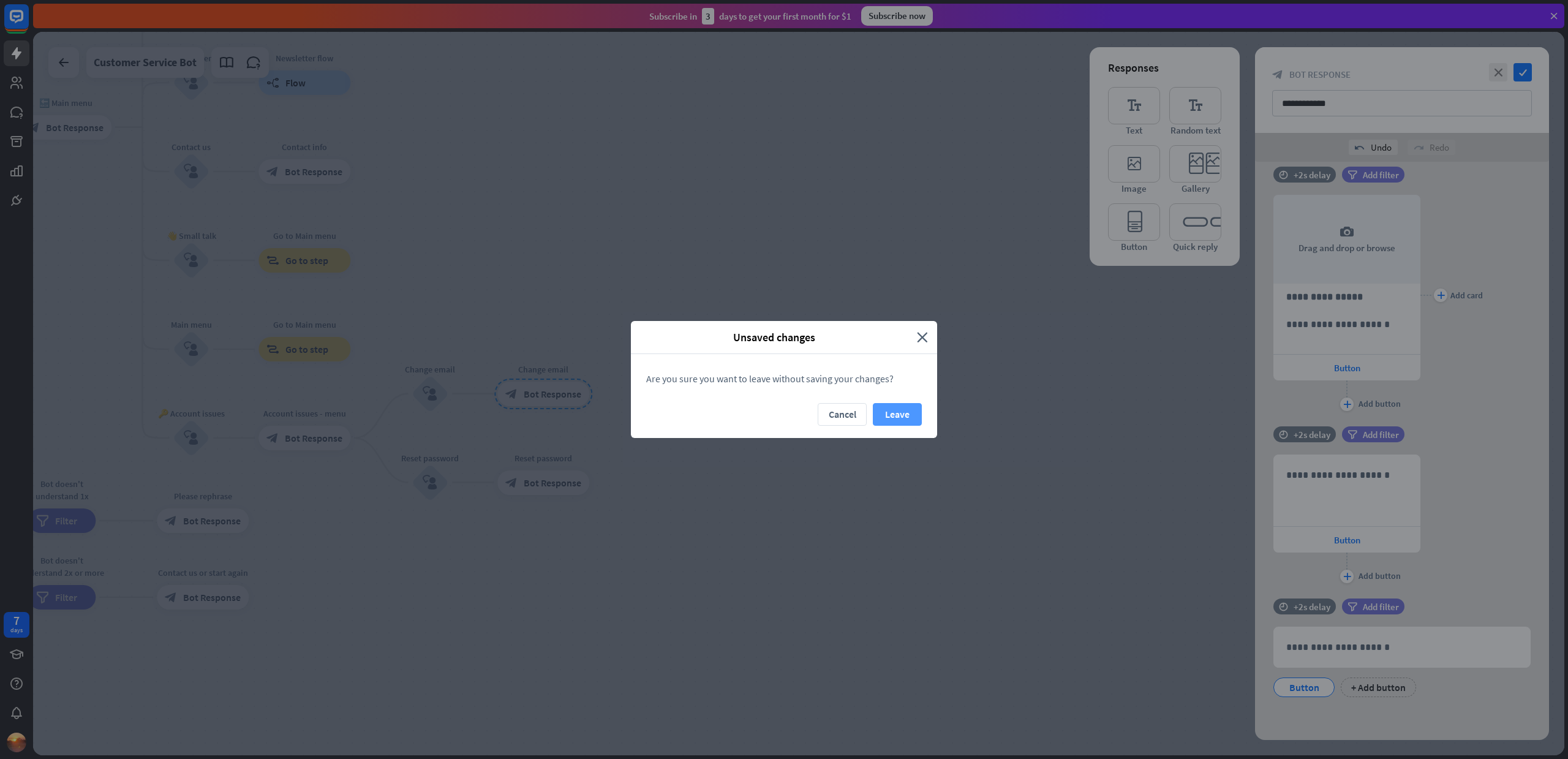
click at [898, 414] on button "Leave" at bounding box center [897, 414] width 49 height 22
